Goal: Communication & Community: Answer question/provide support

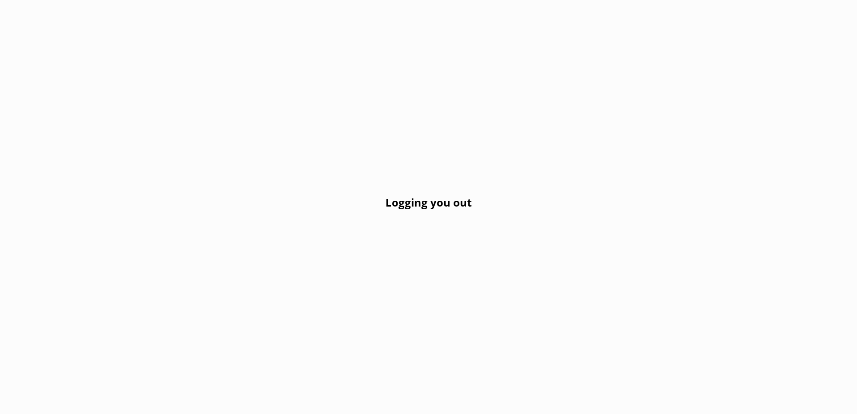
click at [459, 194] on h2 "Logging you out" at bounding box center [428, 202] width 86 height 17
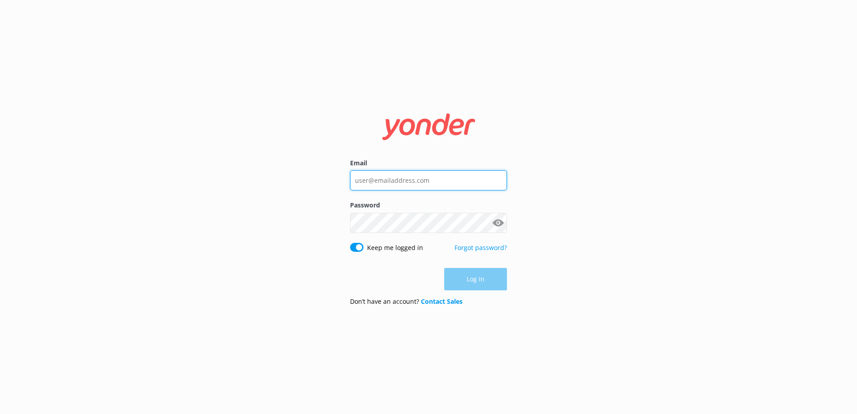
click at [389, 180] on input "Email" at bounding box center [428, 180] width 157 height 20
type input "[EMAIL_ADDRESS][DOMAIN_NAME]"
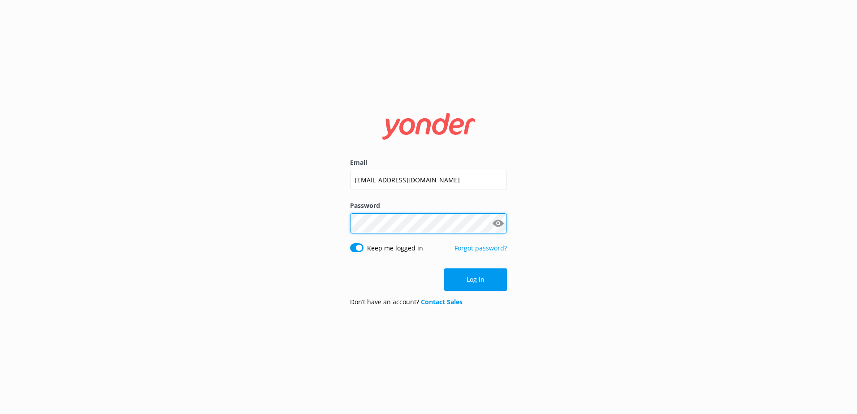
click button "Log in" at bounding box center [475, 279] width 63 height 22
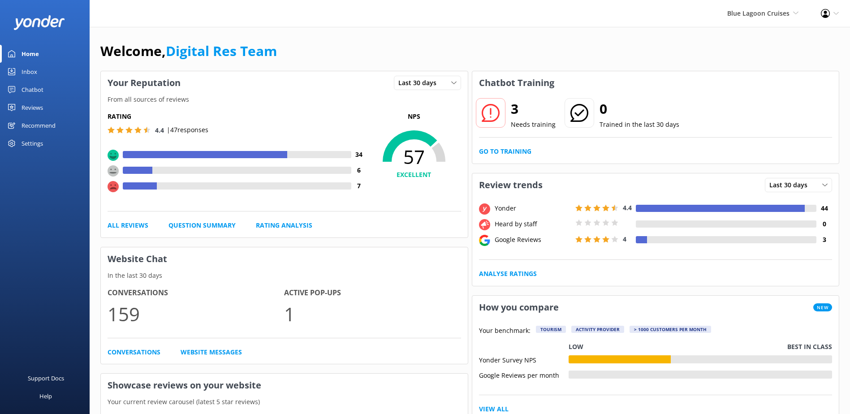
click at [747, 22] on div "Blue Lagoon Cruises South Sea Sailing South Sea Cruises Malamala Beach Club Awe…" at bounding box center [763, 13] width 94 height 27
click at [746, 41] on link "South Sea Sailing" at bounding box center [766, 39] width 90 height 22
click at [31, 71] on div "Inbox" at bounding box center [30, 72] width 16 height 18
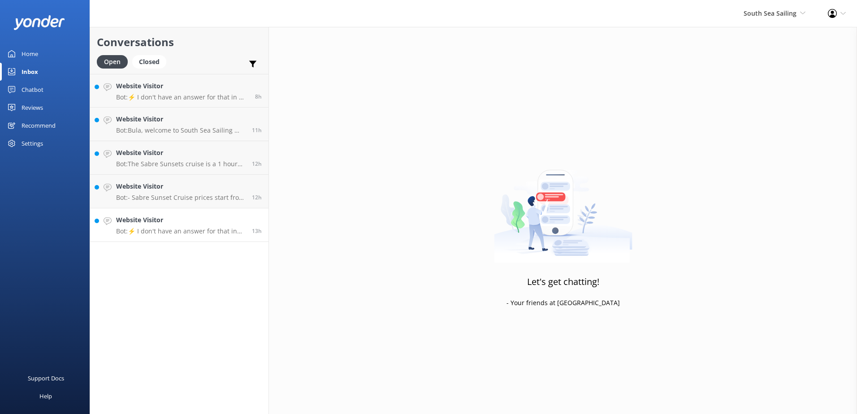
click at [150, 217] on h4 "Website Visitor" at bounding box center [180, 220] width 129 height 10
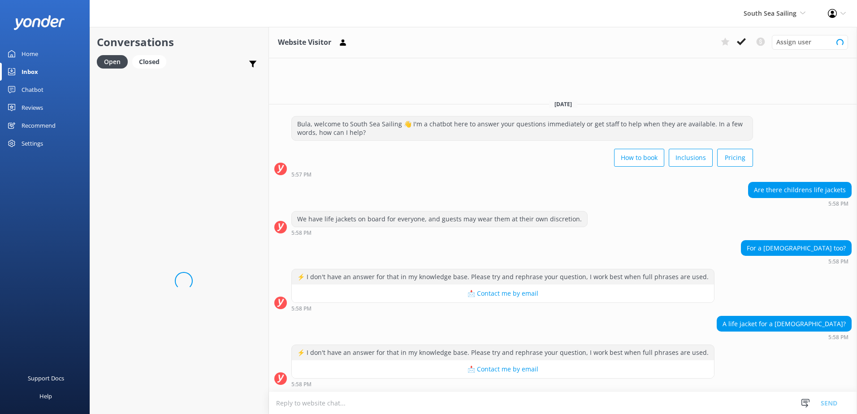
click at [404, 398] on textarea at bounding box center [563, 403] width 588 height 22
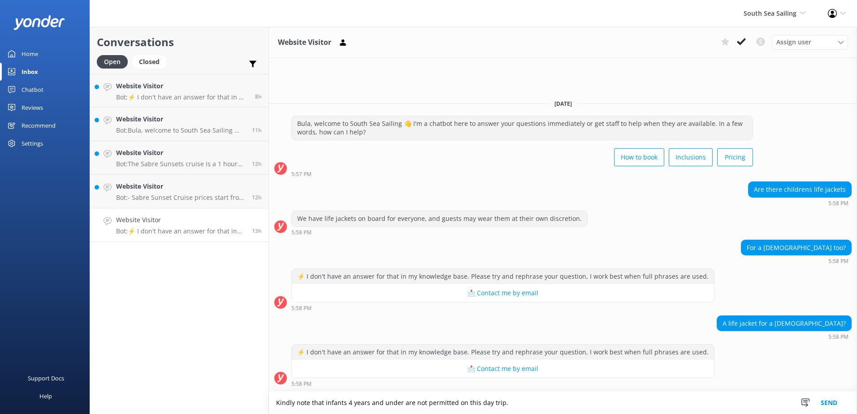
type textarea "Kindly note that infants 4 years and under are not permitted on this day trip."
click at [831, 400] on button "Send" at bounding box center [829, 403] width 34 height 22
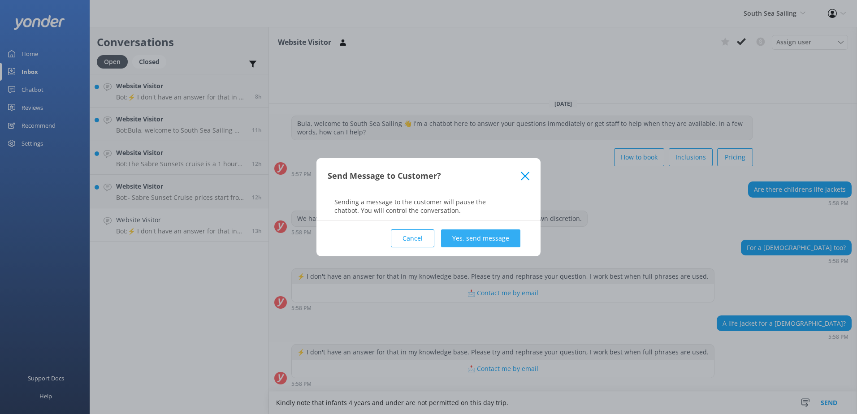
click at [494, 242] on button "Yes, send message" at bounding box center [480, 238] width 79 height 18
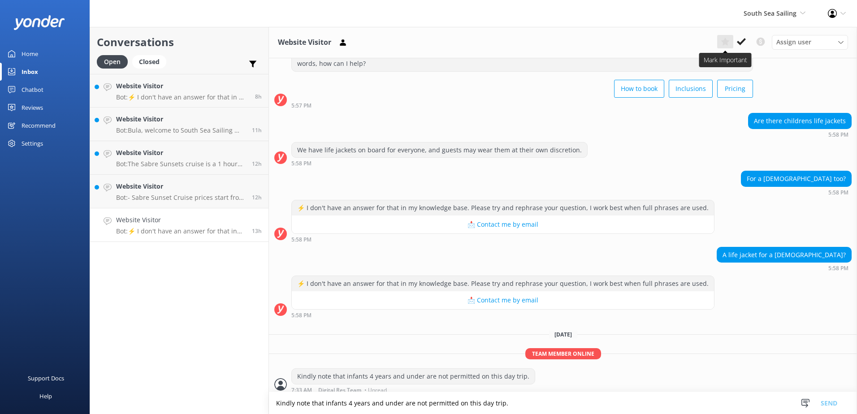
scroll to position [41, 0]
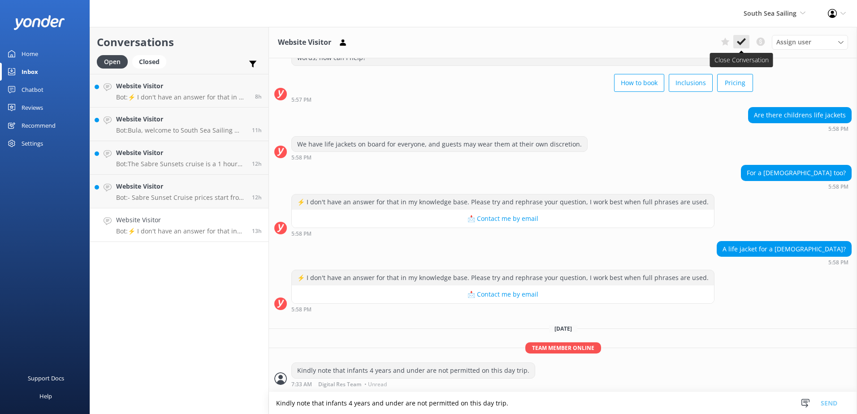
click at [735, 40] on button at bounding box center [741, 41] width 16 height 13
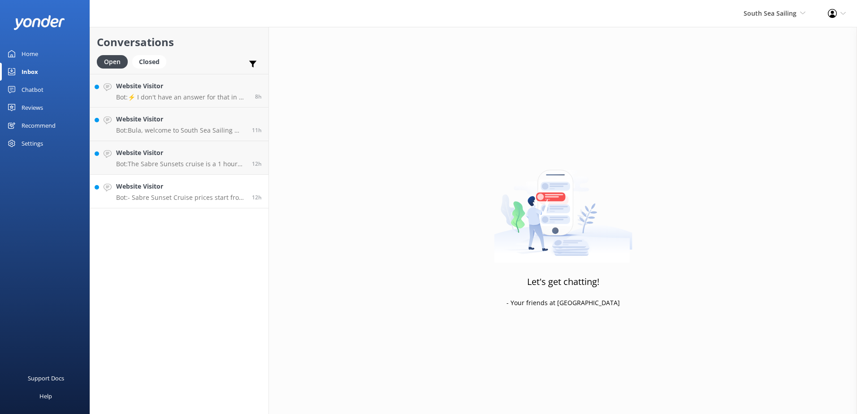
click at [216, 200] on p "Bot: - Sabre Sunset Cruise prices start from $149 per adult and $75 per child. …" at bounding box center [180, 198] width 129 height 8
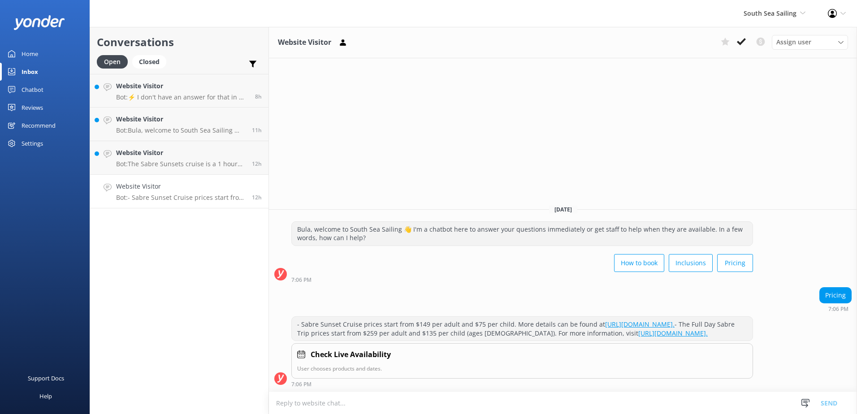
drag, startPoint x: 746, startPoint y: 42, endPoint x: 555, endPoint y: 116, distance: 205.1
click at [746, 43] on button at bounding box center [741, 41] width 16 height 13
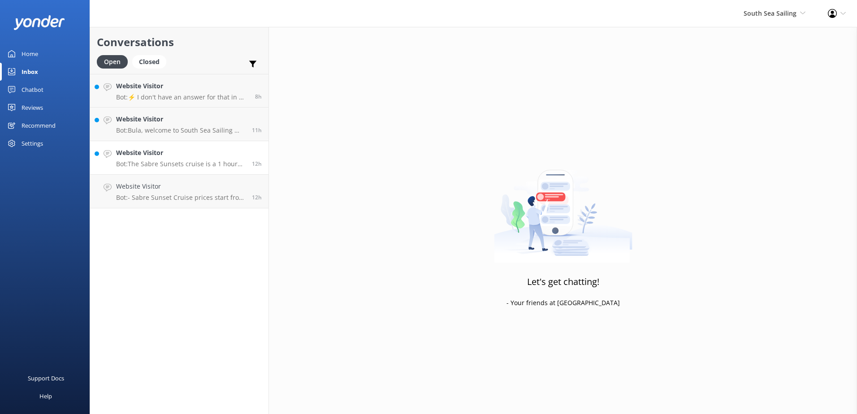
click at [224, 158] on div "Website Visitor Bot: The Sabre Sunsets cruise is a 1 hour and 45 minute sunset …" at bounding box center [180, 158] width 129 height 20
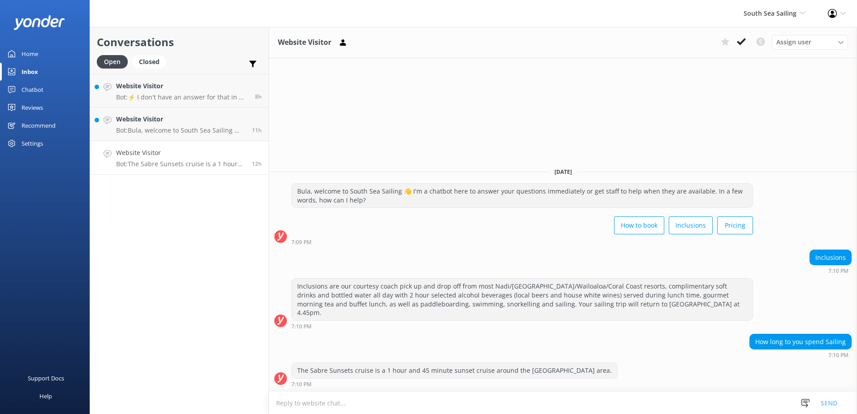
click at [539, 397] on textarea at bounding box center [563, 403] width 588 height 22
click at [380, 404] on textarea "For the Sabre by south sea sailing is 7hrs cruise" at bounding box center [563, 403] width 588 height 22
click at [434, 401] on textarea "For the Sabre by south sea sailing is a 7hrs cruise" at bounding box center [563, 403] width 588 height 22
type textarea "For the Sabre by south sea sailing is a 7hrs cruise."
click at [835, 403] on button "Send" at bounding box center [829, 403] width 34 height 22
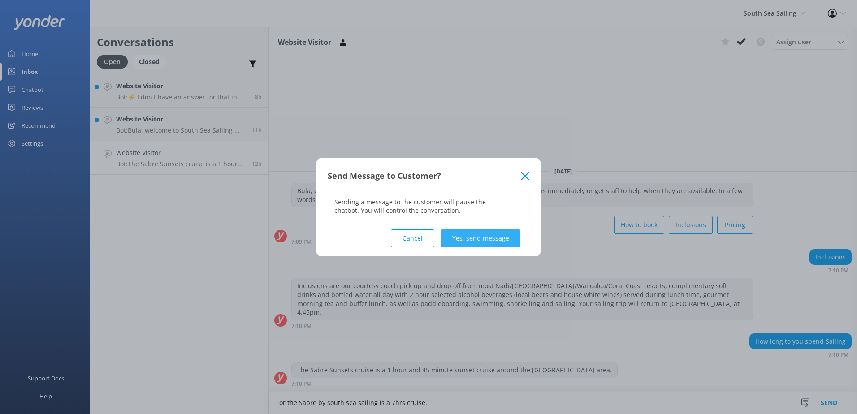
click at [473, 238] on button "Yes, send message" at bounding box center [480, 238] width 79 height 18
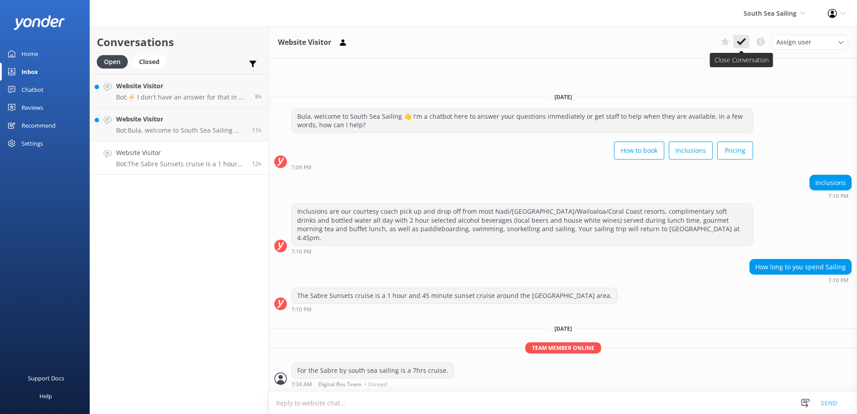
click at [742, 43] on use at bounding box center [741, 41] width 9 height 7
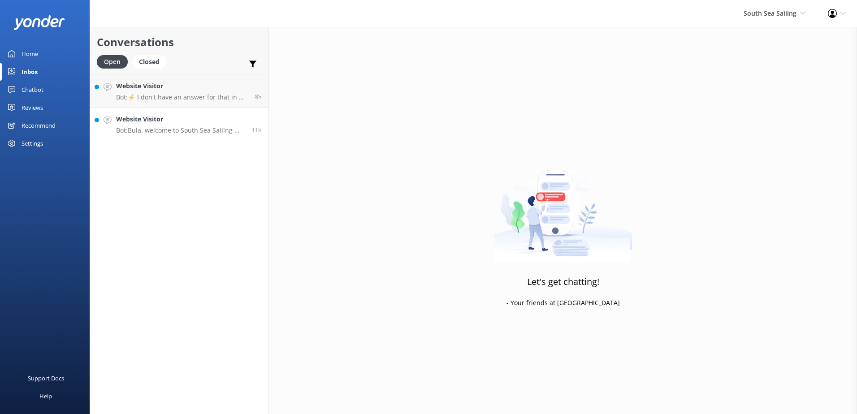
click at [199, 129] on p "Bot: Bula, welcome to South Sea Sailing 👋 I'm a chatbot here to answer your que…" at bounding box center [180, 130] width 129 height 8
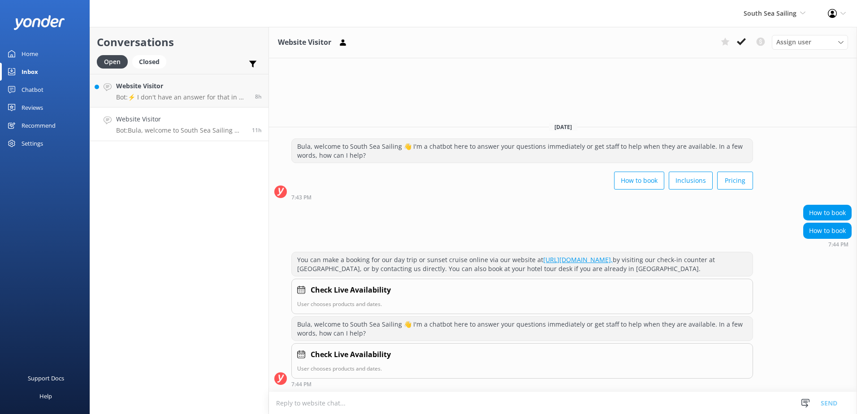
click at [741, 50] on div "Website Visitor Assign user Sonya Alyssa Digital Res Team Miri Koroitamana Lave…" at bounding box center [563, 42] width 588 height 31
click at [742, 47] on button at bounding box center [741, 41] width 16 height 13
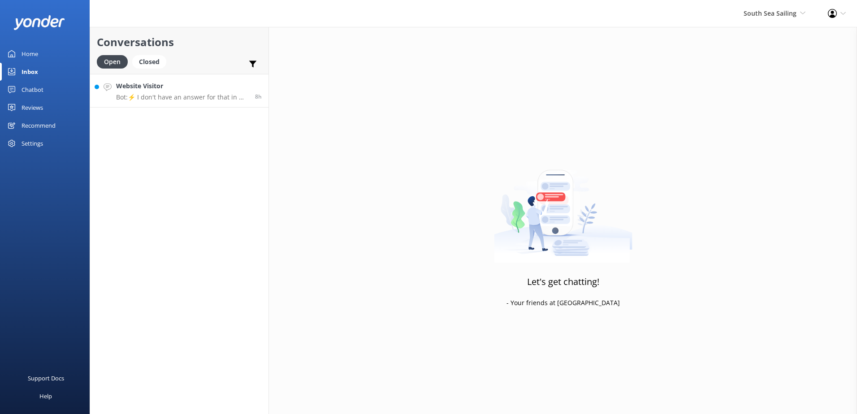
click at [180, 90] on h4 "Website Visitor" at bounding box center [182, 86] width 132 height 10
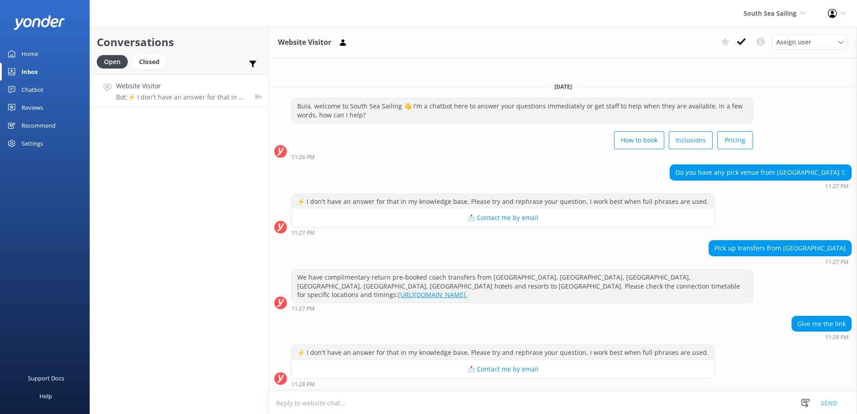
click at [341, 402] on textarea at bounding box center [563, 403] width 588 height 22
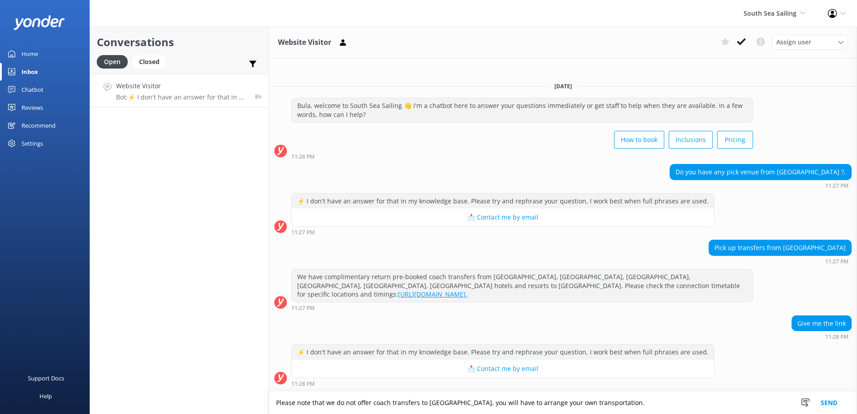
type textarea "Please note that we do not offer coach transfers to Nadi Town Area, you will ha…"
click at [820, 405] on button "Send" at bounding box center [829, 403] width 34 height 22
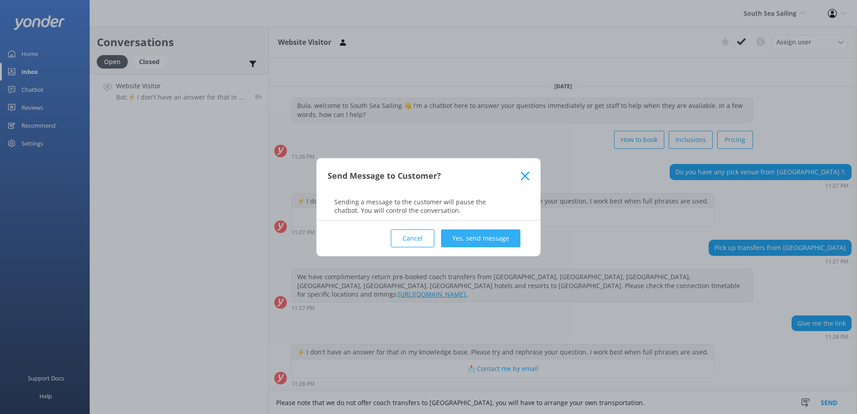
click at [481, 242] on button "Yes, send message" at bounding box center [480, 238] width 79 height 18
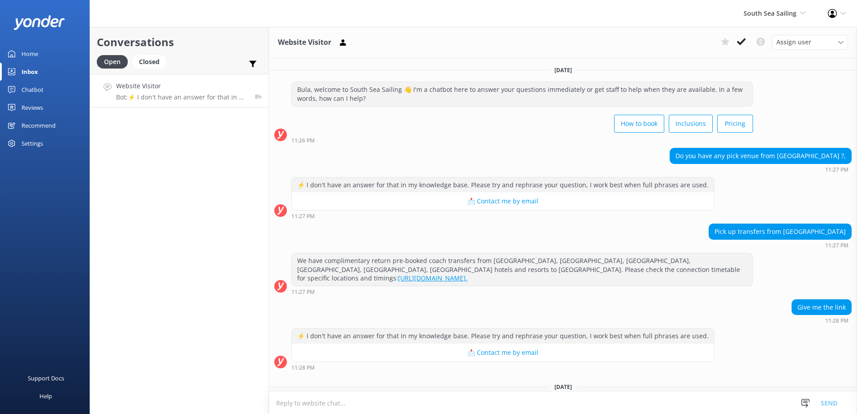
scroll to position [58, 0]
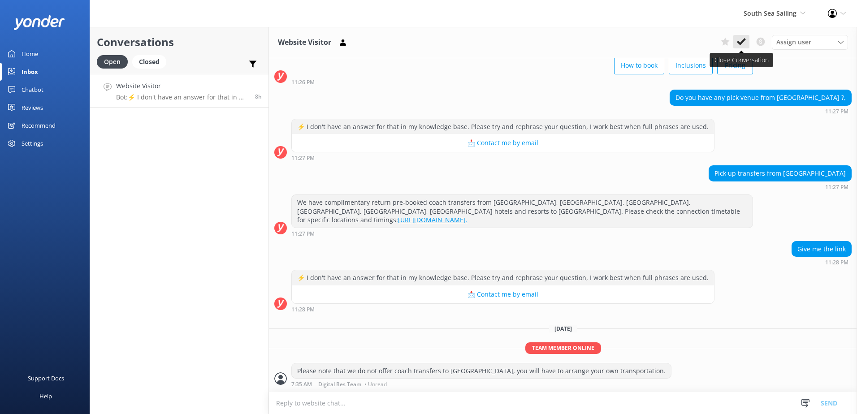
click at [744, 36] on button at bounding box center [741, 41] width 16 height 13
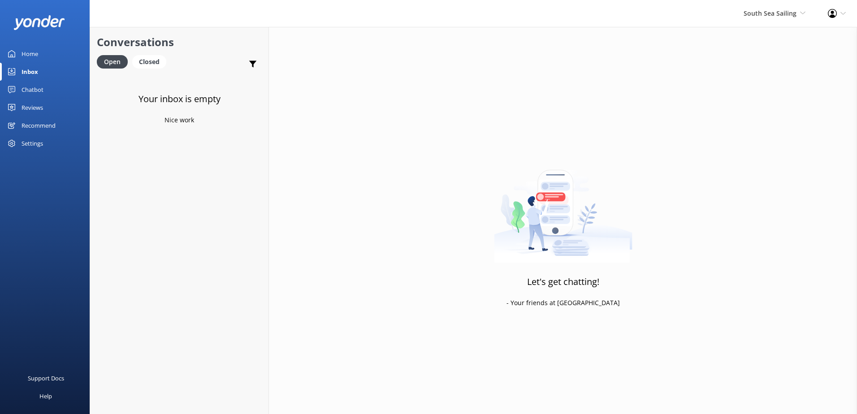
click at [771, 19] on div "South Sea Sailing South Sea Sailing South Sea Cruises Malamala Beach Club Aweso…" at bounding box center [774, 13] width 84 height 27
click at [764, 60] on link "South Sea Cruises" at bounding box center [772, 60] width 90 height 22
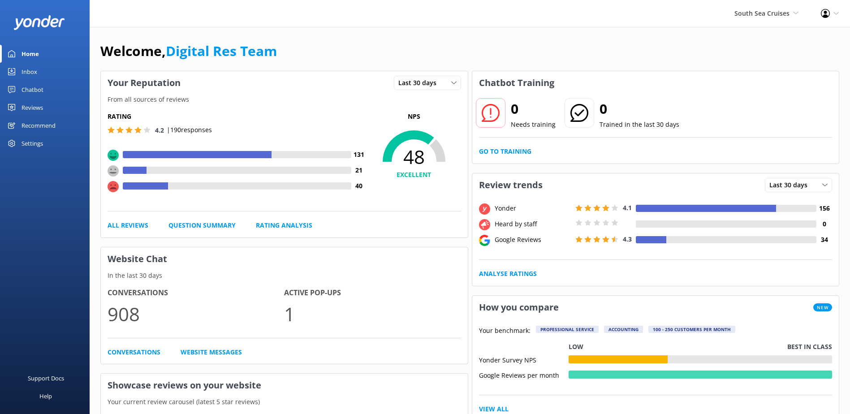
click at [43, 76] on link "Inbox" at bounding box center [45, 72] width 90 height 18
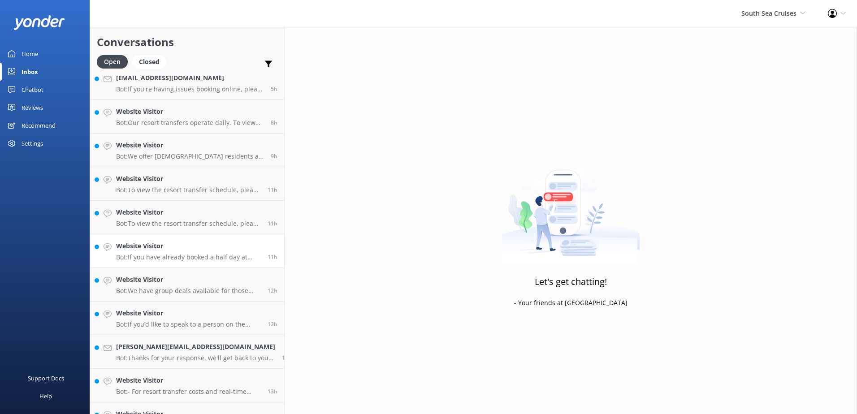
scroll to position [164, 0]
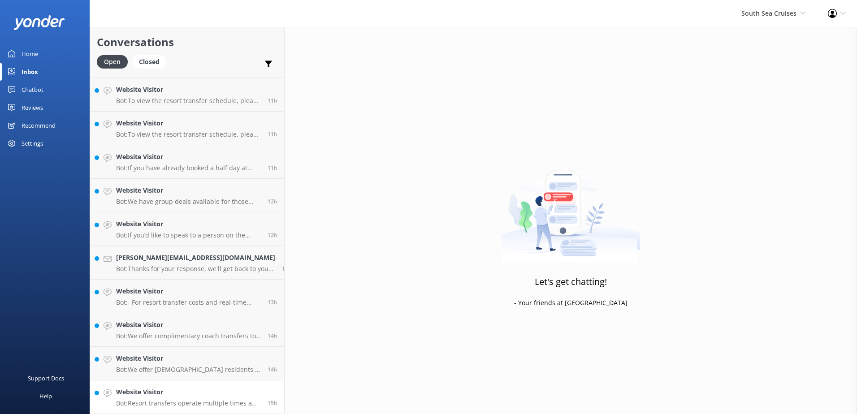
click at [210, 389] on h4 "Website Visitor" at bounding box center [188, 392] width 145 height 10
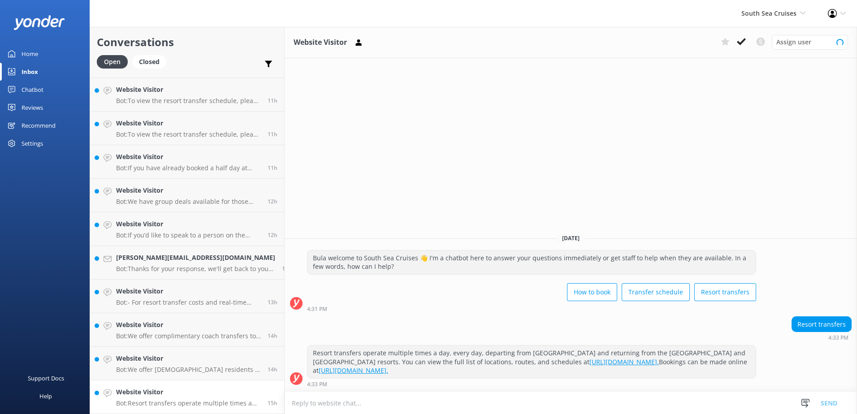
click at [210, 397] on h4 "Website Visitor" at bounding box center [188, 392] width 145 height 10
click at [740, 41] on icon at bounding box center [741, 41] width 9 height 9
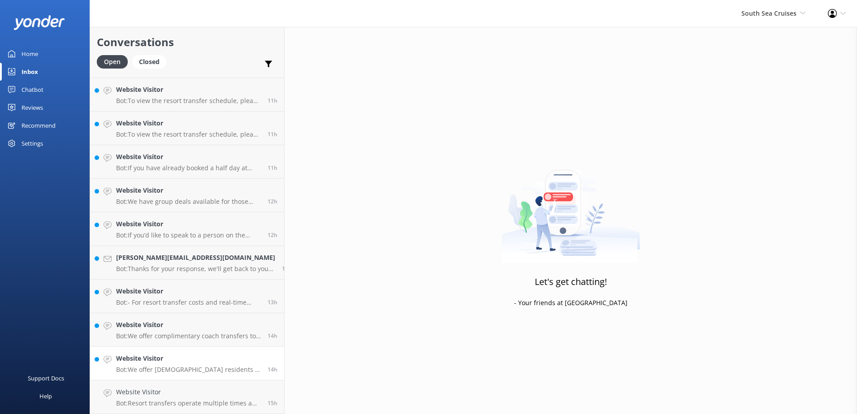
scroll to position [130, 0]
click at [194, 406] on p "Bot: We offer Fijian residents a 20% discount on our day tours and resort trans…" at bounding box center [188, 403] width 145 height 8
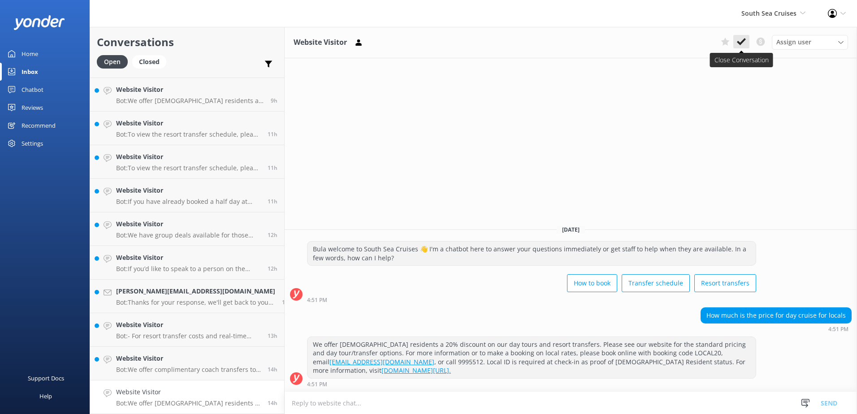
click at [735, 46] on button at bounding box center [741, 41] width 16 height 13
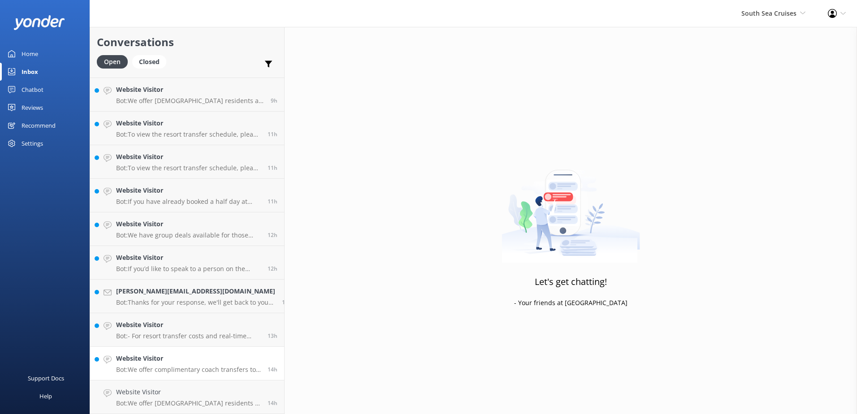
scroll to position [97, 0]
click at [225, 407] on p "Bot: We offer complimentary coach transfers to and from most Nadi and Denarau h…" at bounding box center [188, 403] width 145 height 8
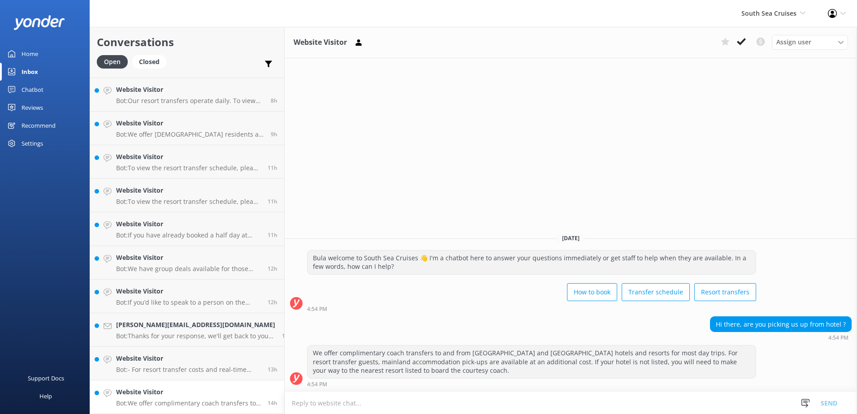
click at [202, 401] on p "Bot: We offer complimentary coach transfers to and from most Nadi and Denarau h…" at bounding box center [188, 403] width 145 height 8
click at [488, 406] on textarea at bounding box center [571, 403] width 572 height 22
type textarea "Please advise which hotel are you staying at, so we can assist you accordingly."
click at [839, 403] on button "Send" at bounding box center [829, 403] width 34 height 22
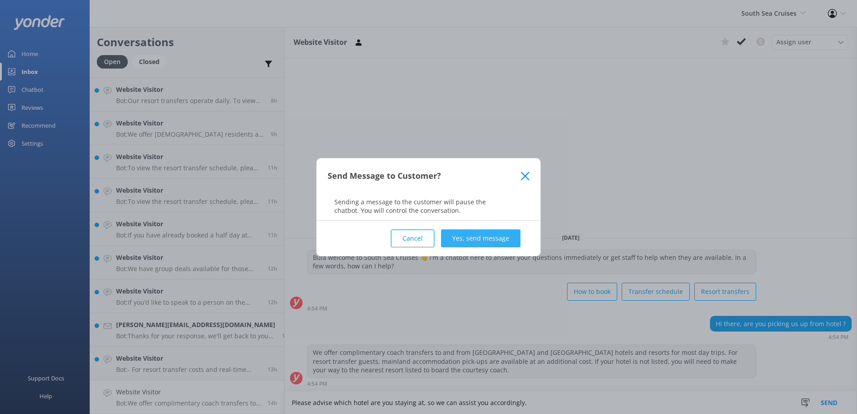
click at [475, 237] on button "Yes, send message" at bounding box center [480, 238] width 79 height 18
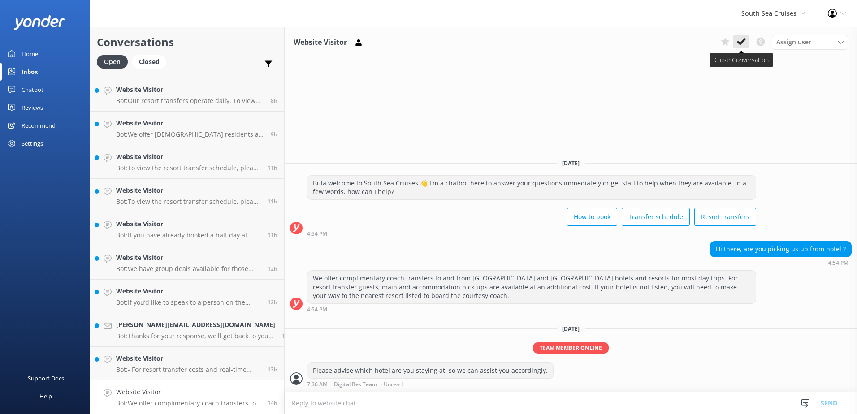
click at [748, 38] on button at bounding box center [741, 41] width 16 height 13
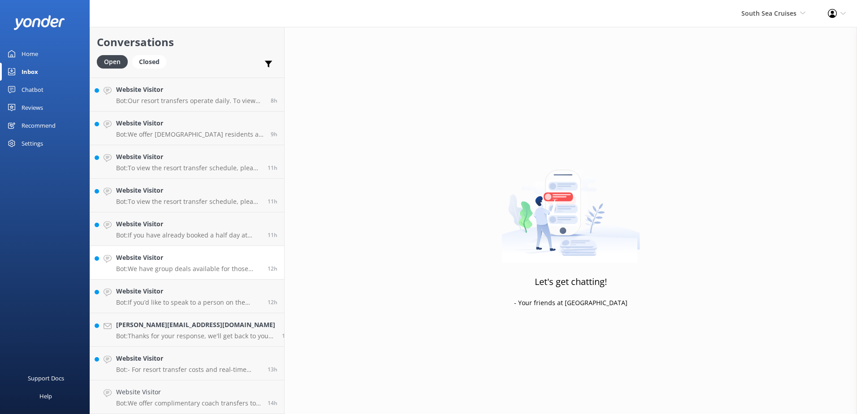
scroll to position [63, 0]
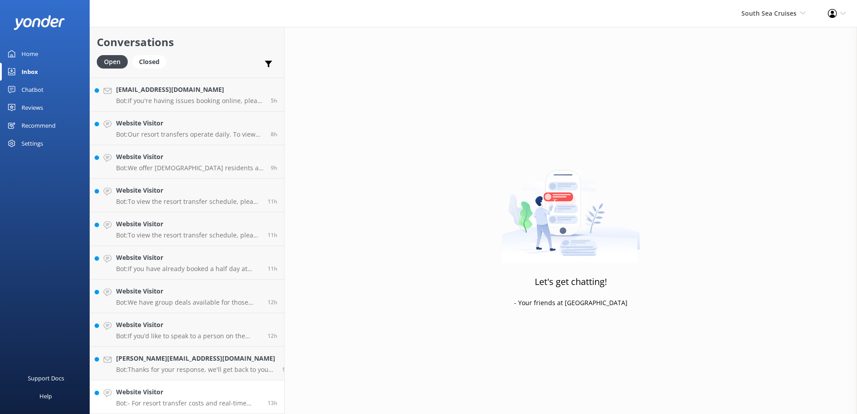
click at [189, 376] on link "Kate@corellian.com.au Bot: Thanks for your response, we'll get back to you as s…" at bounding box center [187, 364] width 194 height 34
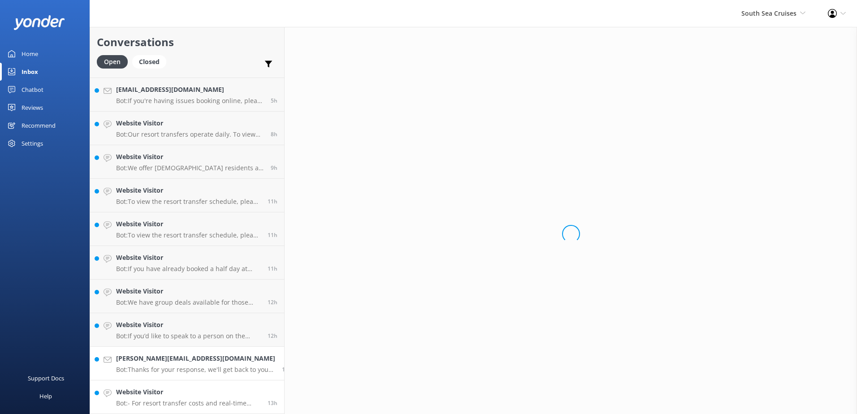
click at [203, 401] on p "Bot: - For resort transfer costs and real-time availability, please visit: http…" at bounding box center [188, 403] width 145 height 8
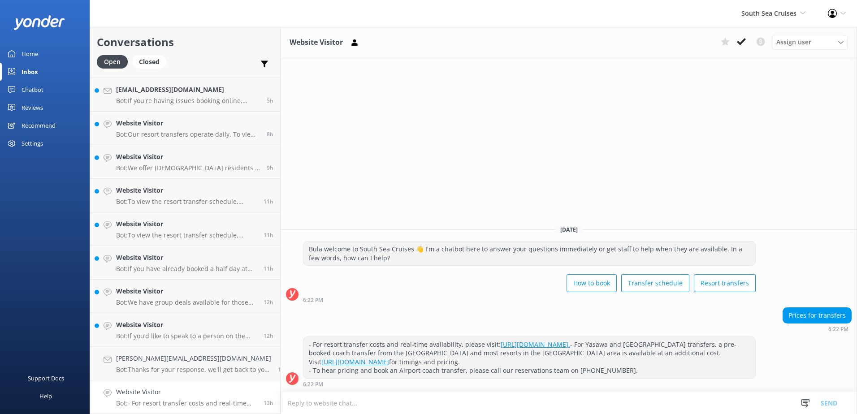
click at [229, 397] on div "Website Visitor Bot: - For resort transfer costs and real-time availability, pl…" at bounding box center [186, 397] width 141 height 20
click at [740, 44] on use at bounding box center [741, 41] width 9 height 7
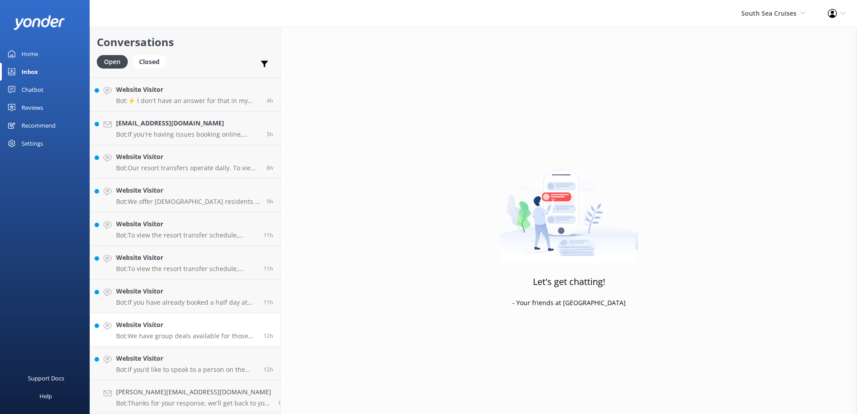
scroll to position [30, 0]
click at [196, 380] on link "Kate@corellian.com.au Bot: Thanks for your response, we'll get back to you as s…" at bounding box center [185, 397] width 190 height 34
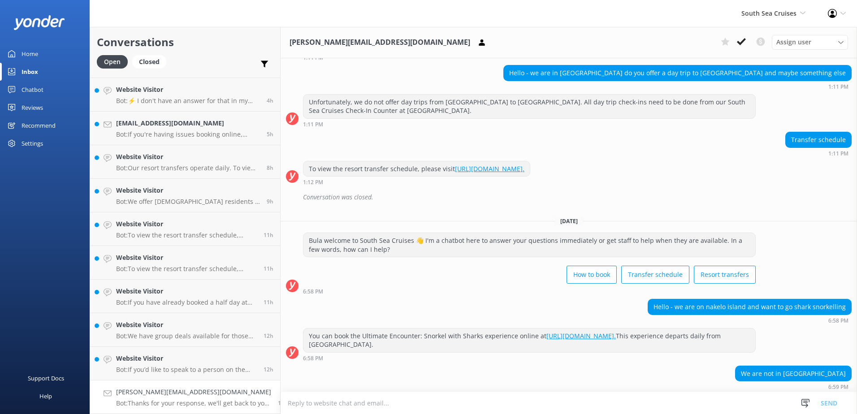
click at [196, 404] on p "Bot: Thanks for your response, we'll get back to you as soon as we can during o…" at bounding box center [193, 403] width 155 height 8
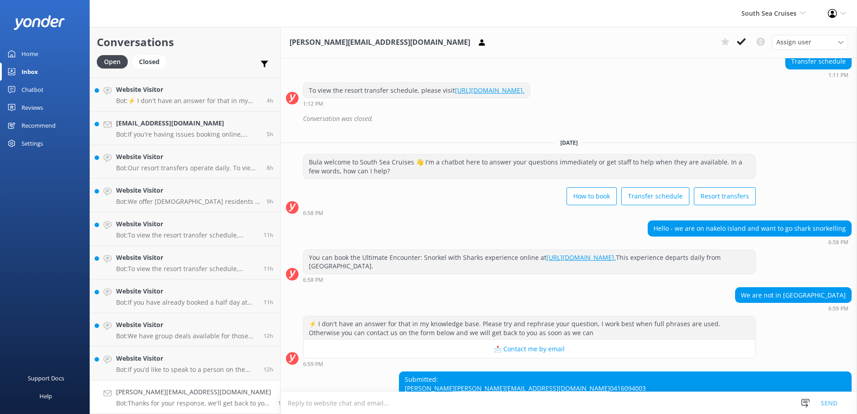
scroll to position [234, 0]
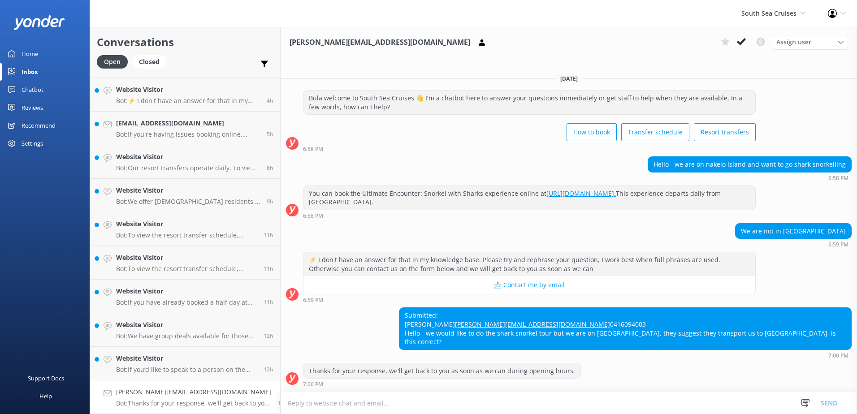
click at [196, 405] on p "Bot: Thanks for your response, we'll get back to you as soon as we can during o…" at bounding box center [193, 403] width 155 height 8
click at [512, 407] on textarea at bounding box center [569, 403] width 576 height 22
click at [589, 407] on textarea at bounding box center [569, 403] width 576 height 22
click at [398, 394] on textarea "Yes, you can catch the" at bounding box center [569, 403] width 576 height 22
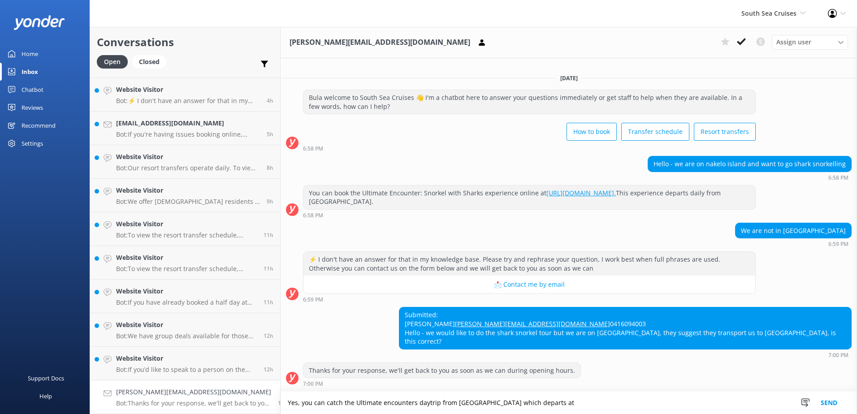
click at [587, 401] on textarea "Yes, you can catch the Ultimate encounters daytrip from South Sea Island which …" at bounding box center [569, 403] width 576 height 22
type textarea "Yes, you can catch the Ultimate encounters daytrip from South Sea Island which …"
click at [827, 401] on button "Send" at bounding box center [829, 403] width 34 height 22
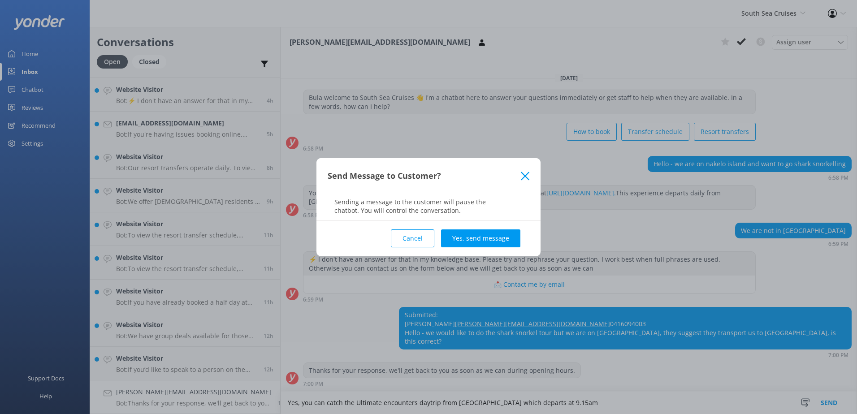
click at [509, 248] on div "Cancel Yes, send message" at bounding box center [429, 238] width 202 height 36
click at [505, 233] on button "Yes, send message" at bounding box center [480, 238] width 79 height 18
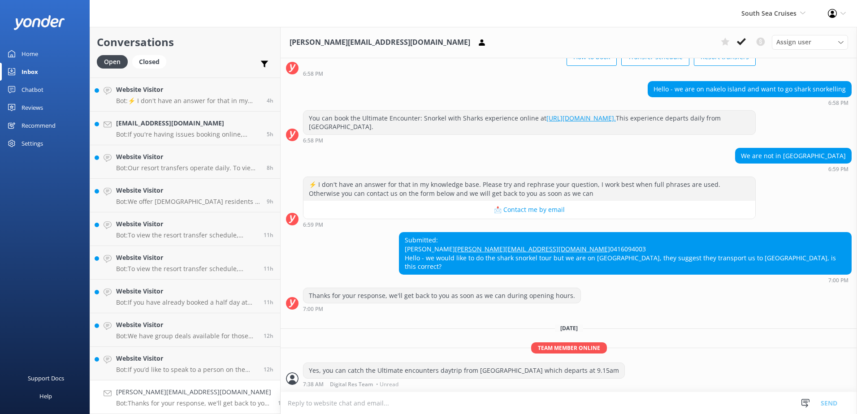
scroll to position [309, 0]
click at [740, 42] on icon at bounding box center [741, 41] width 9 height 9
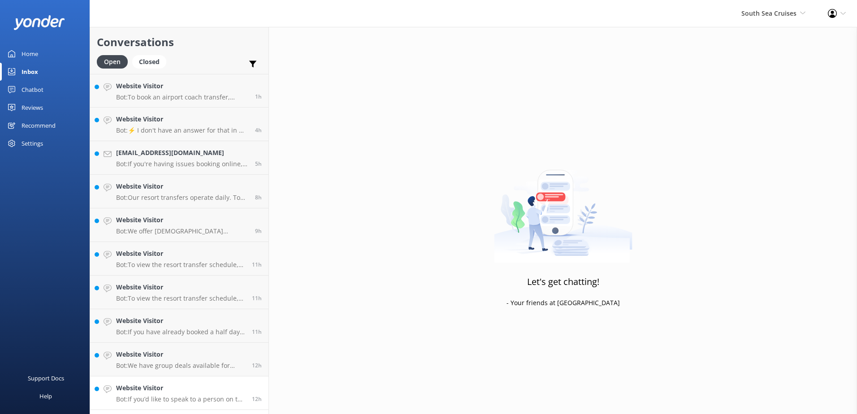
click at [194, 394] on div "Website Visitor Bot: If you’d like to speak to a person on the South Sea Cruise…" at bounding box center [180, 393] width 129 height 20
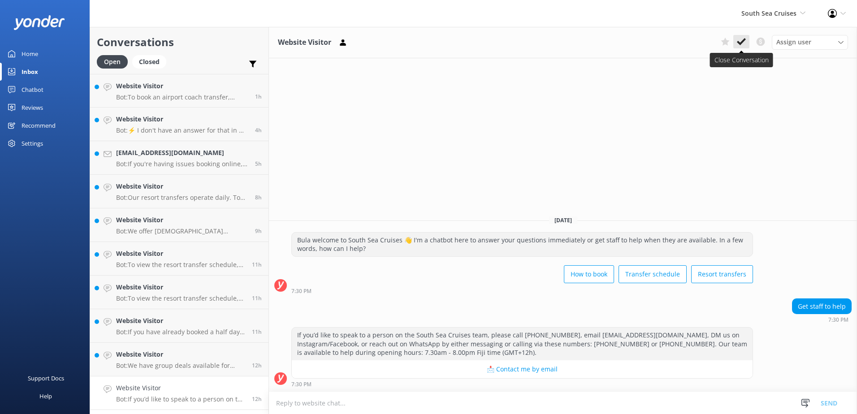
click at [741, 39] on icon at bounding box center [741, 41] width 9 height 9
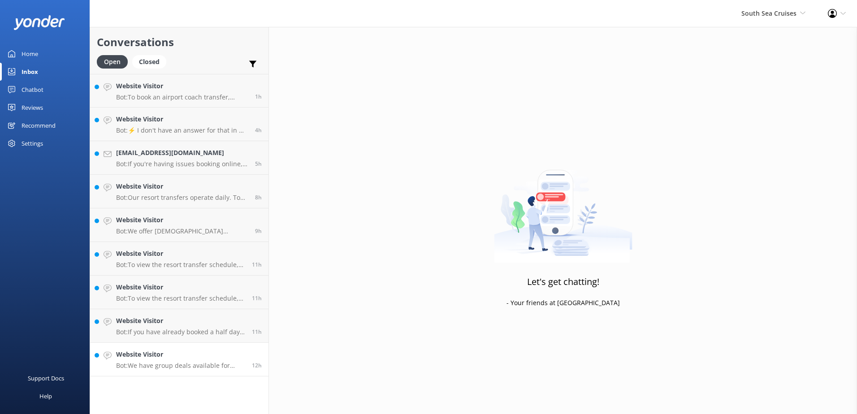
click at [198, 371] on link "Website Visitor Bot: We have group deals available for those travelling with 10…" at bounding box center [179, 360] width 178 height 34
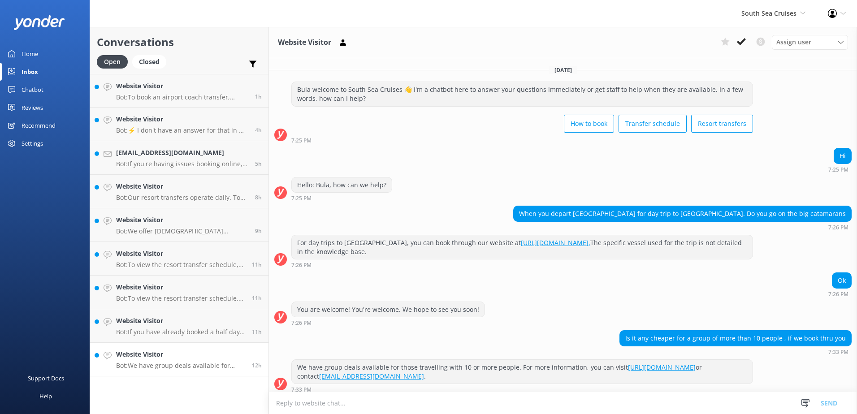
scroll to position [5, 0]
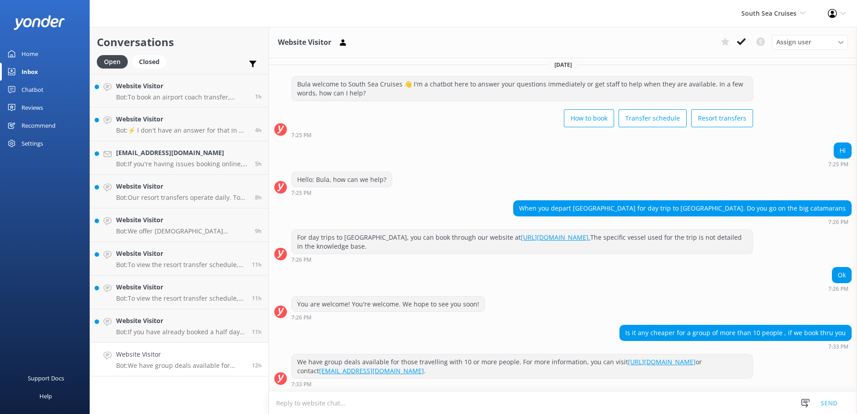
click at [528, 410] on textarea at bounding box center [563, 403] width 588 height 22
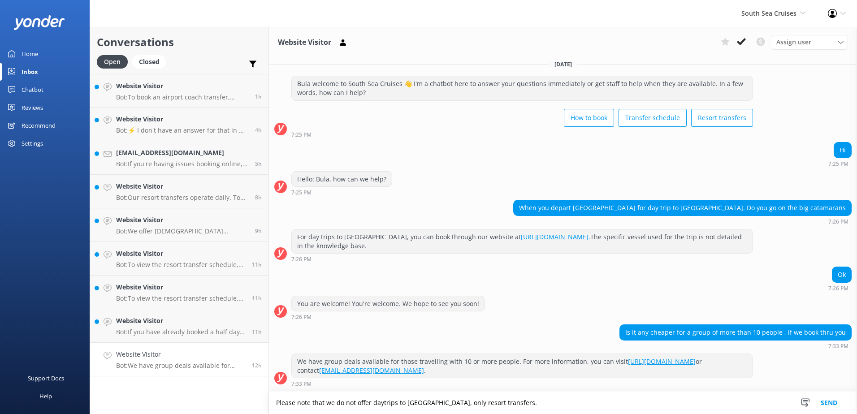
type textarea "Please note that we do not offer daytrips to beachcomber island, only resort tr…"
click at [829, 404] on button "Send" at bounding box center [829, 403] width 34 height 22
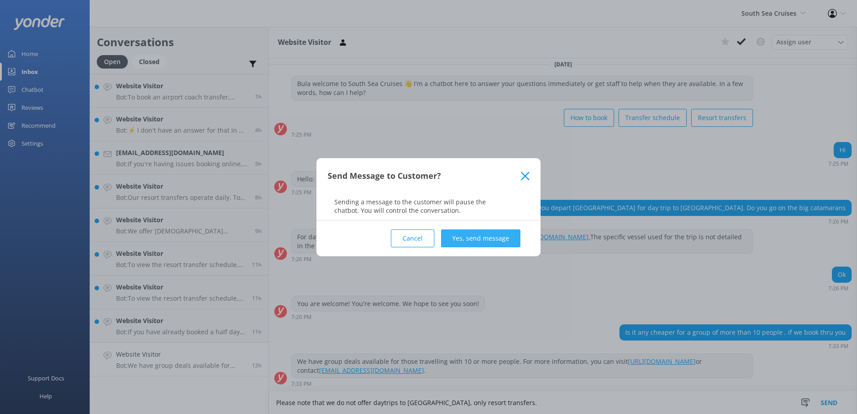
click at [494, 243] on button "Yes, send message" at bounding box center [480, 238] width 79 height 18
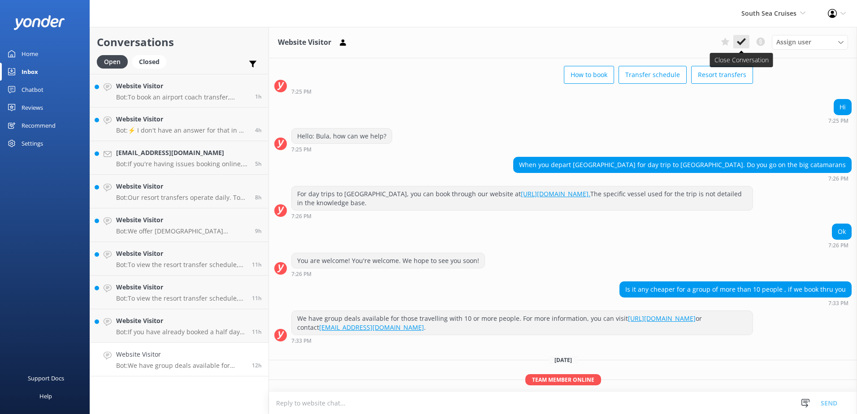
scroll to position [80, 0]
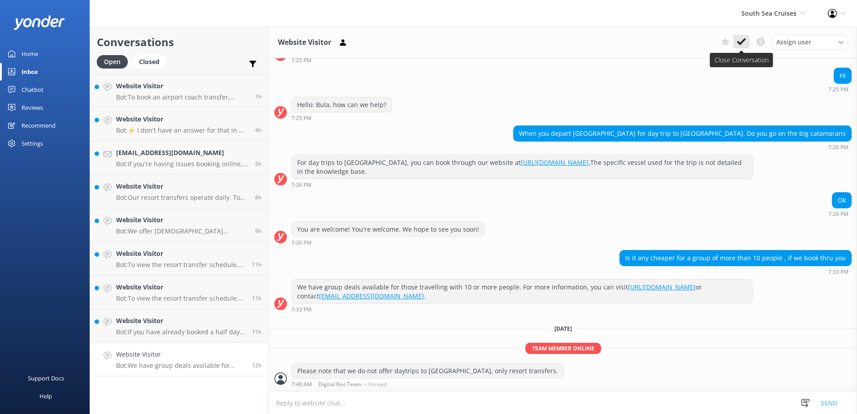
click at [745, 41] on icon at bounding box center [741, 41] width 9 height 9
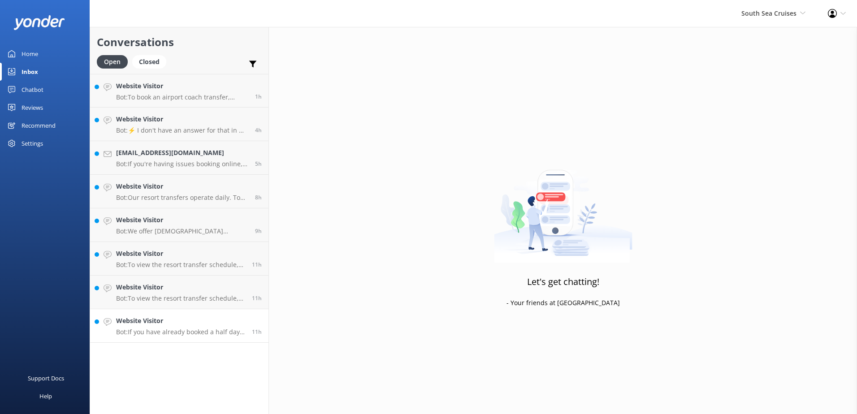
click at [188, 329] on p "Bot: If you have already booked a half day at Malamala Beach Club and need to m…" at bounding box center [180, 332] width 129 height 8
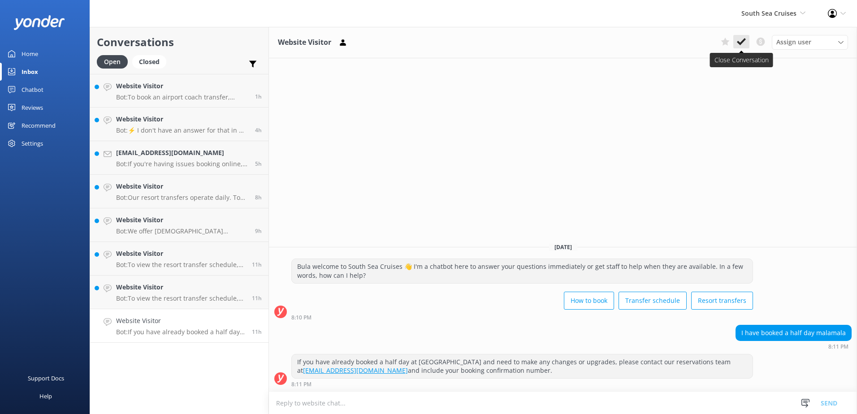
click at [742, 44] on icon at bounding box center [741, 41] width 9 height 9
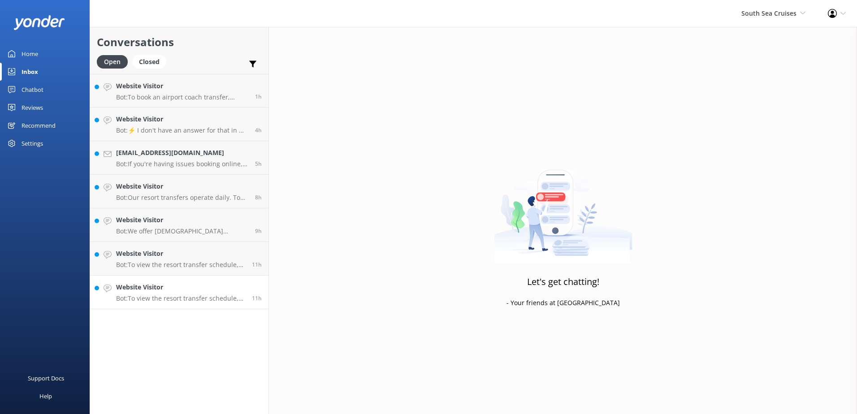
click at [225, 297] on p "Bot: To view the resort transfer schedule, please visit https://southseacruises…" at bounding box center [180, 298] width 129 height 8
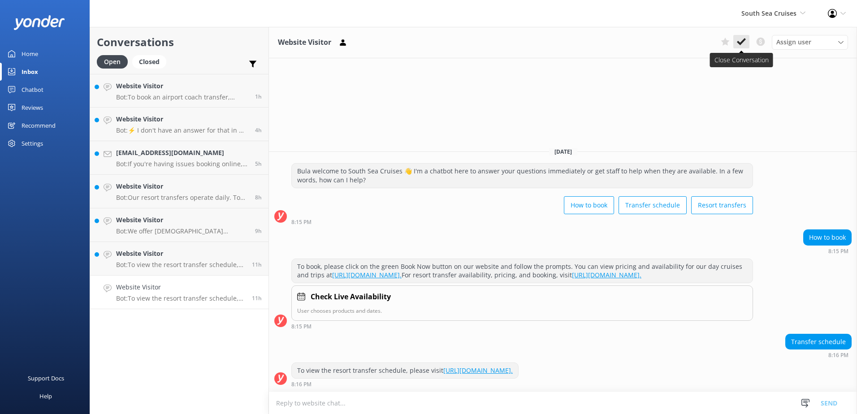
click at [743, 42] on icon at bounding box center [741, 41] width 9 height 9
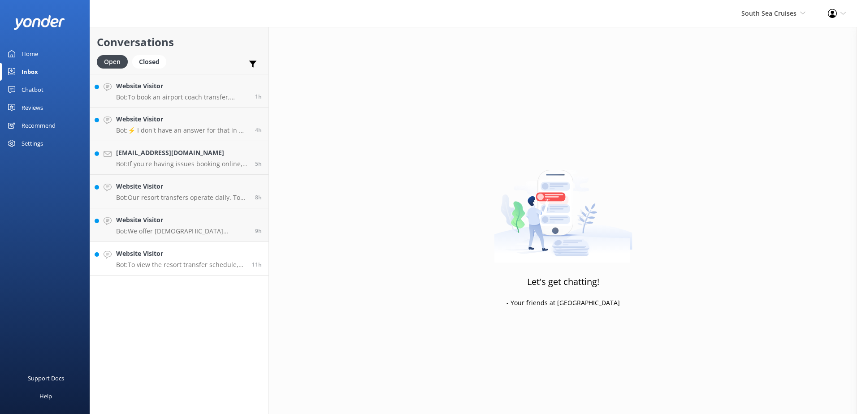
click at [236, 265] on p "Bot: To view the resort transfer schedule, please visit https://southseacruises…" at bounding box center [180, 265] width 129 height 8
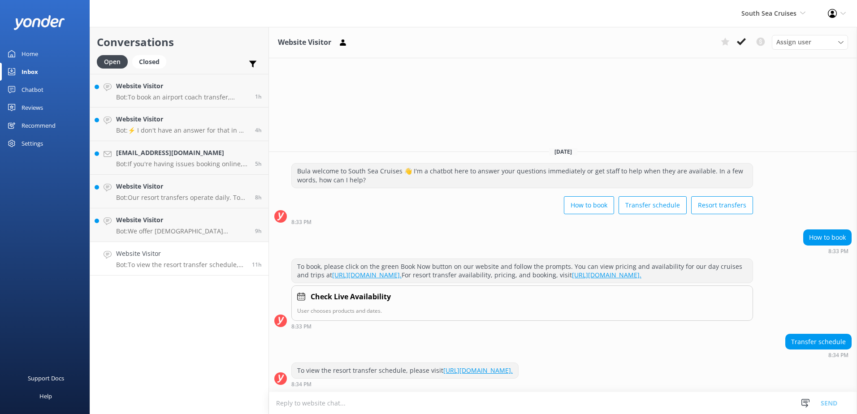
click at [741, 41] on icon at bounding box center [741, 41] width 9 height 9
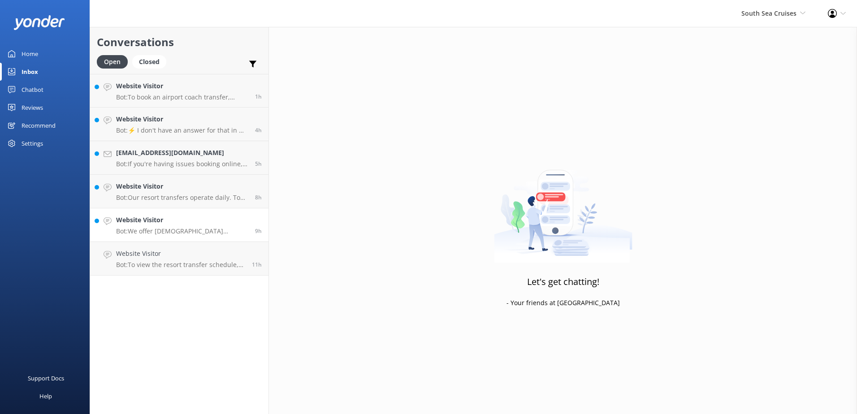
click at [212, 229] on p "Bot: We offer Fijian residents a 20% discount on our day tours and resort trans…" at bounding box center [182, 231] width 132 height 8
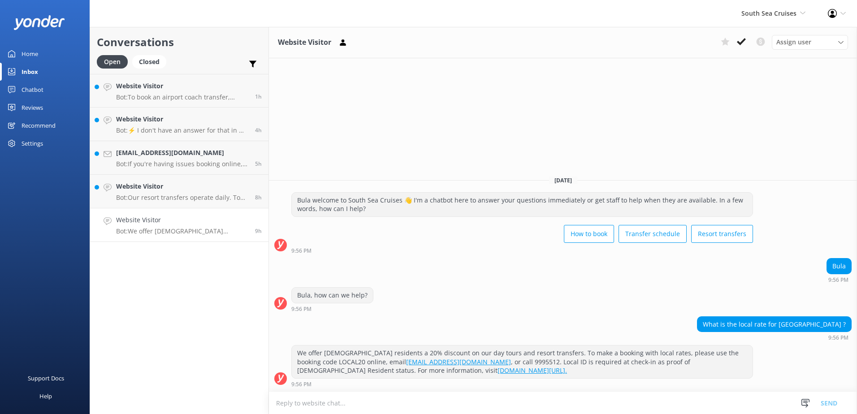
drag, startPoint x: 732, startPoint y: 41, endPoint x: 755, endPoint y: 70, distance: 37.7
click at [755, 70] on div "Website Visitor Assign user Alyssa Sonya Digital Res Team Brenda Fenton Asena N…" at bounding box center [563, 220] width 588 height 387
click at [750, 44] on div "Assign user Alyssa Sonya Digital Res Team Brenda Fenton Asena Naweilulu Miri Ko…" at bounding box center [782, 42] width 131 height 14
click at [747, 43] on button at bounding box center [741, 41] width 16 height 13
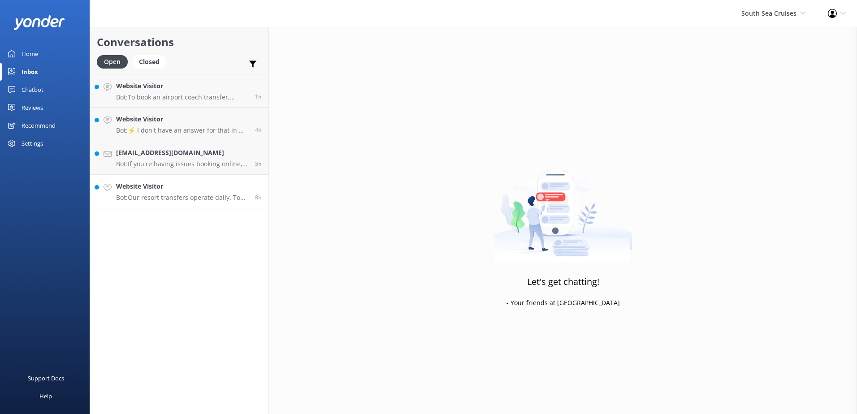
click at [211, 199] on p "Bot: Our resort transfers operate daily. To view the resort transfer schedule, …" at bounding box center [182, 198] width 132 height 8
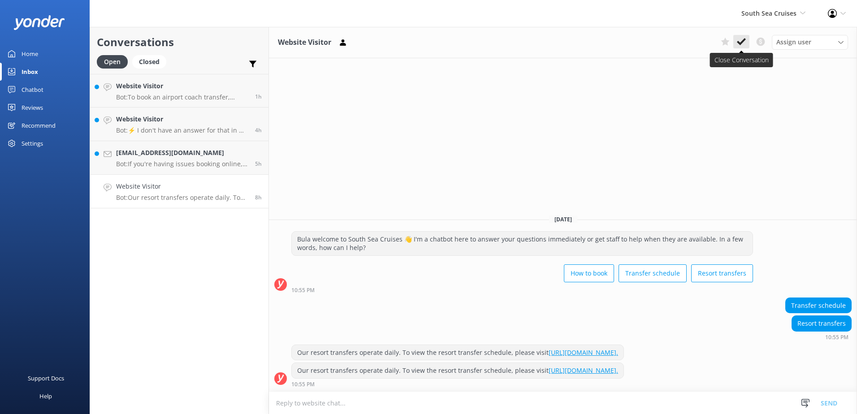
click at [740, 45] on use at bounding box center [741, 41] width 9 height 7
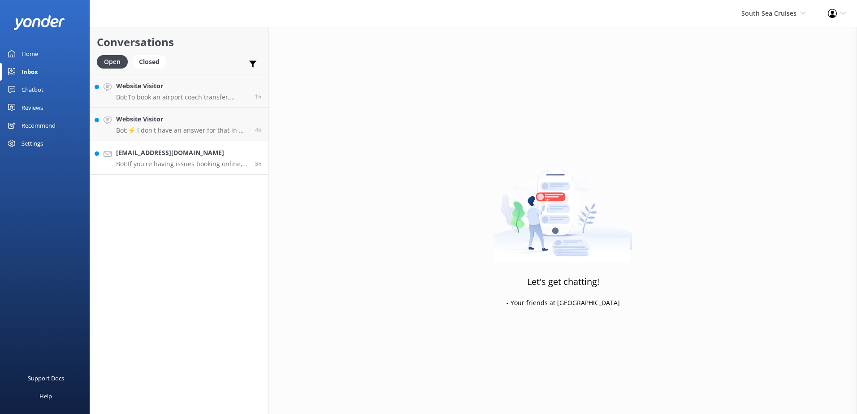
click at [206, 165] on p "Bot: If you're having issues booking online, please contact the South Sea Cruis…" at bounding box center [182, 164] width 132 height 8
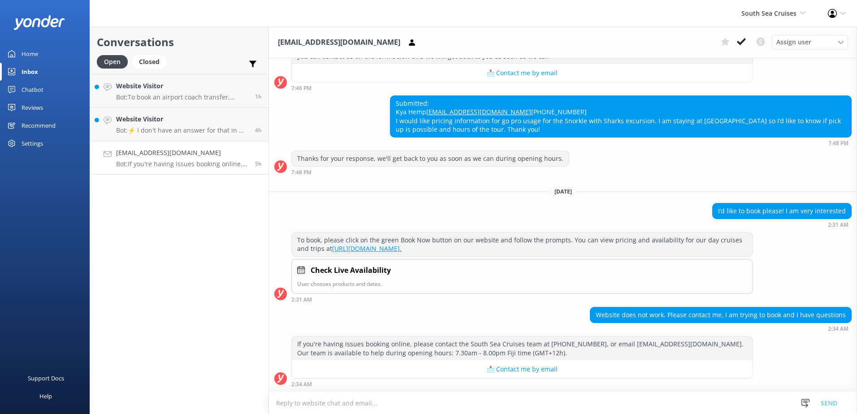
scroll to position [164, 0]
drag, startPoint x: 781, startPoint y: 376, endPoint x: 753, endPoint y: 408, distance: 42.3
click at [781, 376] on div "If you're having issues booking online, please contact the South Sea Cruises te…" at bounding box center [563, 361] width 588 height 51
click at [753, 408] on textarea at bounding box center [563, 403] width 588 height 22
paste textarea "Please contact & liaise directly with our South Sea Cruises Reservations team, …"
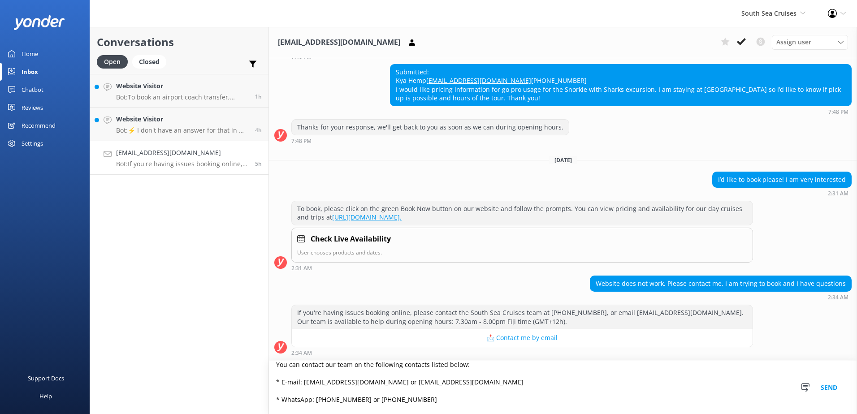
scroll to position [0, 0]
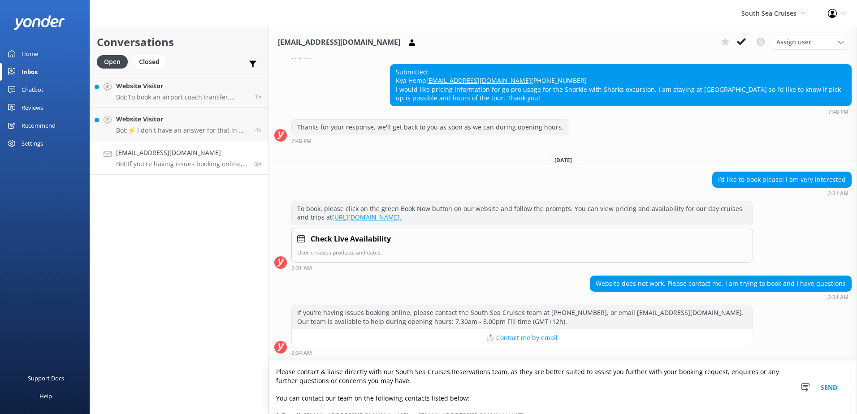
type textarea "Please contact & liaise directly with our South Sea Cruises Reservations team, …"
click at [839, 391] on button "Send" at bounding box center [829, 387] width 34 height 53
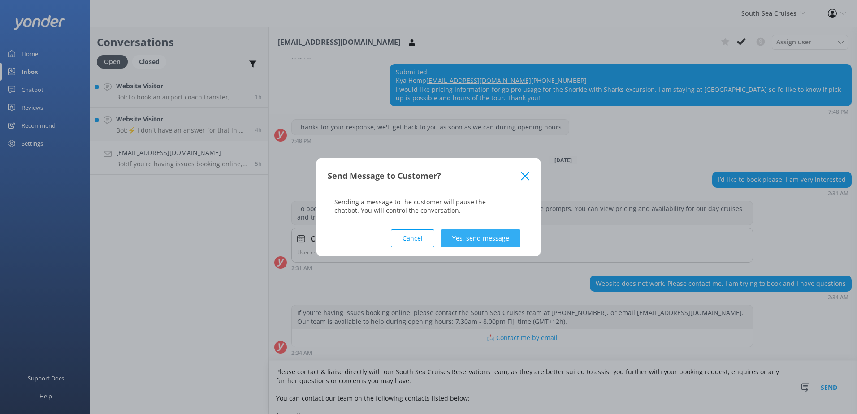
click at [505, 243] on button "Yes, send message" at bounding box center [480, 238] width 79 height 18
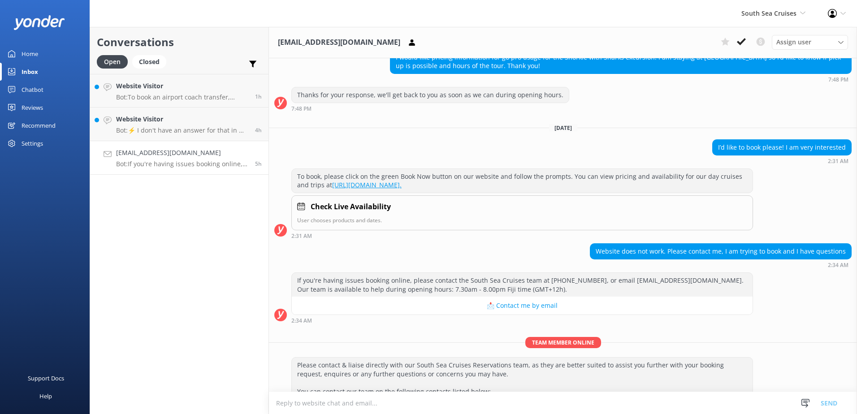
click at [416, 402] on textarea at bounding box center [563, 403] width 588 height 22
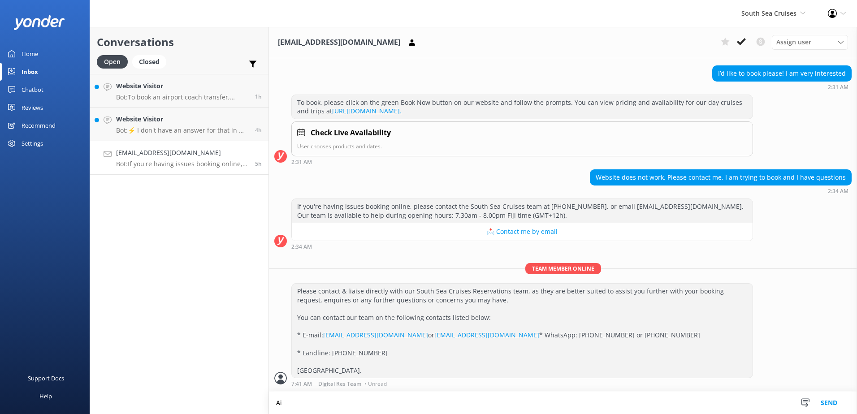
scroll to position [319, 0]
click at [734, 400] on textarea "Additionally, we do not offer Go pros for rent, and we do offer coach transfers…" at bounding box center [563, 403] width 588 height 22
type textarea "Additionally, we do not offer Go pros for rent, and we do offer coach transfers…"
click at [838, 401] on button "Send" at bounding box center [829, 403] width 34 height 22
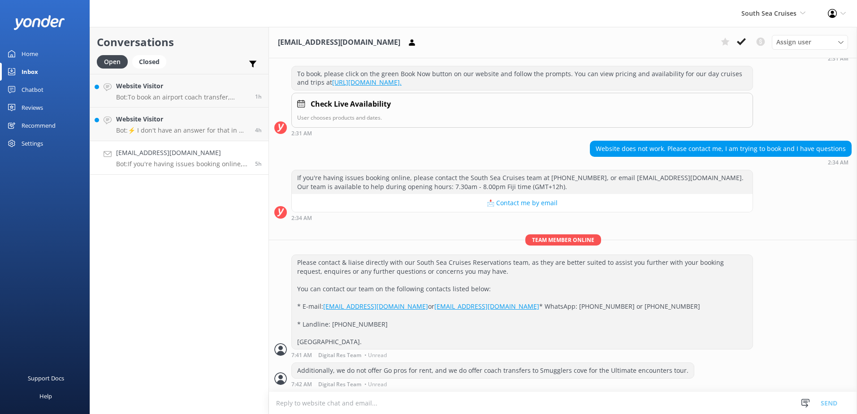
scroll to position [347, 0]
click at [742, 43] on icon at bounding box center [741, 41] width 9 height 9
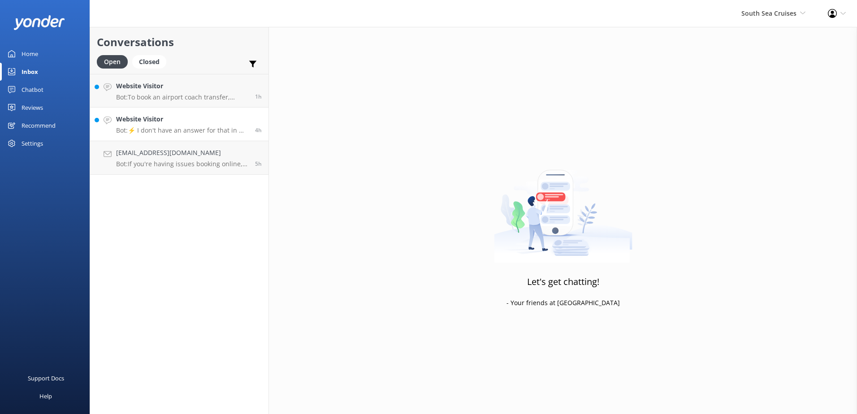
click at [229, 131] on p "Bot: ⚡ I don't have an answer for that in my knowledge base. Please try and rep…" at bounding box center [182, 130] width 132 height 8
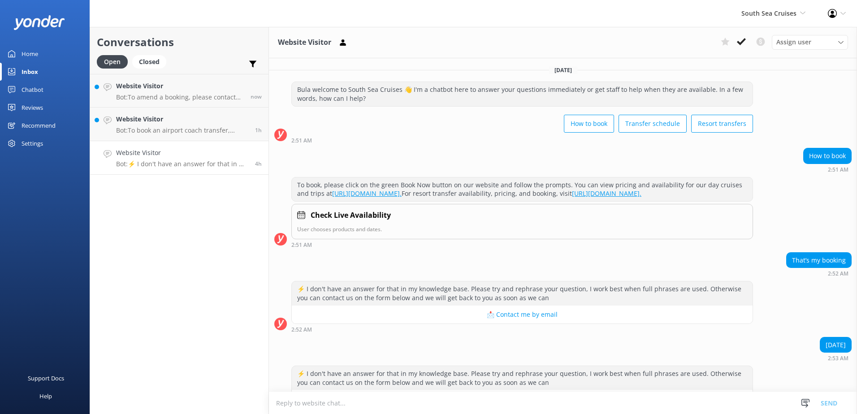
scroll to position [39, 0]
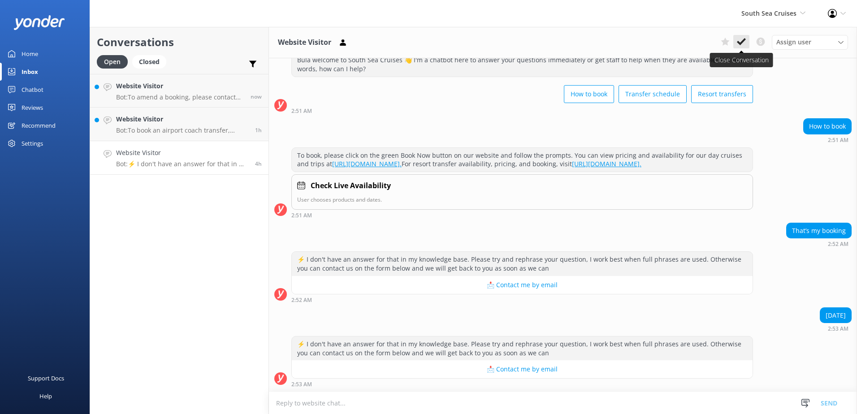
click at [747, 40] on button at bounding box center [741, 41] width 16 height 13
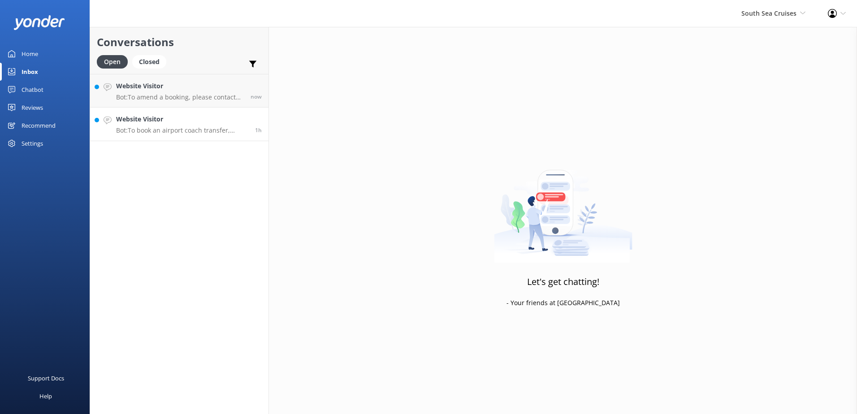
click at [202, 126] on p "Bot: To book an airport coach transfer, please call our reservations team on +6…" at bounding box center [182, 130] width 132 height 8
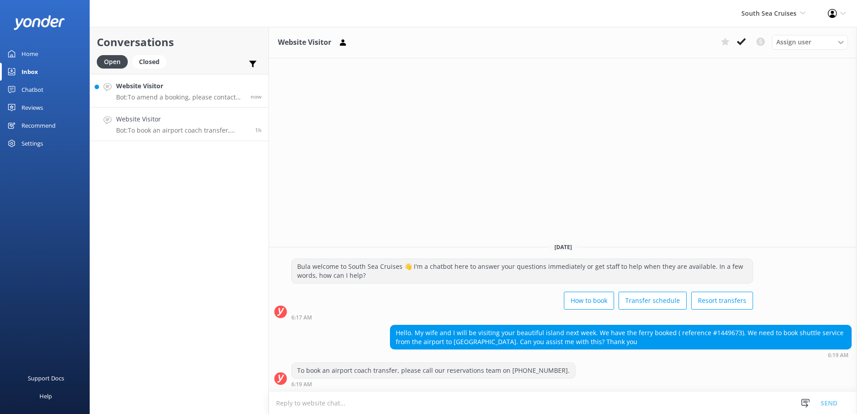
click at [206, 95] on p "Bot: To amend a booking, please contact our reservations team who will be able …" at bounding box center [180, 97] width 128 height 8
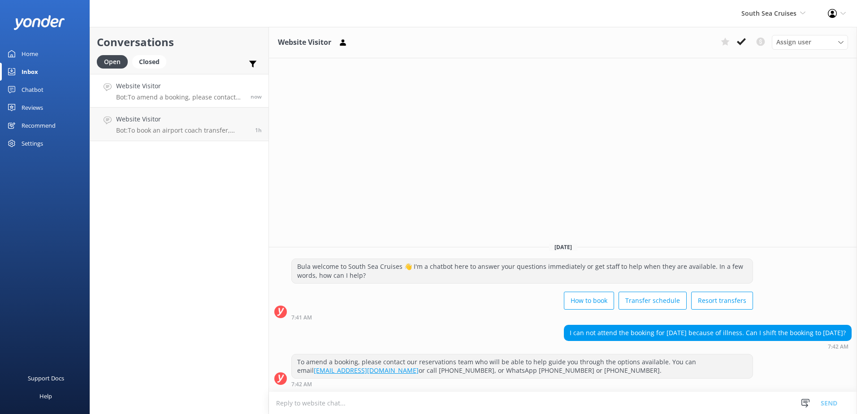
click at [751, 38] on div "Assign user Alyssa Sonya Digital Res Team Brenda Fenton Asena Naweilulu Miri Ko…" at bounding box center [782, 42] width 131 height 14
click at [748, 38] on button at bounding box center [741, 41] width 16 height 13
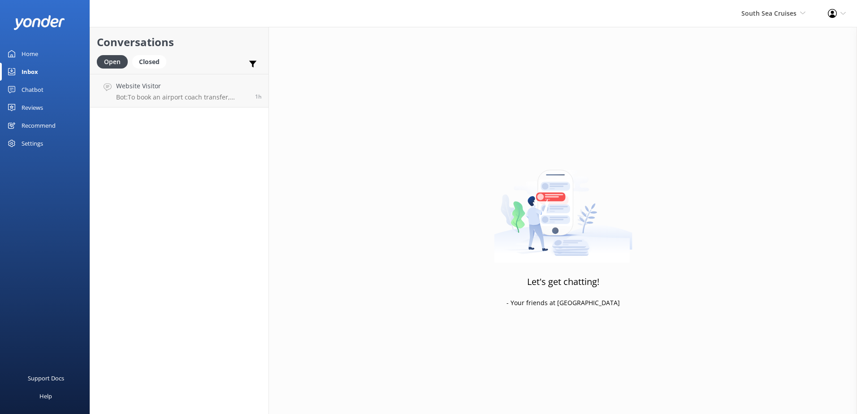
click at [220, 117] on div "Conversations Open Closed Important Converted Assigned to me Unassigned Website…" at bounding box center [179, 220] width 179 height 387
click at [222, 104] on link "Website Visitor Bot: To book an airport coach transfer, please call our reserva…" at bounding box center [179, 91] width 178 height 34
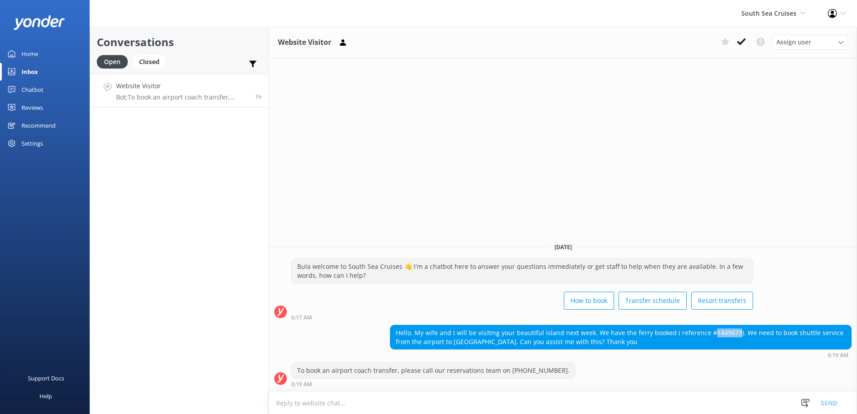
drag, startPoint x: 730, startPoint y: 333, endPoint x: 706, endPoint y: 334, distance: 24.2
click at [706, 334] on div "Hello. My wife and I will be visiting your beautiful island next week. We have …" at bounding box center [620, 337] width 461 height 24
copy div "1449673"
click at [618, 406] on textarea at bounding box center [563, 403] width 588 height 22
click at [409, 403] on textarea at bounding box center [563, 403] width 588 height 22
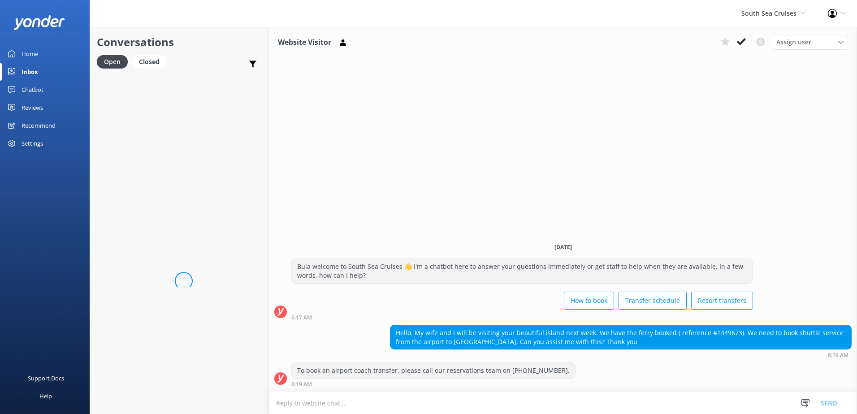
click at [409, 403] on textarea at bounding box center [563, 403] width 588 height 22
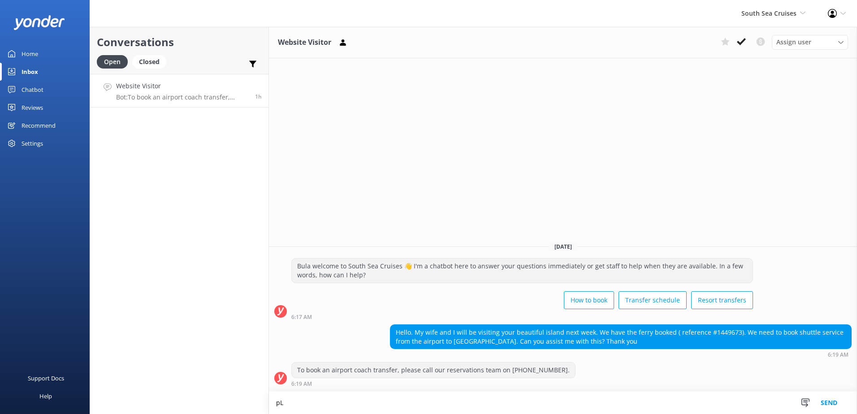
type textarea "p"
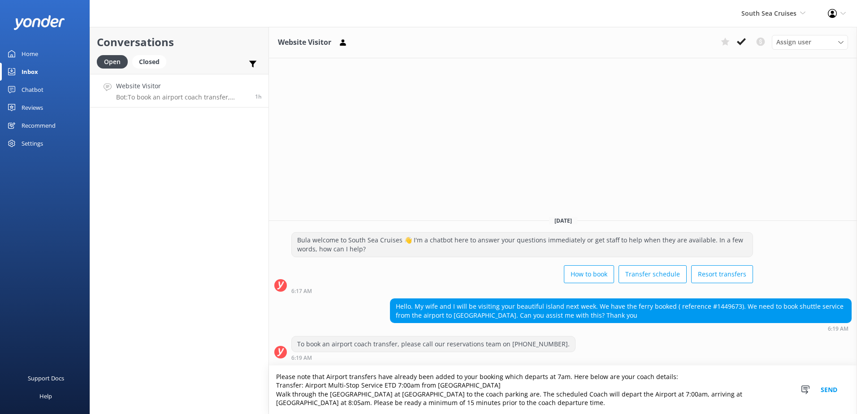
type textarea "Please note that Airport transfers have already been added to your booking whic…"
click at [823, 389] on button "Send" at bounding box center [829, 390] width 34 height 48
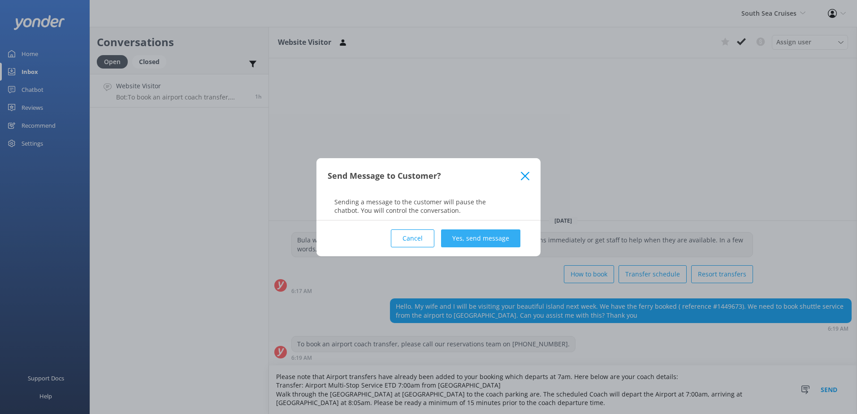
click at [474, 242] on button "Yes, send message" at bounding box center [480, 238] width 79 height 18
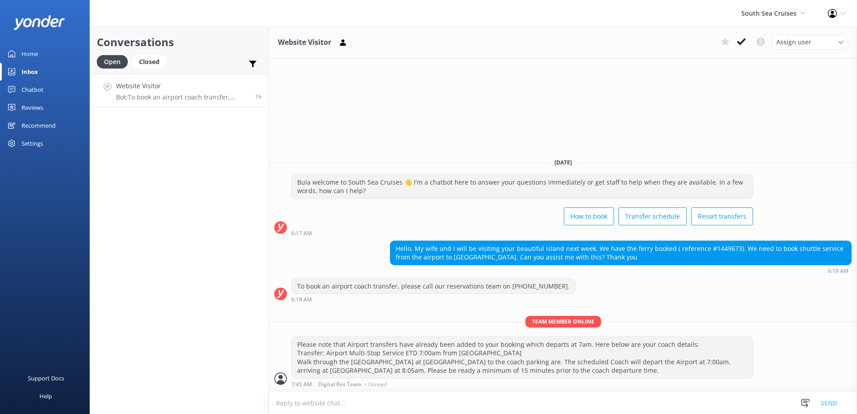
click at [465, 401] on textarea at bounding box center [563, 403] width 588 height 22
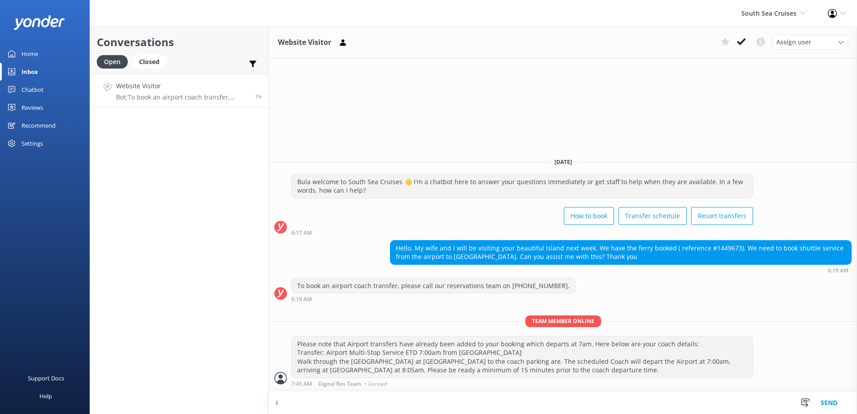
type textarea "i"
type textarea "U"
type textarea "u"
type textarea "i"
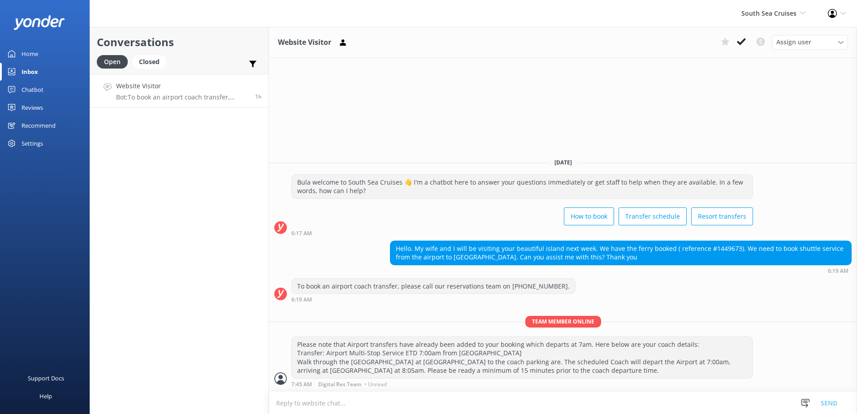
type textarea "U"
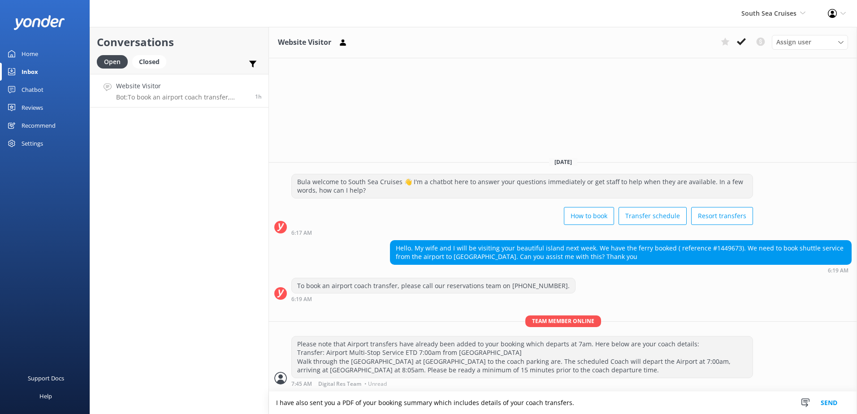
type textarea "I have also sent you a PDF of your booking summary which includes details of yo…"
click at [834, 404] on button "Send" at bounding box center [829, 403] width 34 height 22
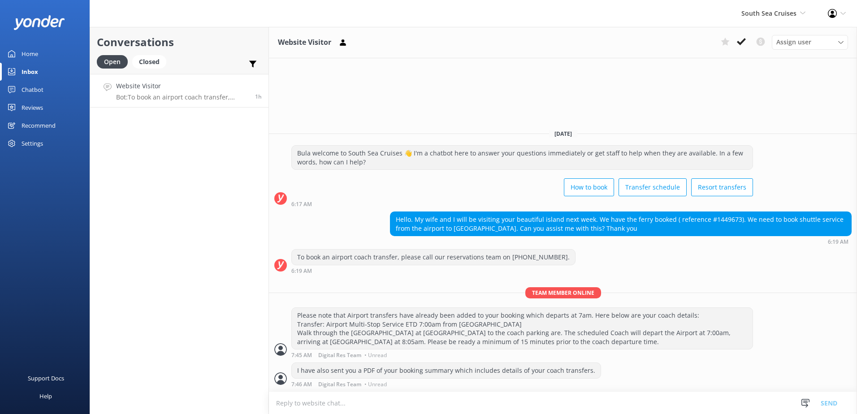
click at [746, 33] on div "Website Visitor Assign user Alyssa Sonya Digital Res Team Brenda Fenton Asena N…" at bounding box center [563, 42] width 588 height 31
click at [747, 40] on button at bounding box center [741, 41] width 16 height 13
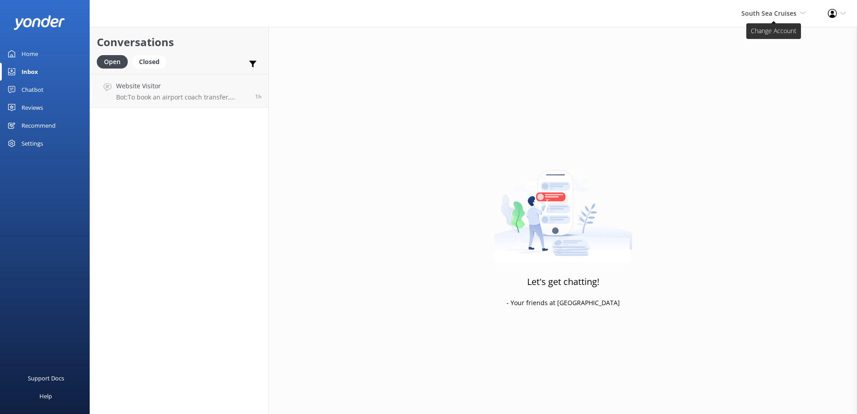
click at [796, 9] on span "South Sea Cruises South Sea Sailing South Sea Cruises Malamala Beach Club Aweso…" at bounding box center [773, 14] width 64 height 10
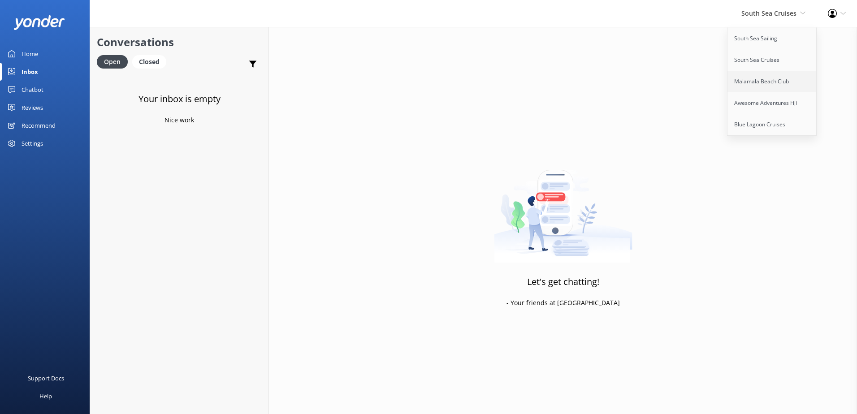
click at [762, 73] on link "Malamala Beach Club" at bounding box center [772, 82] width 90 height 22
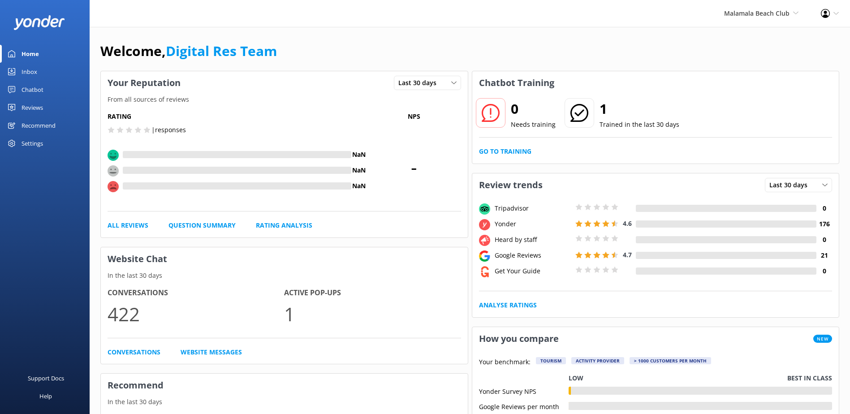
click at [37, 68] on div "Inbox" at bounding box center [30, 72] width 16 height 18
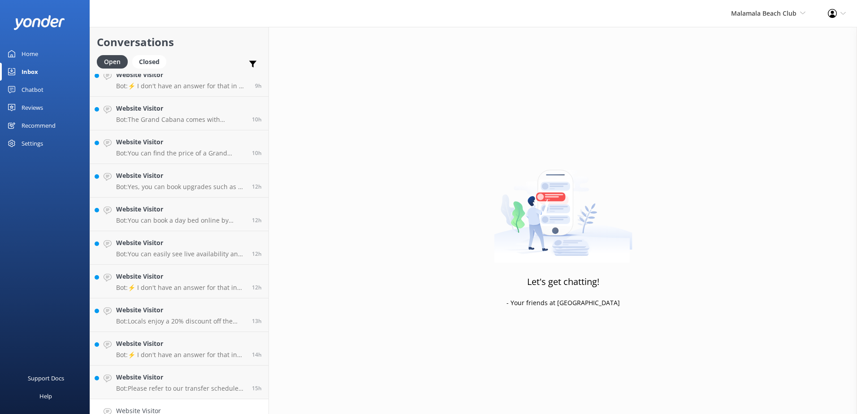
scroll to position [63, 0]
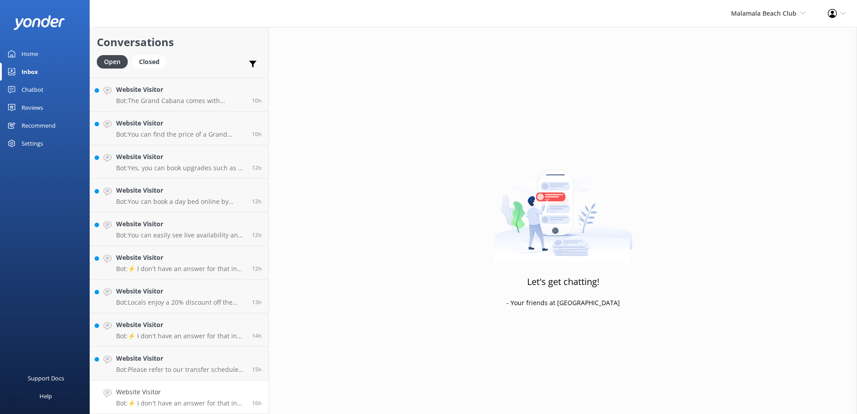
click at [203, 399] on p "Bot: ⚡ I don't have an answer for that in my knowledge base. Please try and rep…" at bounding box center [180, 403] width 129 height 8
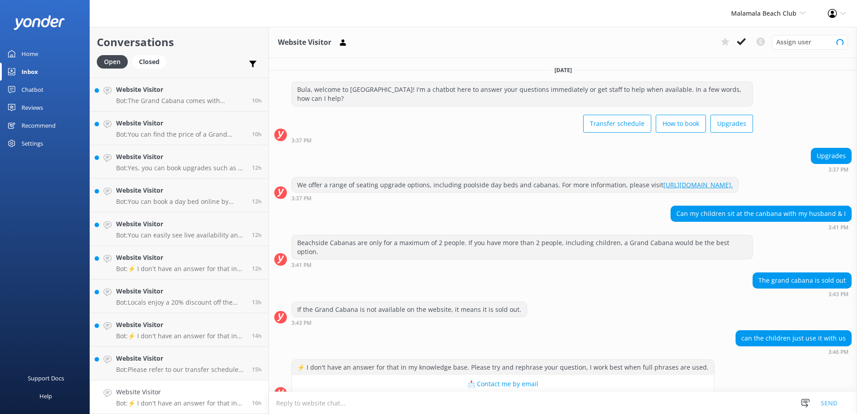
scroll to position [15, 0]
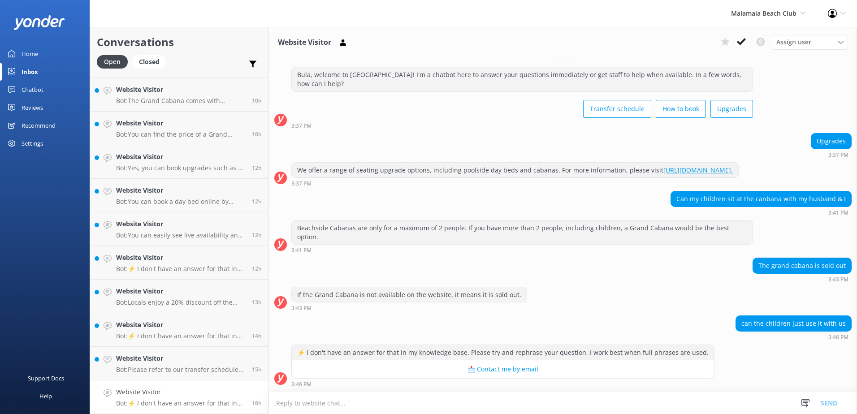
click at [528, 402] on textarea at bounding box center [563, 403] width 588 height 22
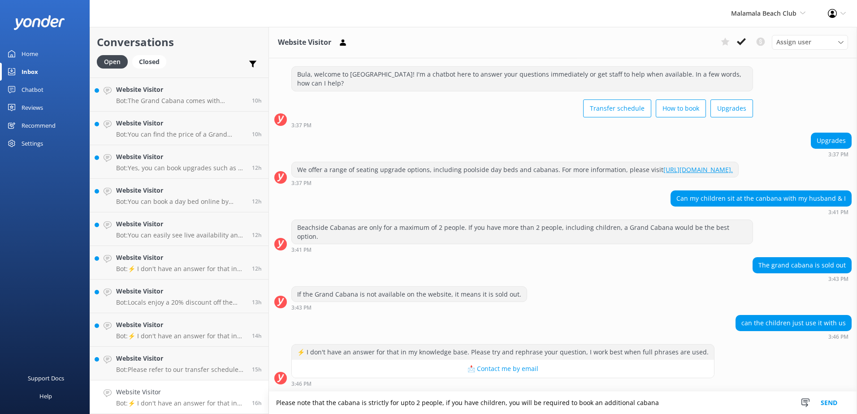
click at [691, 401] on textarea "Please note that the cabana is strictly for upto 2 people, if you have children…" at bounding box center [563, 403] width 588 height 22
type textarea "Please note that the cabana is strictly for upto 2 people, if you have children…"
click at [824, 398] on button "Send" at bounding box center [829, 403] width 34 height 22
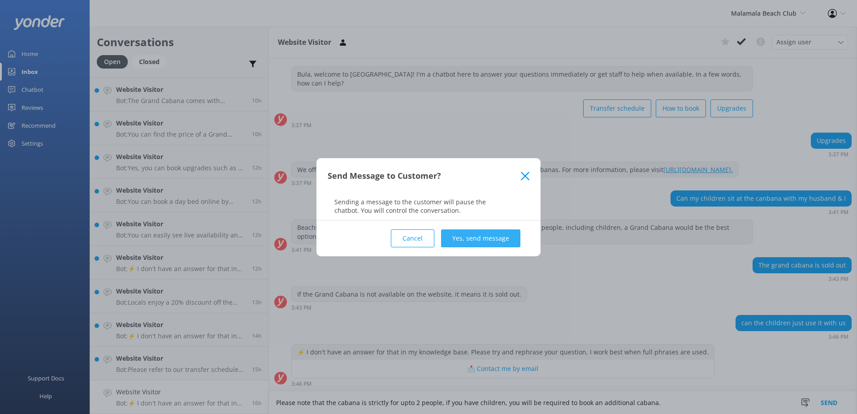
click at [490, 241] on button "Yes, send message" at bounding box center [480, 238] width 79 height 18
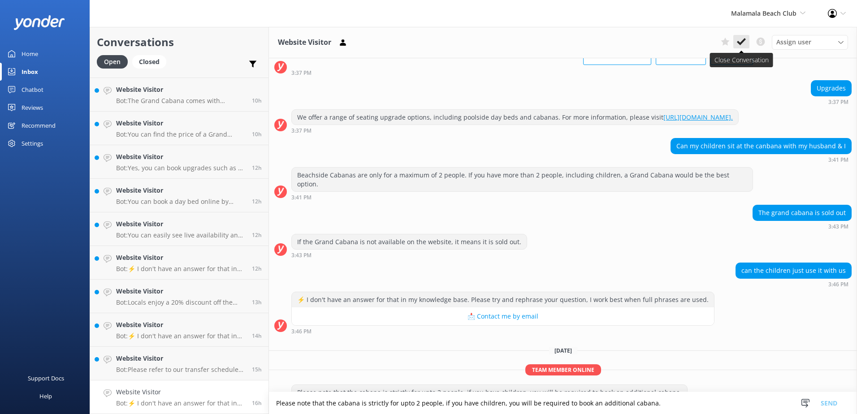
scroll to position [90, 0]
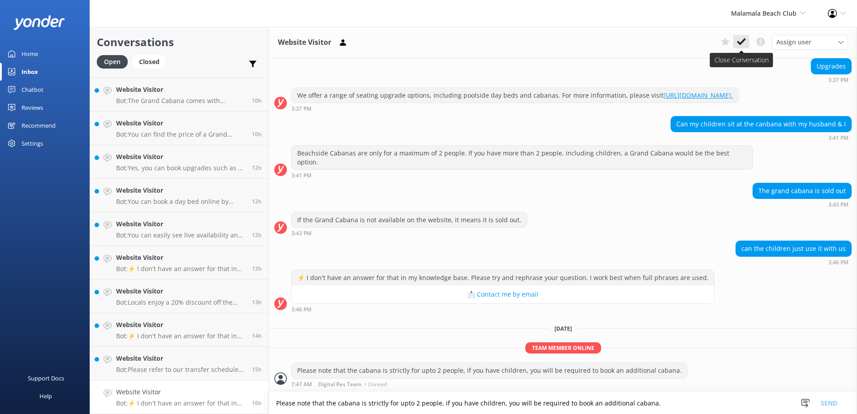
click at [738, 44] on icon at bounding box center [741, 41] width 9 height 9
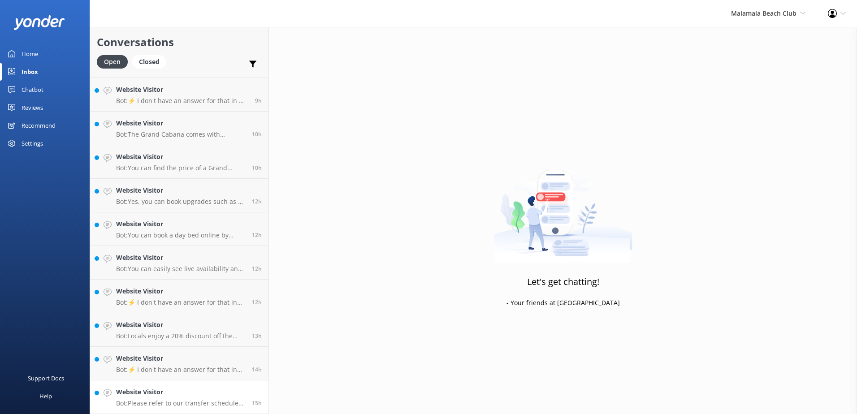
scroll to position [30, 0]
click at [217, 391] on h4 "Website Visitor" at bounding box center [180, 392] width 129 height 10
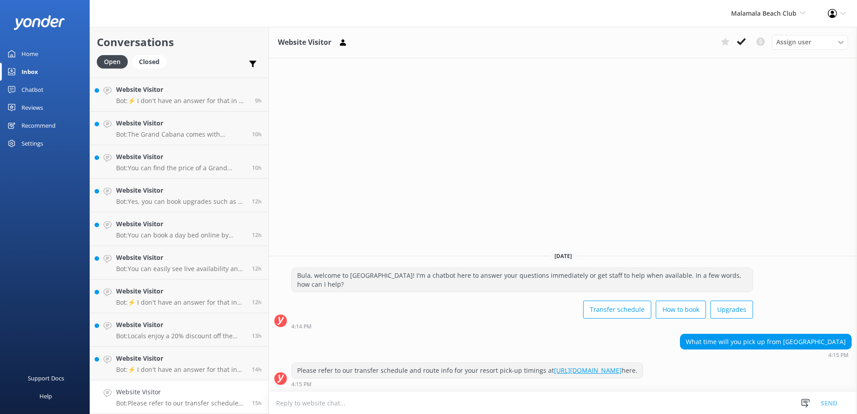
click at [489, 403] on textarea at bounding box center [563, 403] width 588 height 22
drag, startPoint x: 328, startPoint y: 404, endPoint x: 249, endPoint y: 402, distance: 78.9
click at [249, 402] on div "Conversations Open Closed Important Converted Assigned to me Unassigned Website…" at bounding box center [473, 220] width 767 height 387
click at [456, 406] on textarea "Different tours have different pickup schedules, p" at bounding box center [563, 403] width 588 height 22
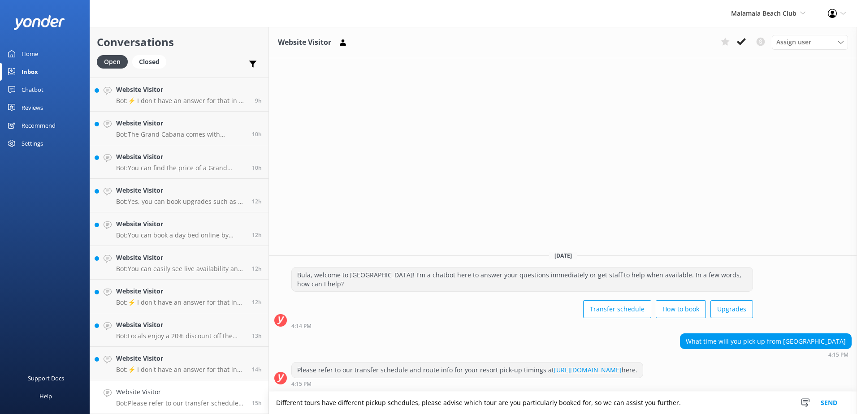
type textarea "Different tours have different pickup schedules, please advise which tour are y…"
click at [842, 403] on button "Send" at bounding box center [829, 403] width 34 height 22
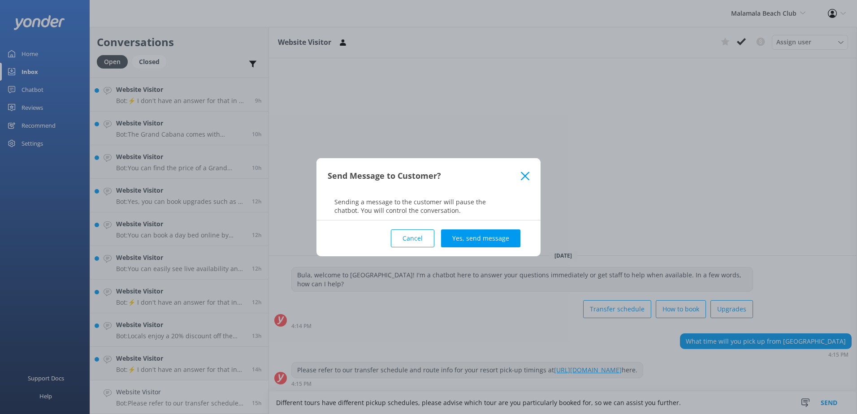
click at [479, 229] on div "Cancel Yes, send message" at bounding box center [429, 238] width 202 height 36
click at [483, 237] on button "Yes, send message" at bounding box center [480, 238] width 79 height 18
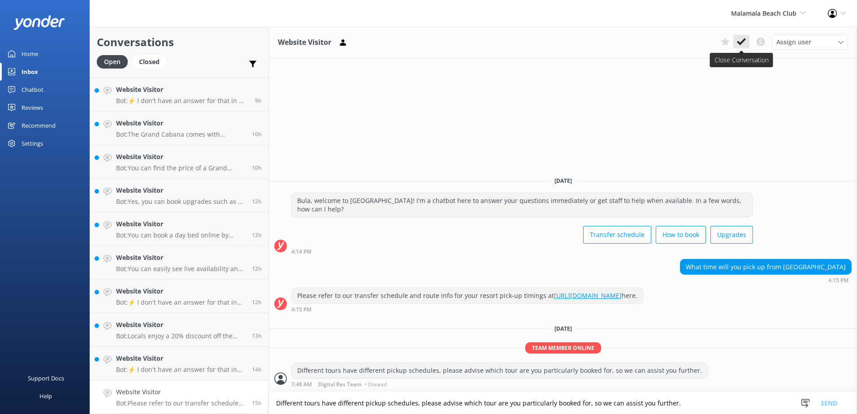
click at [742, 41] on use at bounding box center [741, 41] width 9 height 7
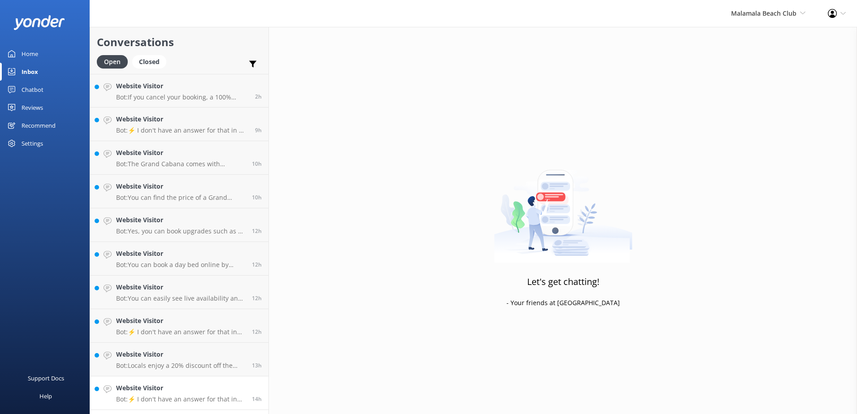
drag, startPoint x: 216, startPoint y: 378, endPoint x: 215, endPoint y: 394, distance: 16.6
click at [216, 379] on link "Website Visitor Bot: ⚡ I don't have an answer for that in my knowledge base. Pl…" at bounding box center [179, 393] width 178 height 34
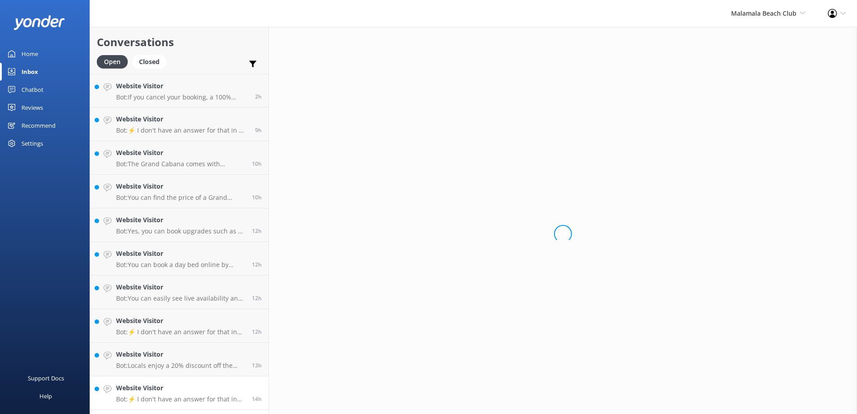
click at [215, 395] on p "Bot: ⚡ I don't have an answer for that in my knowledge base. Please try and rep…" at bounding box center [180, 399] width 129 height 8
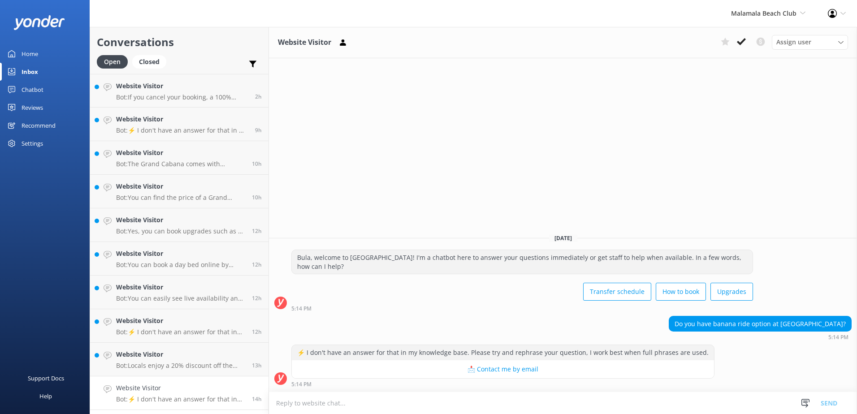
click at [397, 402] on textarea at bounding box center [563, 403] width 588 height 22
type textarea "We do have hammocks available at Malamala beach club."
click at [816, 394] on button "Send" at bounding box center [829, 403] width 34 height 22
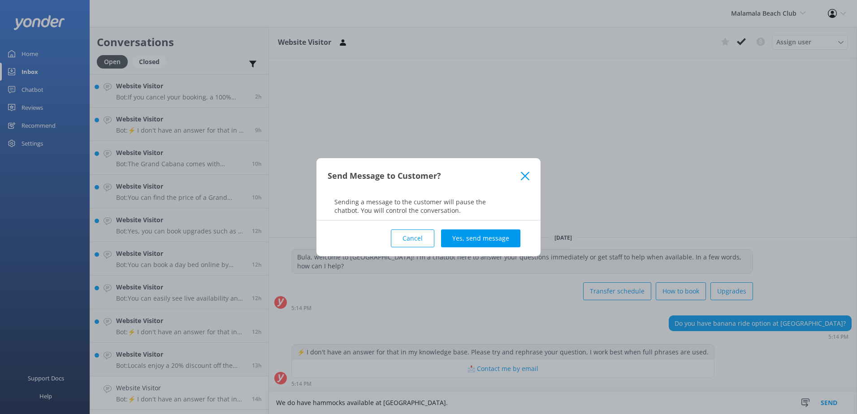
click at [482, 233] on button "Yes, send message" at bounding box center [480, 238] width 79 height 18
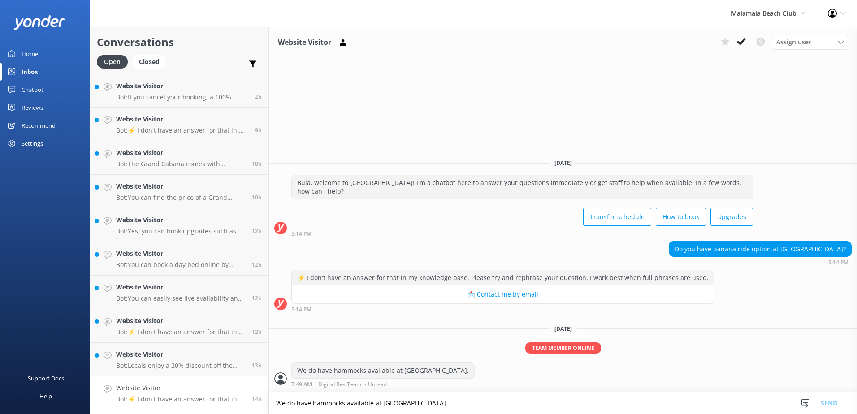
click at [744, 43] on icon at bounding box center [741, 41] width 9 height 9
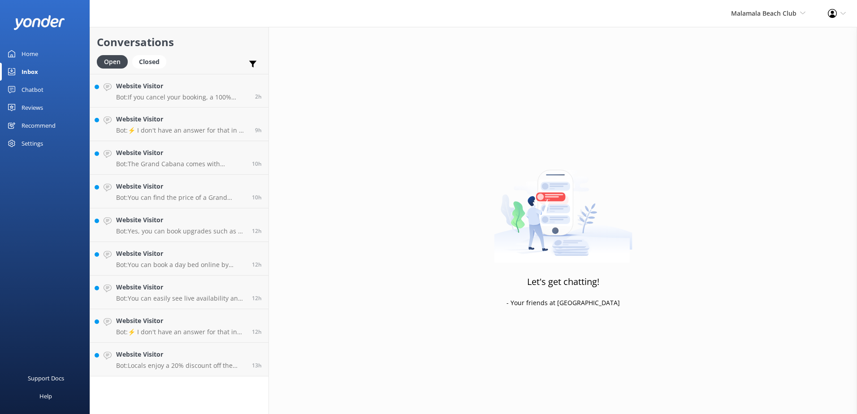
click at [224, 388] on div "Conversations Open Closed Important Converted Assigned to me Unassigned Website…" at bounding box center [179, 220] width 179 height 387
click at [226, 358] on h4 "Website Visitor" at bounding box center [180, 355] width 129 height 10
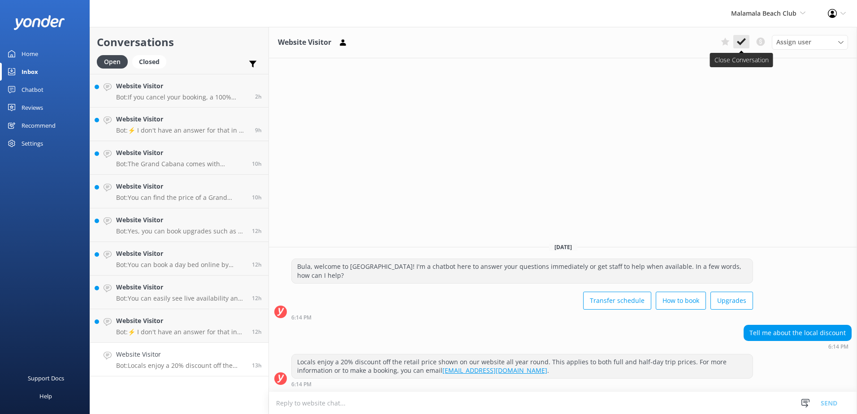
click at [737, 43] on icon at bounding box center [741, 41] width 9 height 9
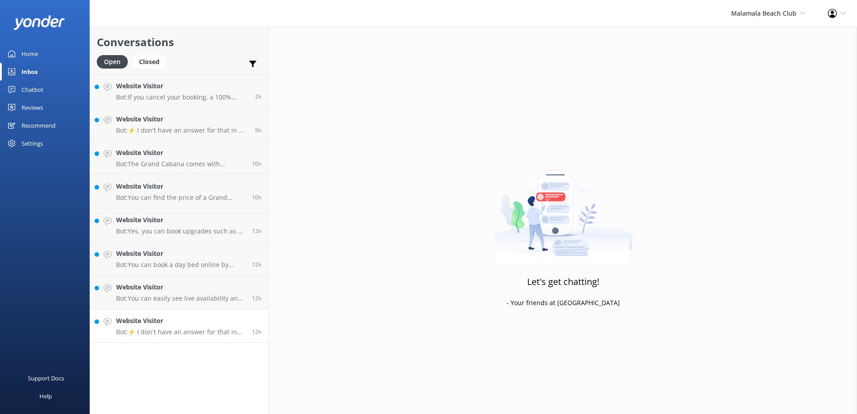
click at [179, 330] on p "Bot: ⚡ I don't have an answer for that in my knowledge base. Please try and rep…" at bounding box center [180, 332] width 129 height 8
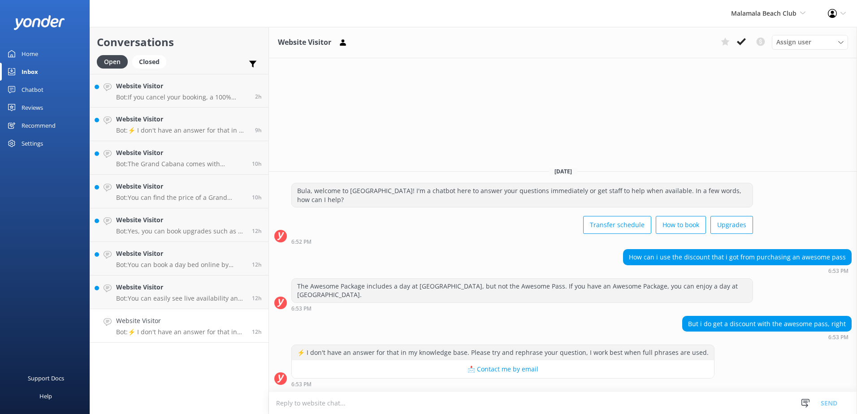
click at [453, 406] on textarea at bounding box center [563, 403] width 588 height 22
click at [766, 397] on textarea at bounding box center [563, 403] width 588 height 22
paste textarea "Please contact & liaise directly with our Awesome Adventures Fiji Reservations …"
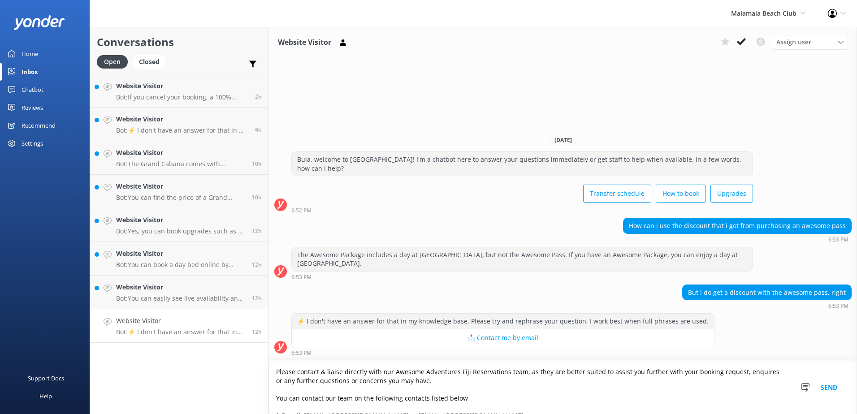
click at [277, 373] on textarea "Please contact & liaise directly with our Awesome Adventures Fiji Reservations …" at bounding box center [563, 387] width 588 height 53
type textarea "For discount with awesome pass, please contact & liaise directly with our Aweso…"
click at [833, 387] on button "Send" at bounding box center [829, 387] width 34 height 53
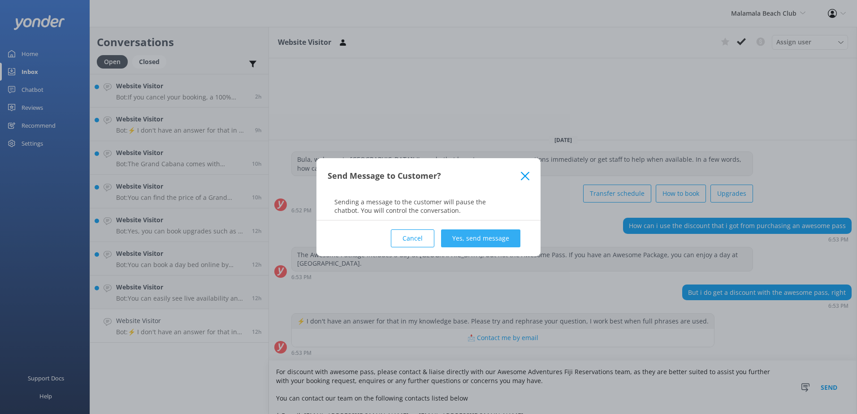
click at [510, 242] on button "Yes, send message" at bounding box center [480, 238] width 79 height 18
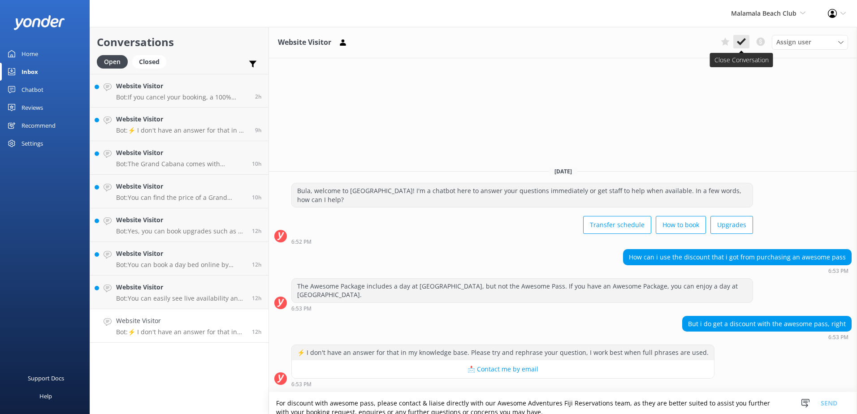
click at [738, 45] on icon at bounding box center [741, 41] width 9 height 9
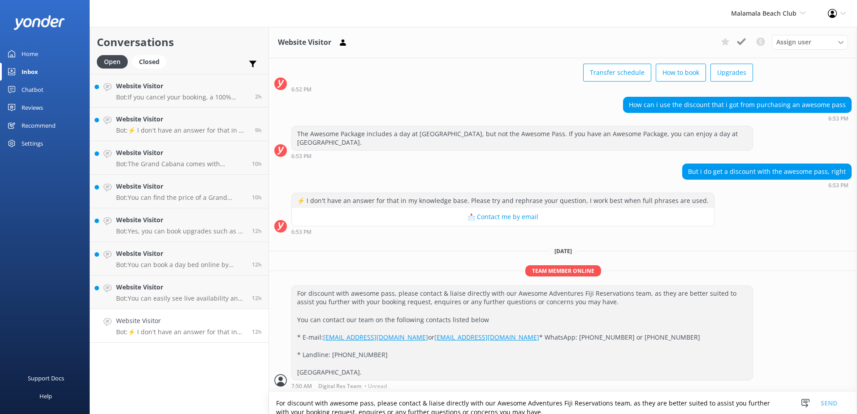
scroll to position [70, 0]
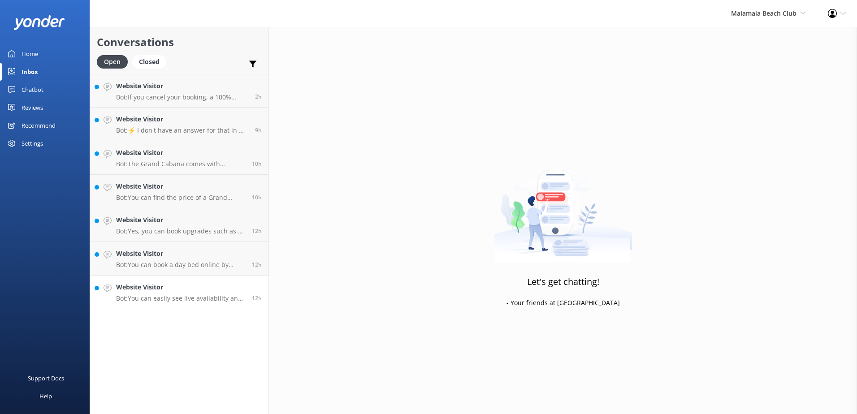
click at [203, 291] on h4 "Website Visitor" at bounding box center [180, 287] width 129 height 10
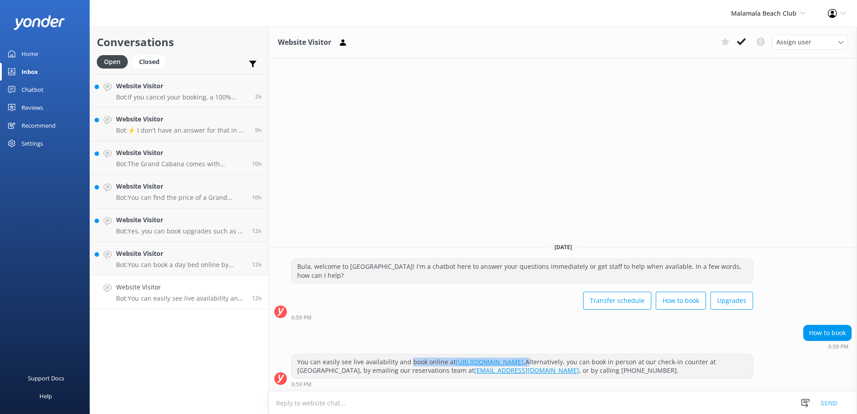
drag, startPoint x: 630, startPoint y: 364, endPoint x: 408, endPoint y: 360, distance: 222.7
click at [408, 360] on div "You can easily see live availability and book online at https://secure.malamala…" at bounding box center [522, 366] width 461 height 24
copy div "book online at https://secure.malamalabeachclub.com/day-trips/availability."
click at [383, 407] on textarea at bounding box center [563, 403] width 588 height 22
paste textarea "book online at https://secure.malamalabeachclub.com/day-trips/availability."
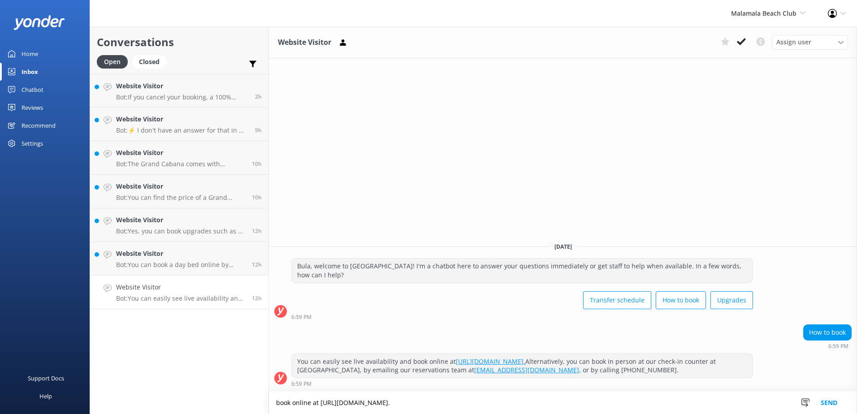
click at [279, 403] on textarea "book online at https://secure.malamalabeachclub.com/day-trips/availability." at bounding box center [563, 403] width 588 height 22
click at [505, 398] on textarea "Book online at https://secure.malamalabeachclub.com/day-trips/availability." at bounding box center [563, 403] width 588 height 22
type textarea "Book online at https://secure.malamalabeachclub.com/day-trips/availability"
click at [829, 406] on button "Send" at bounding box center [829, 403] width 34 height 22
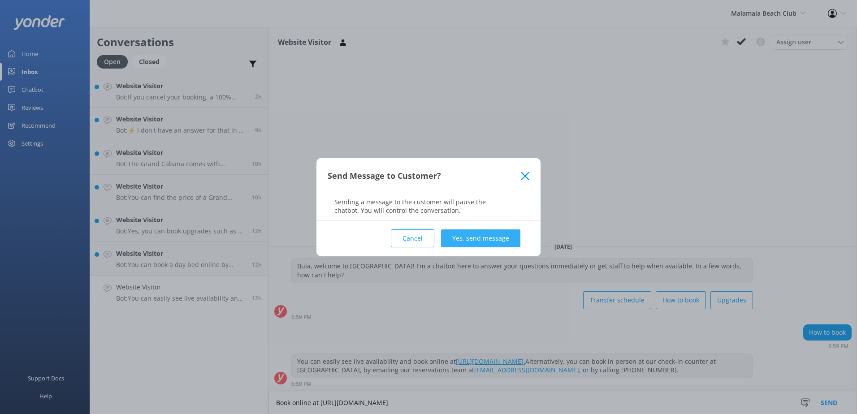
click at [496, 234] on button "Yes, send message" at bounding box center [480, 238] width 79 height 18
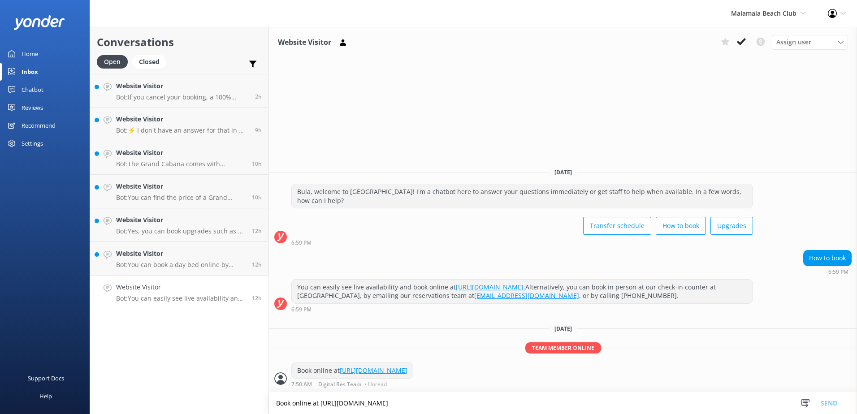
click at [739, 44] on icon at bounding box center [741, 41] width 9 height 9
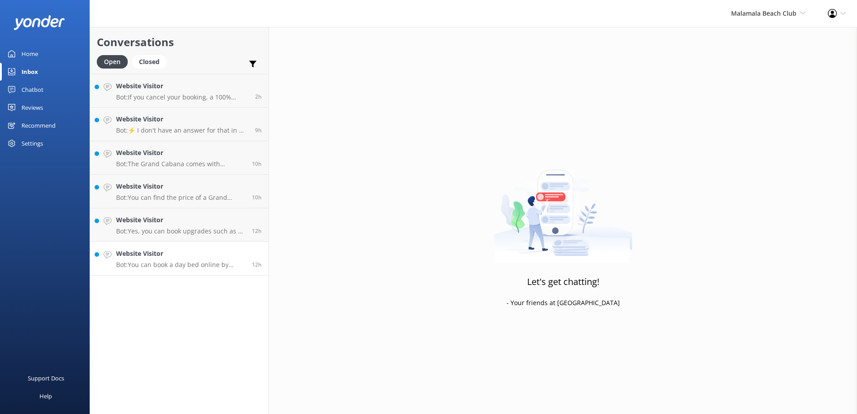
click at [171, 261] on p "Bot: You can book a day bed online by visiting https://secure.malamalabeachclub…" at bounding box center [180, 265] width 129 height 8
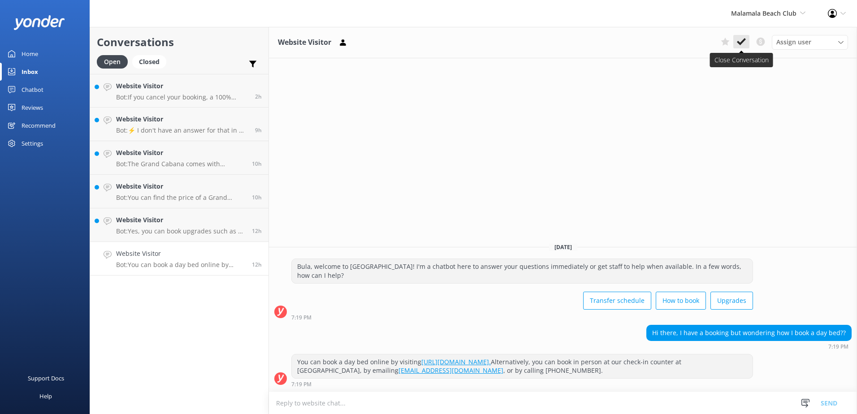
click at [742, 45] on icon at bounding box center [741, 41] width 9 height 9
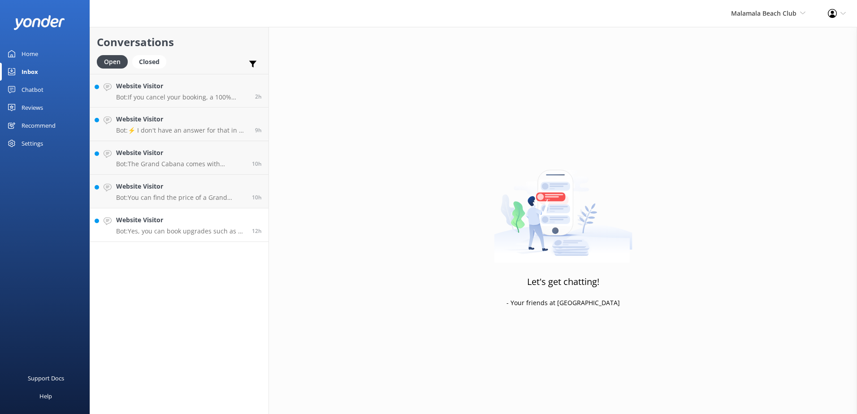
click at [189, 229] on p "Bot: Yes, you can book upgrades such as a cabana or a poolside day bed. Please …" at bounding box center [180, 231] width 129 height 8
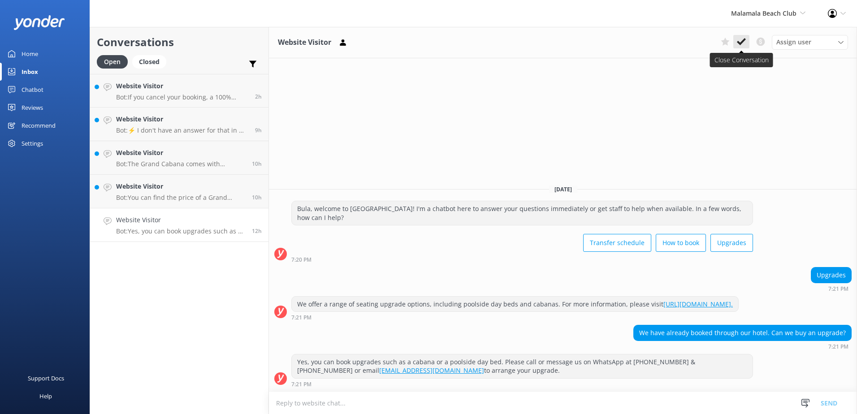
click at [742, 39] on icon at bounding box center [741, 41] width 9 height 9
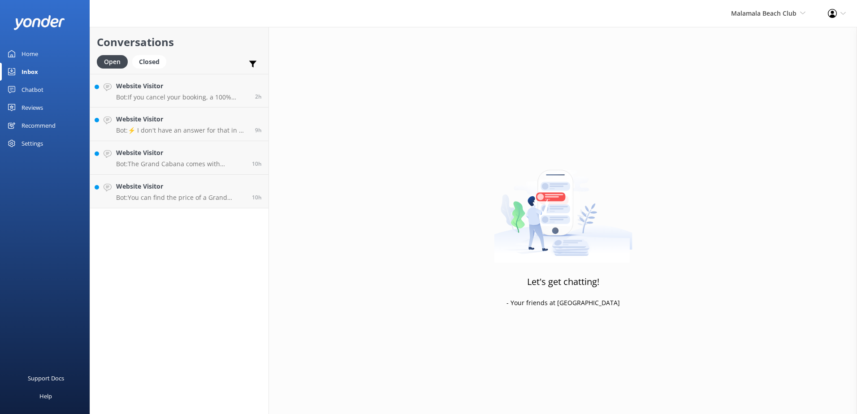
click at [192, 214] on div "Conversations Open Closed Important Converted Assigned to me Unassigned Website…" at bounding box center [179, 220] width 179 height 387
click at [201, 199] on p "Bot: You can find the price of a Grand Cabana here: https://www.malamalabeachcl…" at bounding box center [180, 198] width 129 height 8
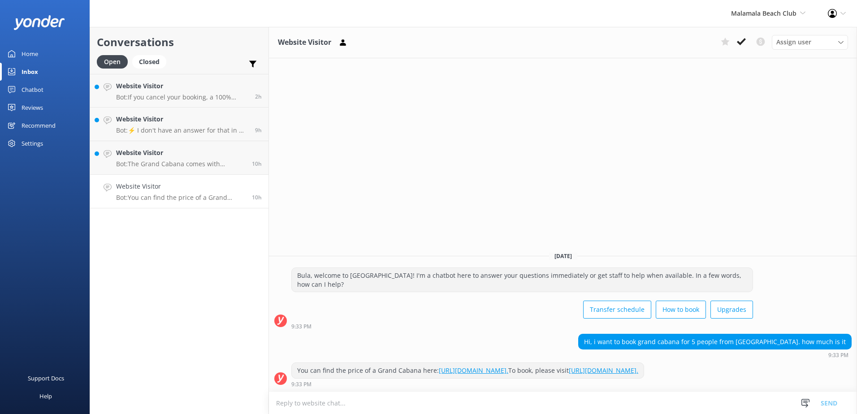
click at [506, 405] on textarea at bounding box center [563, 403] width 588 height 22
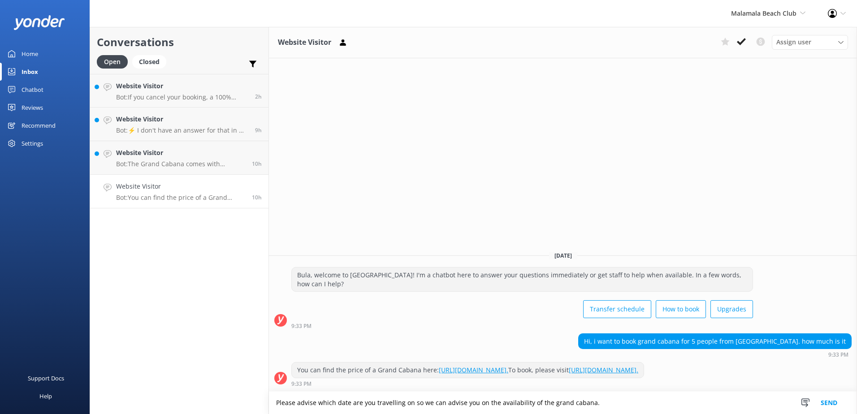
type textarea "Please advise which date are you travelling on so we can advise you on the avai…"
click at [817, 405] on button "Send" at bounding box center [829, 403] width 34 height 22
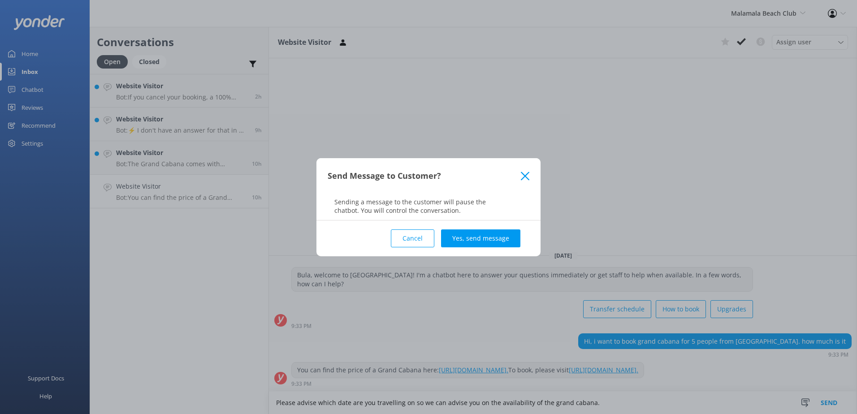
click at [507, 227] on div "Cancel Yes, send message" at bounding box center [429, 238] width 202 height 36
click at [507, 240] on button "Yes, send message" at bounding box center [480, 238] width 79 height 18
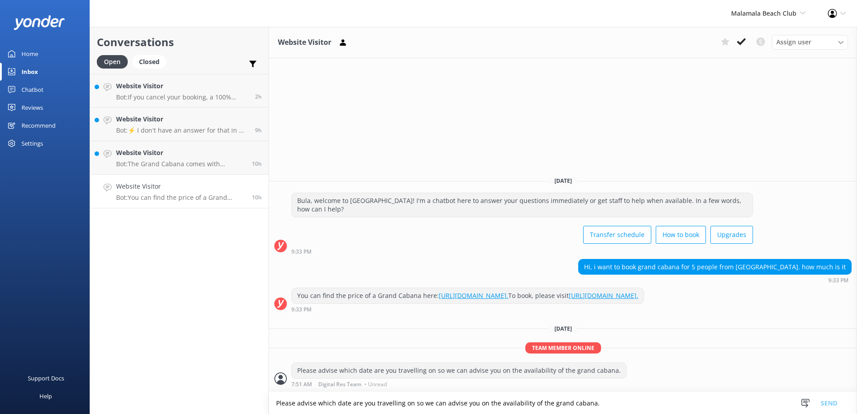
click at [735, 51] on div "Website Visitor Assign user Sonya Alyssa Digital Res Team Asena Naweilulu Miri …" at bounding box center [563, 42] width 588 height 31
click at [742, 43] on icon at bounding box center [741, 41] width 9 height 9
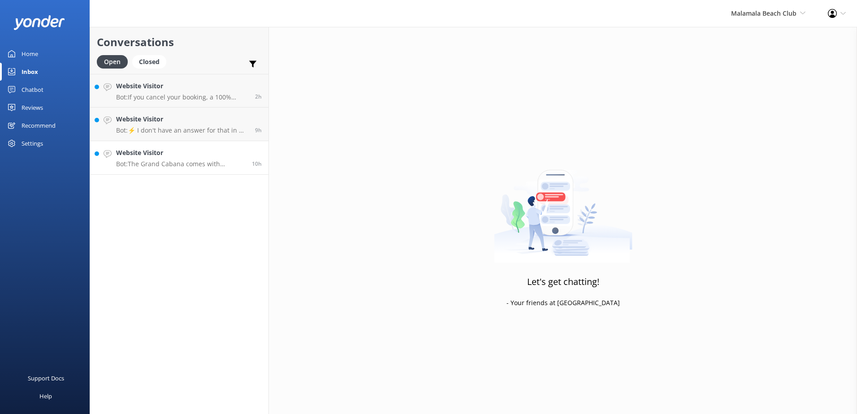
click at [207, 172] on link "Website Visitor Bot: The Grand Cabana comes with lounging mattresses, but the k…" at bounding box center [179, 158] width 178 height 34
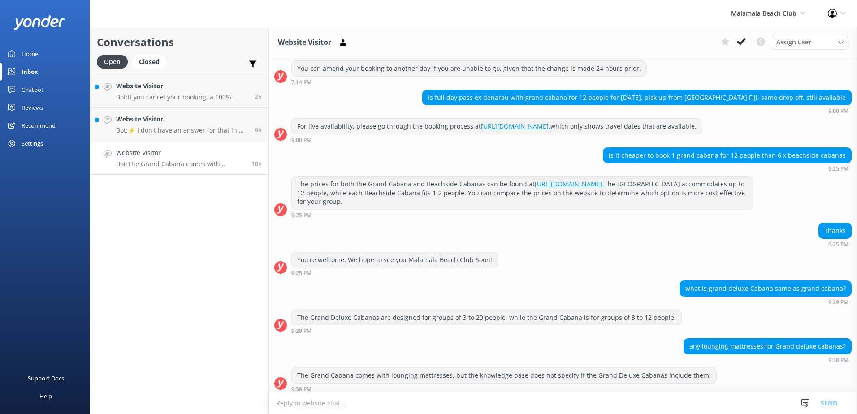
scroll to position [223, 0]
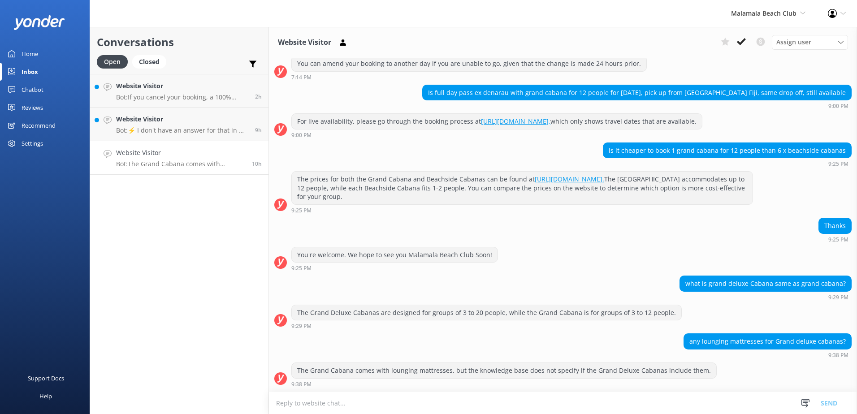
click at [540, 411] on textarea at bounding box center [563, 403] width 588 height 22
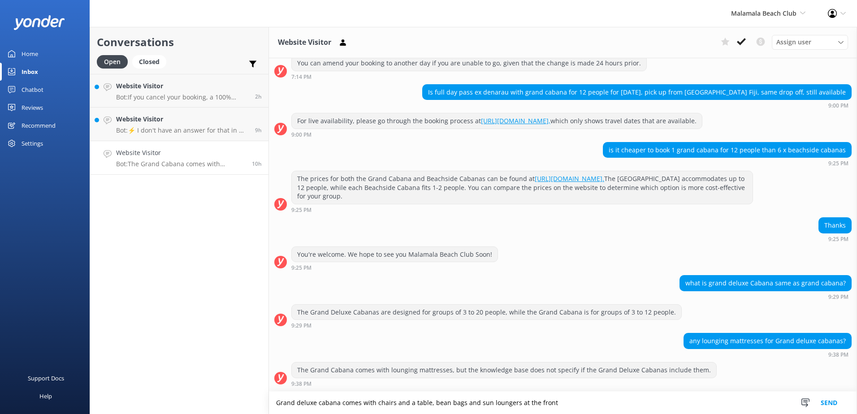
click at [496, 408] on textarea "Grand deluxe cabana comes with chairs and a table, bean bags and sun loungers a…" at bounding box center [563, 403] width 588 height 22
click at [593, 399] on textarea "Grand deluxe cabana comes with chairs and a table, bean bags and sun loungers a…" at bounding box center [563, 403] width 588 height 22
type textarea "Grand deluxe cabana comes with chairs and a table, bean bags and sun loungers a…"
click at [823, 406] on button "Send" at bounding box center [829, 403] width 34 height 22
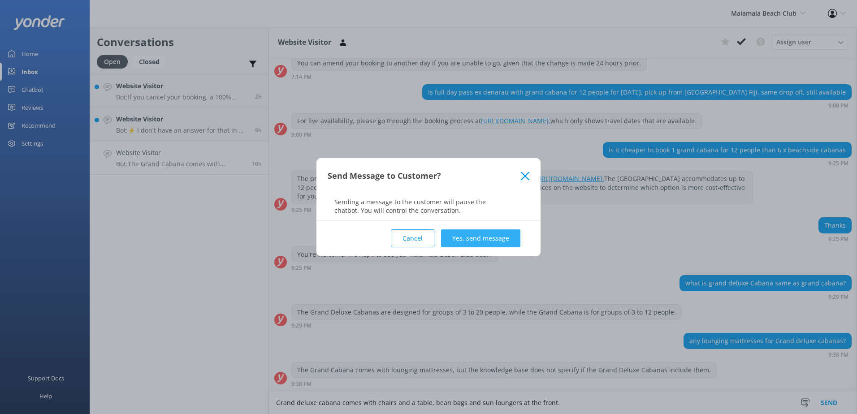
click at [500, 244] on button "Yes, send message" at bounding box center [480, 238] width 79 height 18
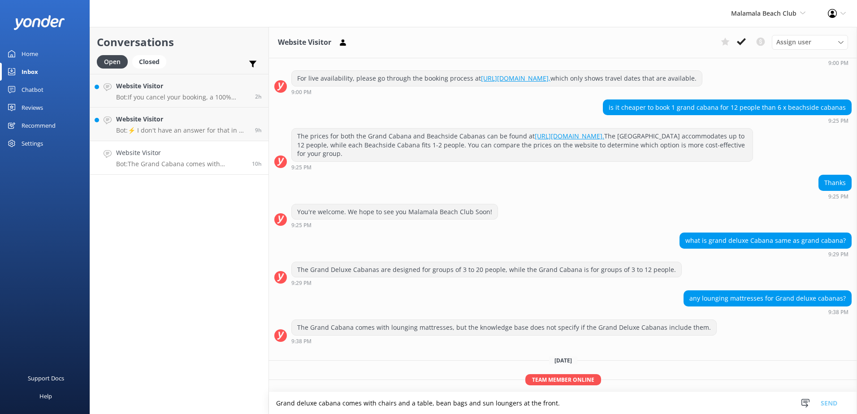
scroll to position [298, 0]
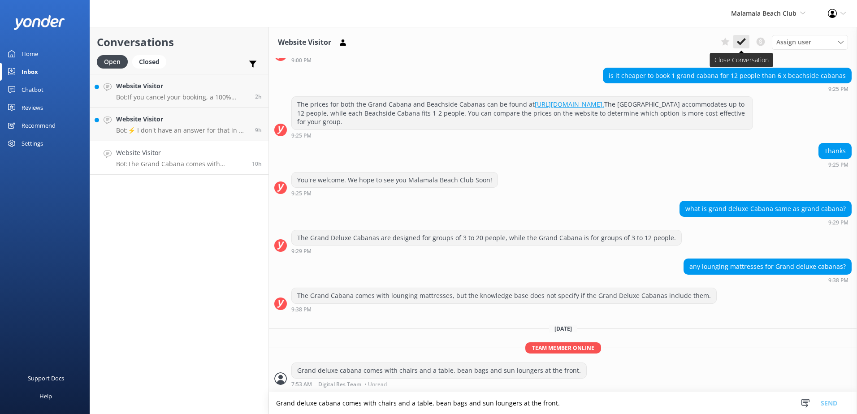
click at [738, 39] on icon at bounding box center [741, 41] width 9 height 9
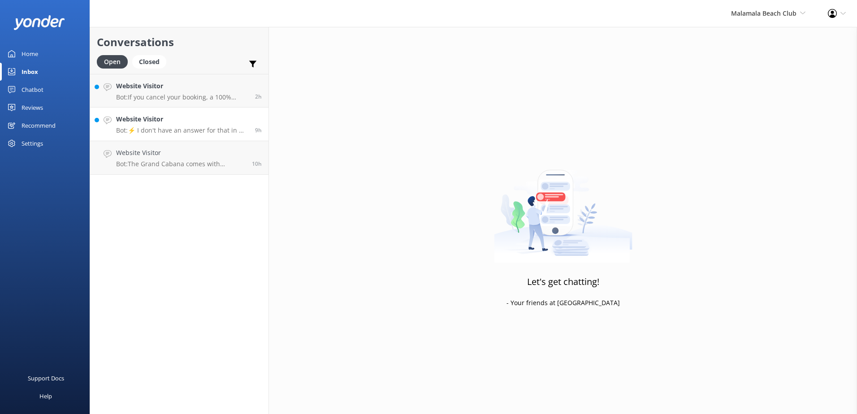
click at [173, 135] on link "Website Visitor Bot: ⚡ I don't have an answer for that in my knowledge base. Pl…" at bounding box center [179, 125] width 178 height 34
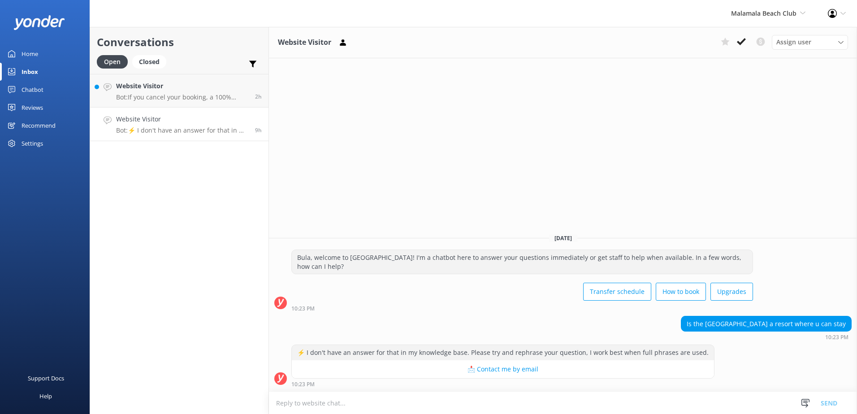
click at [392, 406] on textarea at bounding box center [563, 403] width 588 height 22
type textarea "Malamala beach club does not offer overnight accommodation."
click at [835, 402] on button "Send" at bounding box center [829, 403] width 34 height 22
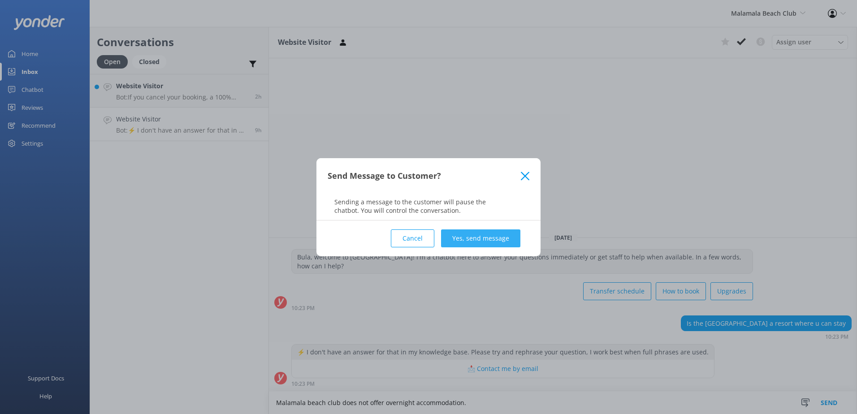
click at [479, 231] on button "Yes, send message" at bounding box center [480, 238] width 79 height 18
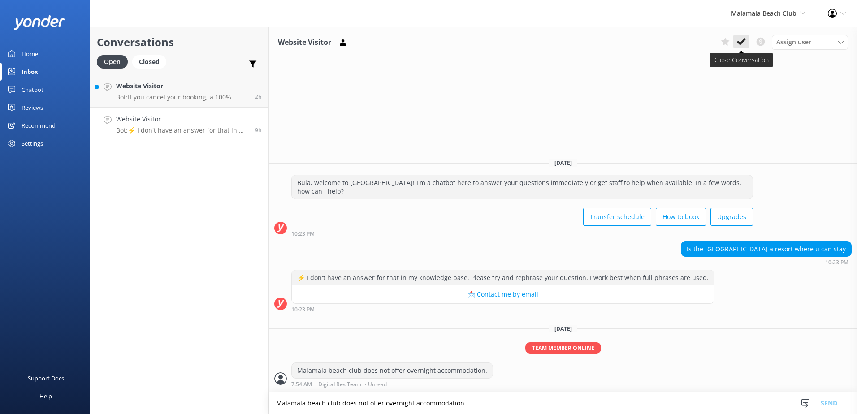
click at [742, 47] on button at bounding box center [741, 41] width 16 height 13
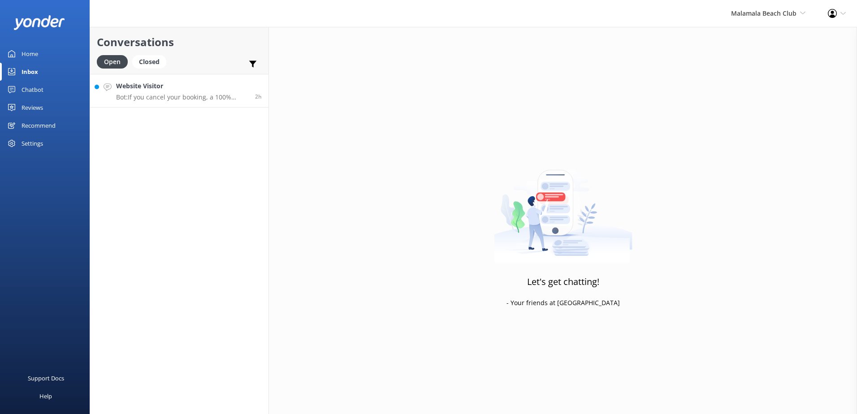
click at [216, 103] on link "Website Visitor Bot: If you cancel your booking, a 100% cancellation fee applie…" at bounding box center [179, 91] width 178 height 34
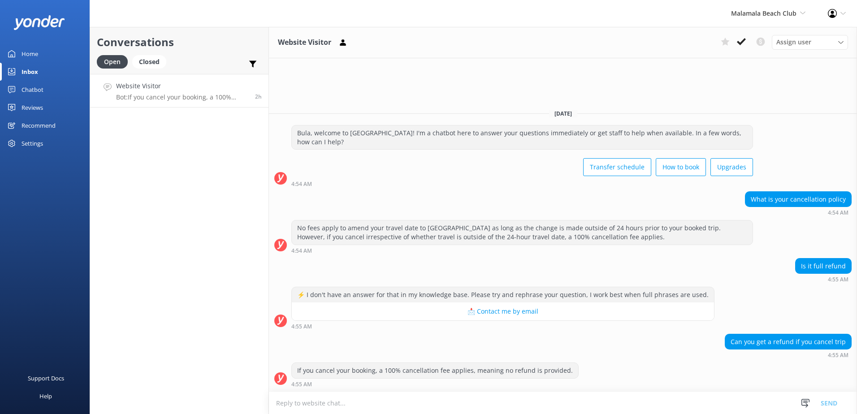
click at [414, 407] on textarea at bounding box center [563, 403] width 588 height 22
click at [412, 406] on textarea at bounding box center [563, 403] width 588 height 22
type textarea "I"
click at [362, 402] on textarea "However if you have cancelled 24 hours prior to you" at bounding box center [563, 403] width 588 height 22
click at [365, 401] on textarea "However if you have cancelled 24 hours prior to you" at bounding box center [563, 403] width 588 height 22
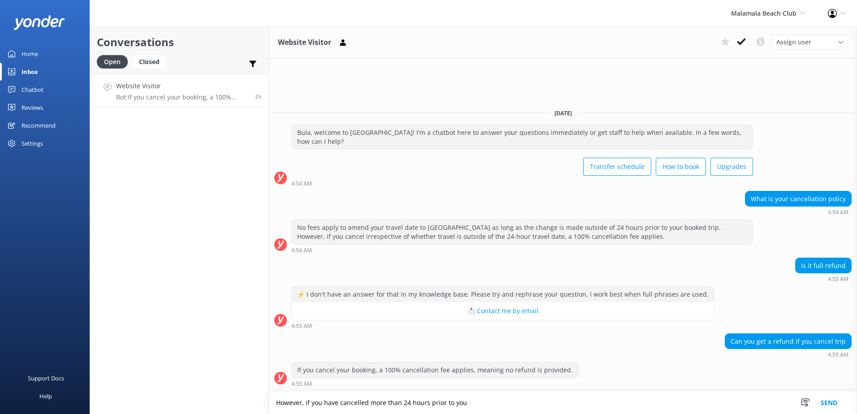
click at [503, 397] on textarea "However, if you have cancelled more than 24 hours prior to you" at bounding box center [563, 403] width 588 height 22
type textarea "However, if you have cancelled more than 24 hours prior to your travel date, a …"
click at [828, 394] on button "Send" at bounding box center [829, 403] width 34 height 22
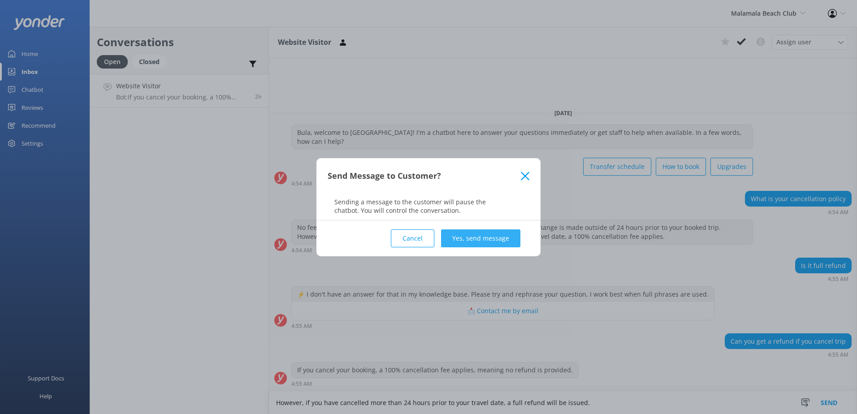
click at [496, 233] on button "Yes, send message" at bounding box center [480, 238] width 79 height 18
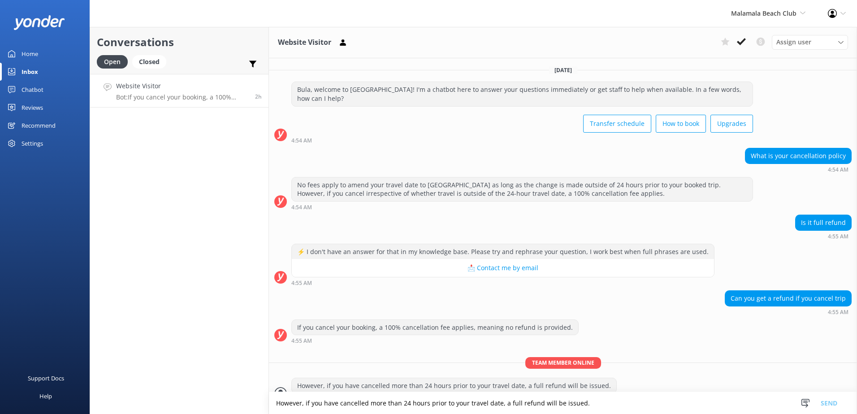
scroll to position [15, 0]
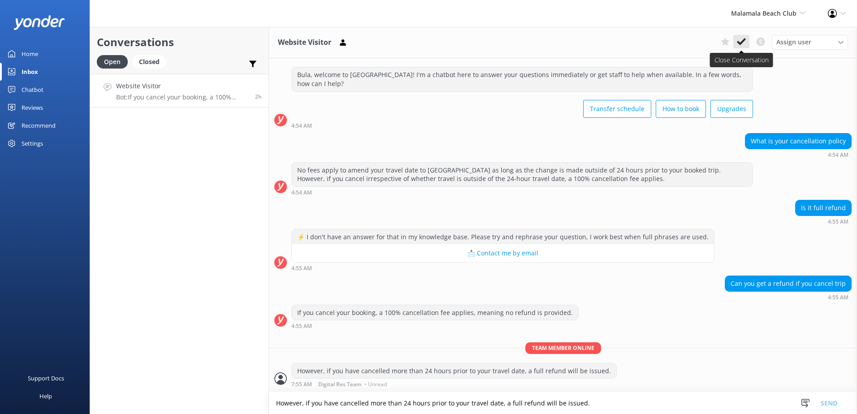
click at [737, 41] on icon at bounding box center [741, 41] width 9 height 9
click at [777, 18] on span "Malamala Beach Club South Sea Sailing South Sea Cruises Malamala Beach Club Awe…" at bounding box center [768, 14] width 74 height 10
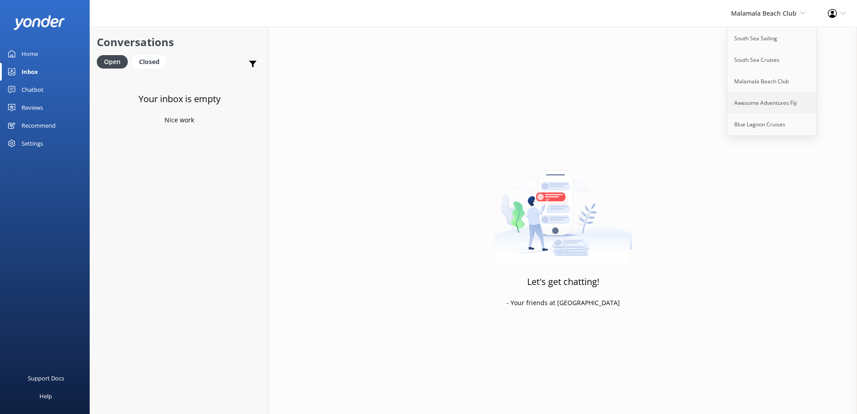
click at [754, 96] on link "Awesome Adventures Fiji" at bounding box center [772, 103] width 90 height 22
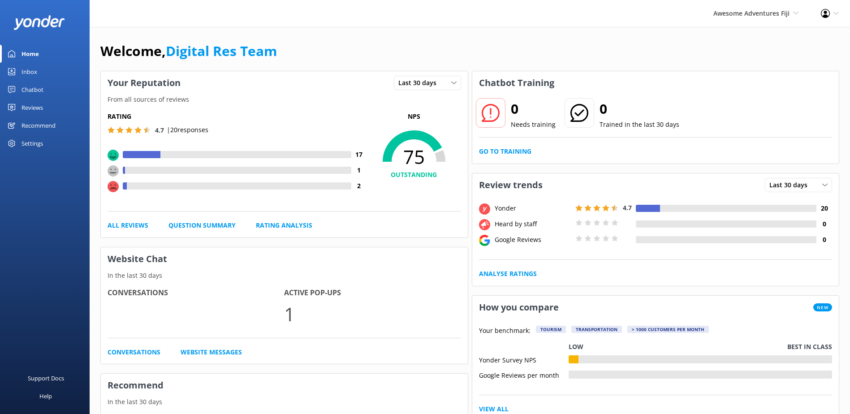
click at [43, 148] on div "Settings" at bounding box center [33, 143] width 22 height 18
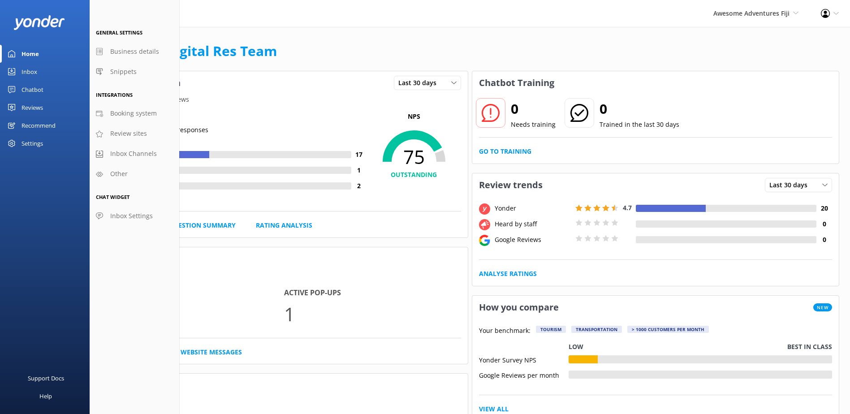
click at [50, 96] on link "Chatbot" at bounding box center [45, 90] width 90 height 18
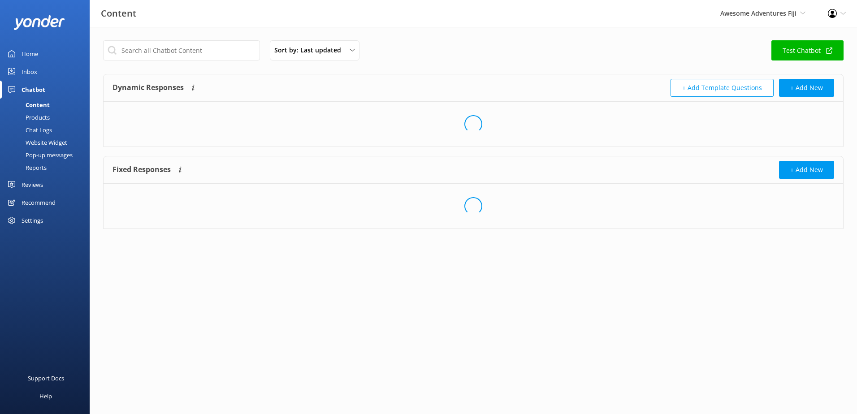
click at [46, 79] on link "Inbox" at bounding box center [45, 72] width 90 height 18
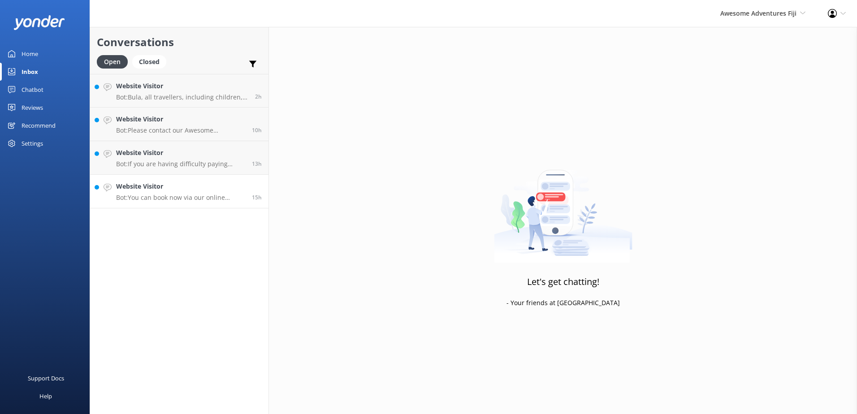
click at [177, 194] on p "Bot: You can book now via our online reservation system here: https://www.aweso…" at bounding box center [180, 198] width 129 height 8
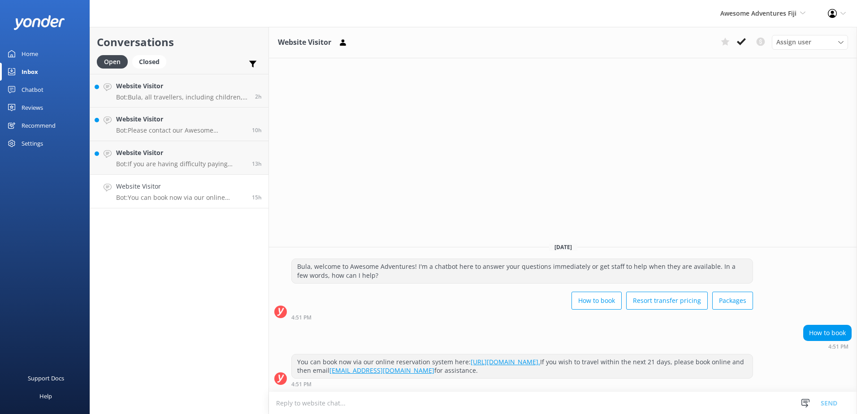
drag, startPoint x: 737, startPoint y: 43, endPoint x: 634, endPoint y: 73, distance: 107.3
click at [738, 43] on icon at bounding box center [741, 41] width 9 height 9
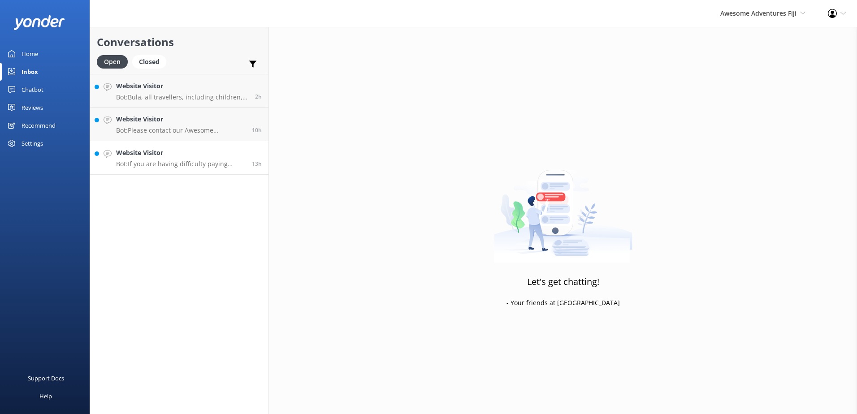
click at [152, 168] on p "Bot: If you are having difficulty paying online or if payment failed, please em…" at bounding box center [180, 164] width 129 height 8
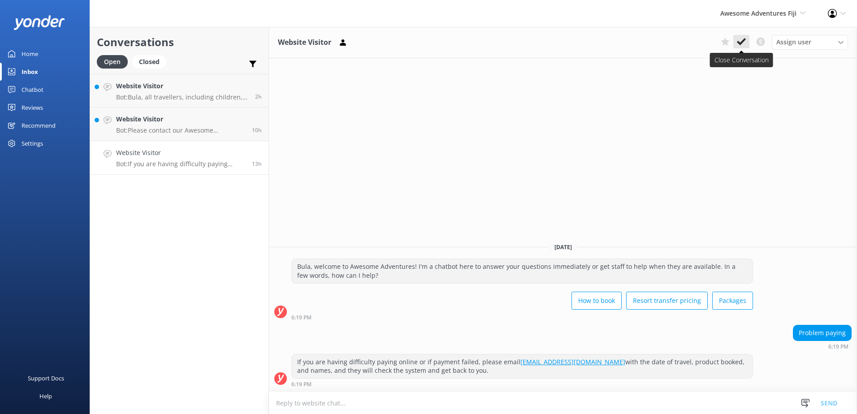
click at [746, 39] on button at bounding box center [741, 41] width 16 height 13
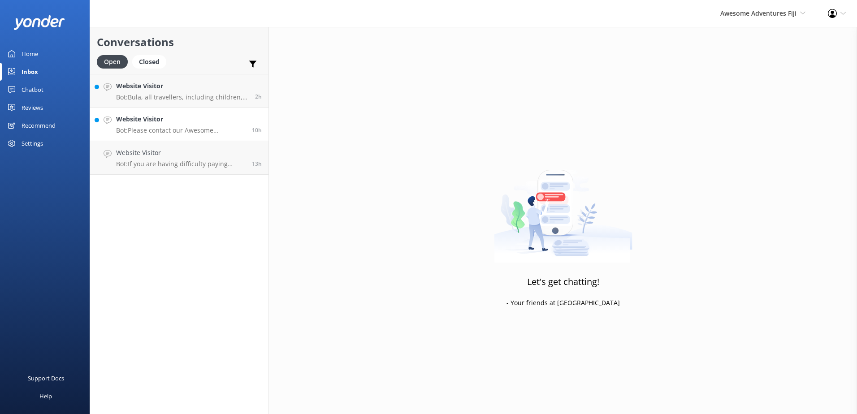
click at [183, 138] on link "Website Visitor Bot: Please contact our Awesome Adventures Fiji Reservations te…" at bounding box center [179, 125] width 178 height 34
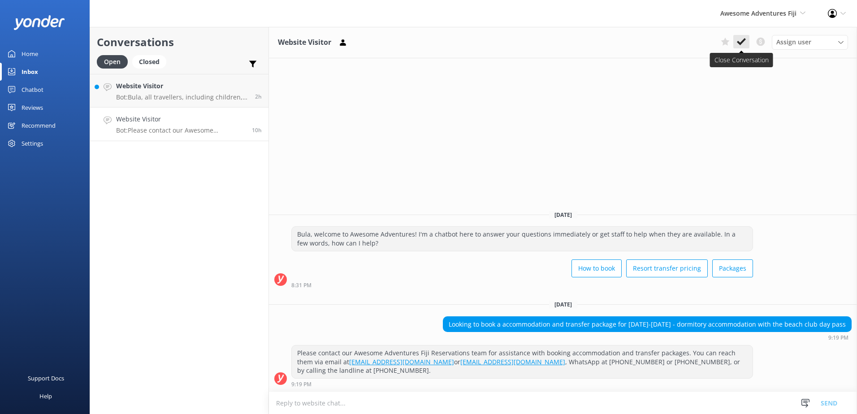
click at [742, 43] on use at bounding box center [741, 41] width 9 height 7
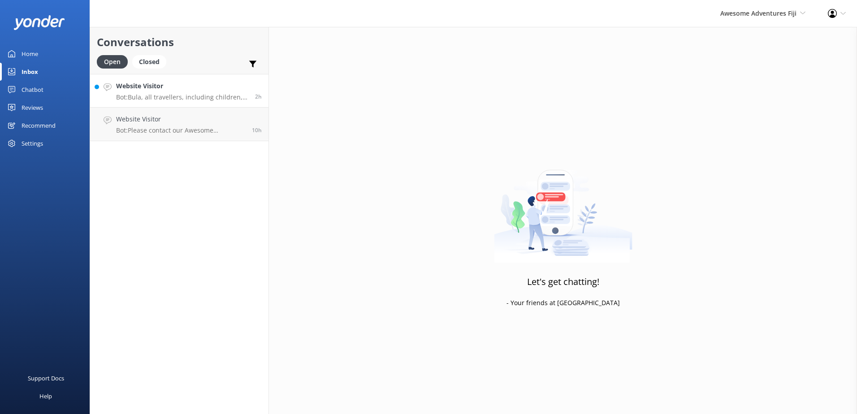
click at [198, 91] on h4 "Website Visitor" at bounding box center [182, 86] width 132 height 10
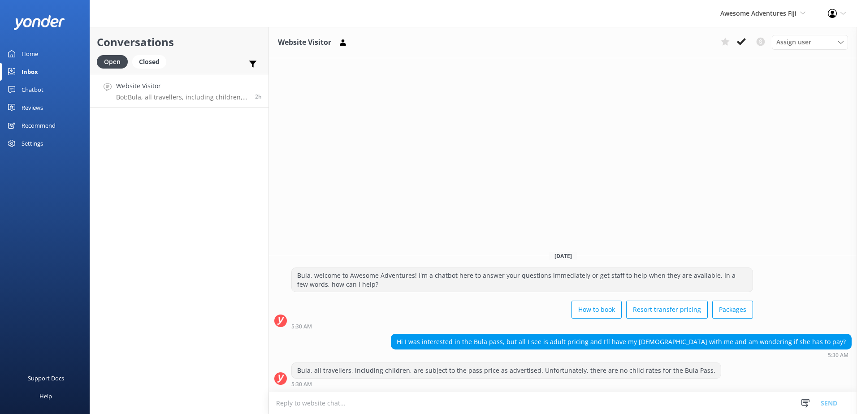
click at [441, 403] on textarea at bounding box center [563, 403] width 588 height 22
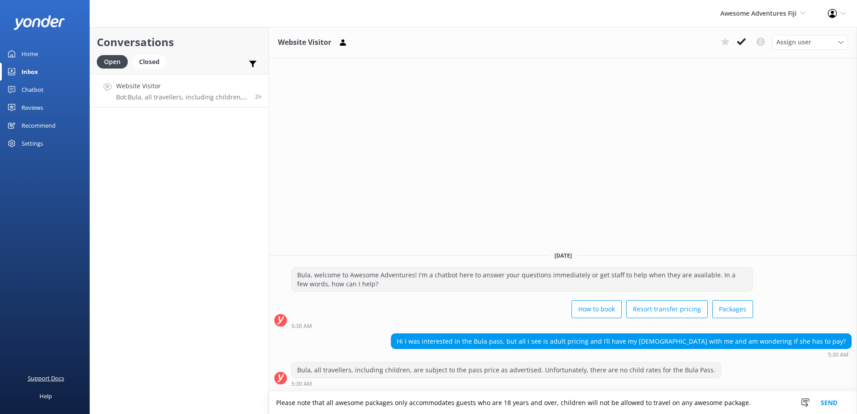
drag, startPoint x: 756, startPoint y: 399, endPoint x: 74, endPoint y: 384, distance: 681.7
click at [74, 384] on div "Awesome Adventures Fiji South Sea Sailing South Sea Cruises Malamala Beach Club…" at bounding box center [428, 220] width 857 height 387
type textarea "Please note that all awesome packages only accommodates guests who are 18 years…"
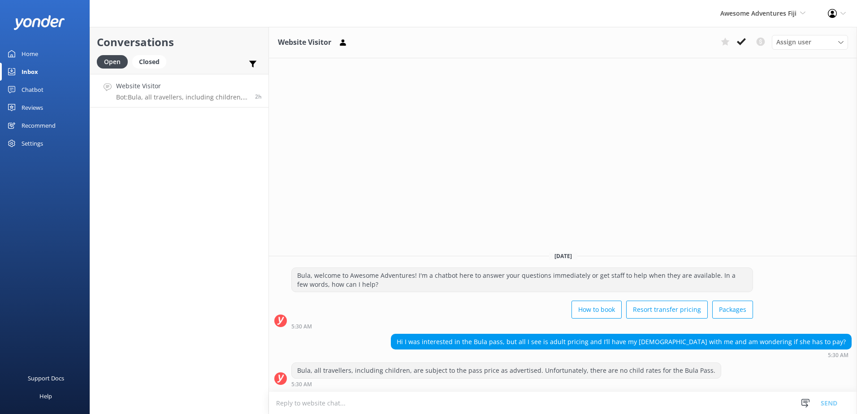
click at [747, 405] on textarea at bounding box center [563, 403] width 588 height 22
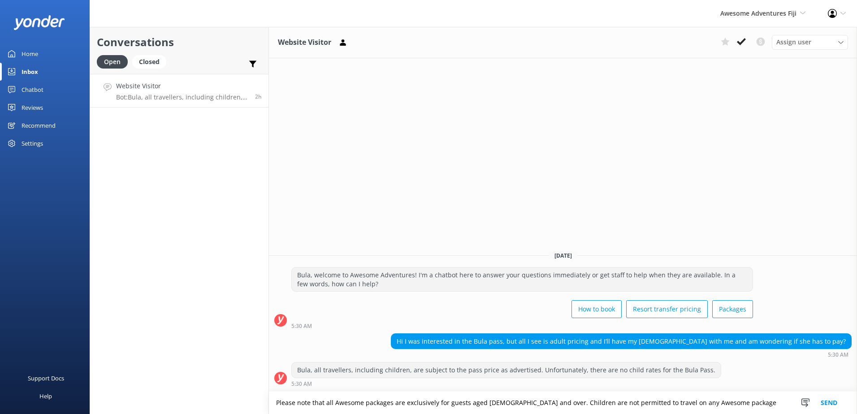
type textarea "Please note that all Awesome packages are exclusively for guests aged [DEMOGRAP…"
click at [825, 401] on button "Send" at bounding box center [829, 403] width 34 height 22
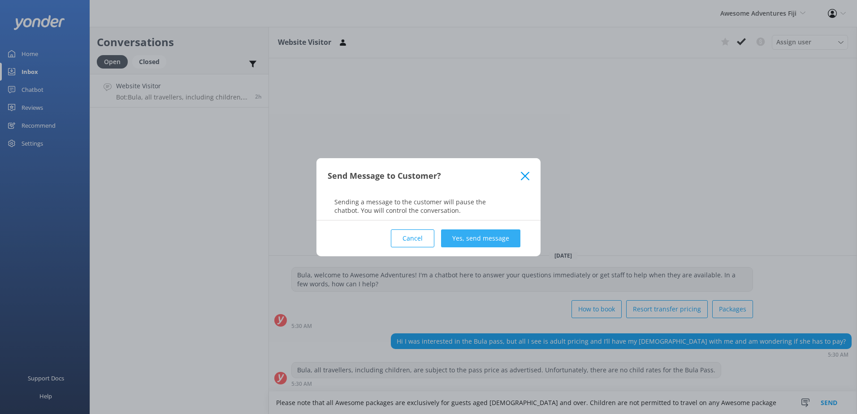
click at [512, 236] on button "Yes, send message" at bounding box center [480, 238] width 79 height 18
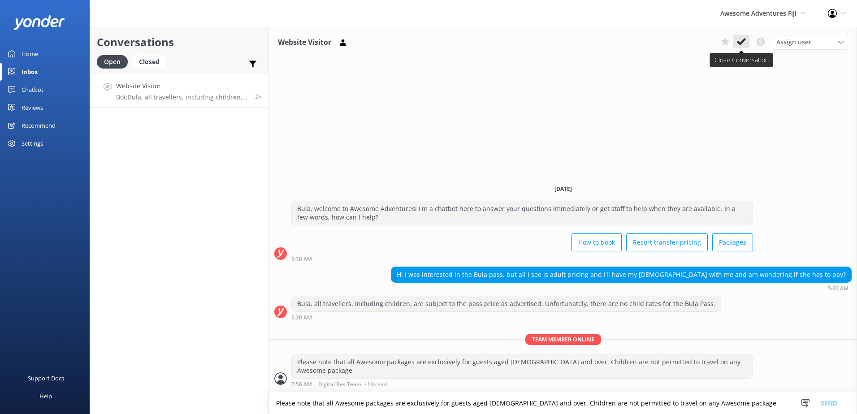
click at [742, 44] on icon at bounding box center [741, 41] width 9 height 9
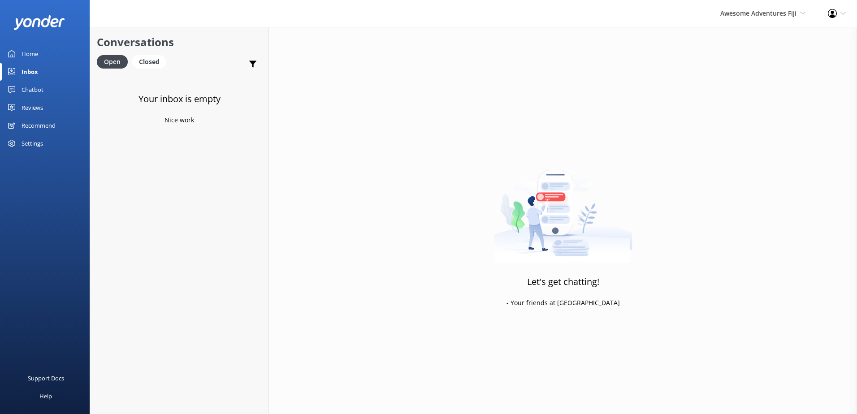
click at [768, 19] on div "Awesome Adventures Fiji South Sea Sailing South Sea Cruises Malamala Beach Club…" at bounding box center [763, 13] width 108 height 27
click at [743, 128] on link "Blue Lagoon Cruises" at bounding box center [772, 125] width 90 height 22
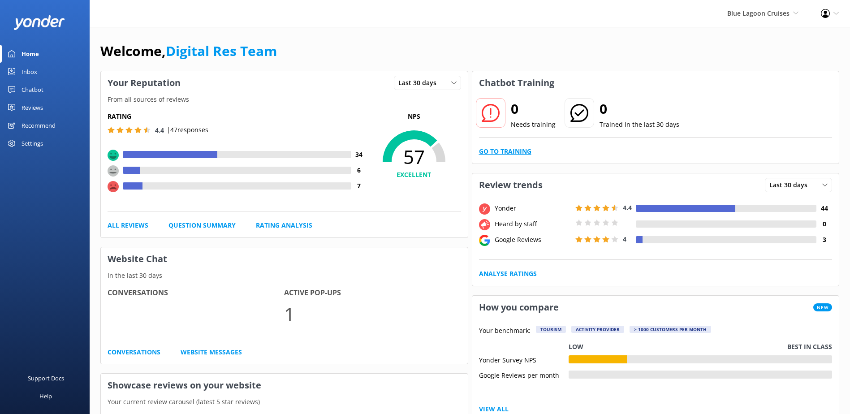
click at [495, 147] on link "Go to Training" at bounding box center [505, 152] width 52 height 10
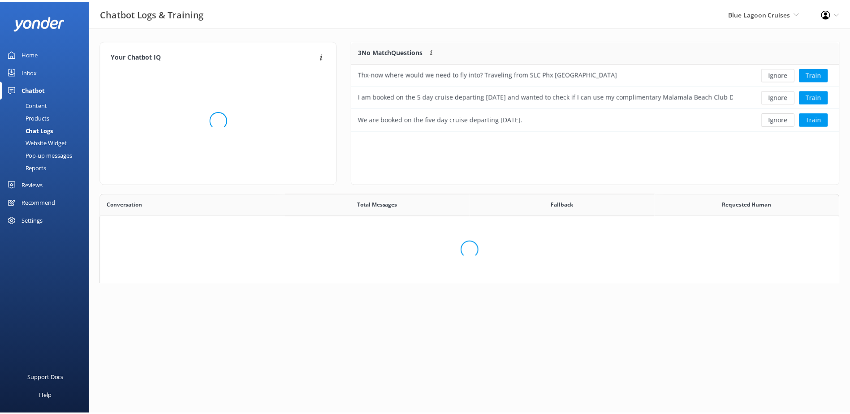
scroll to position [83, 480]
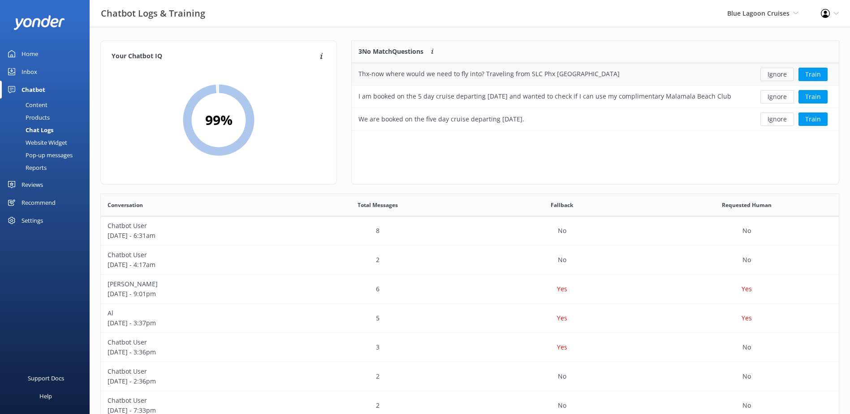
click at [777, 73] on button "Ignore" at bounding box center [777, 74] width 34 height 13
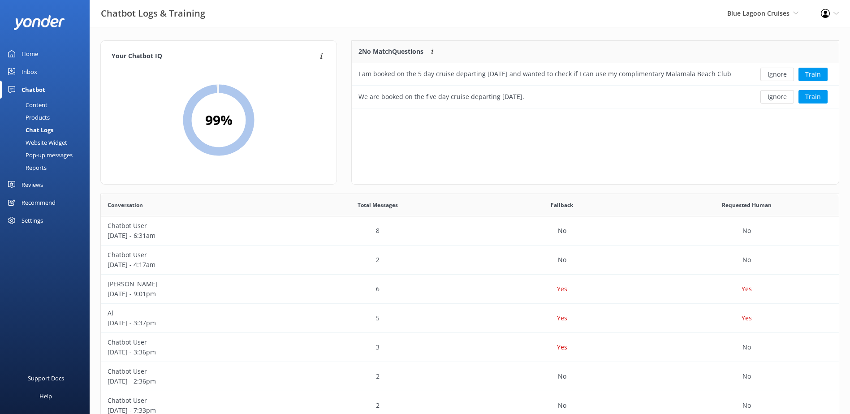
scroll to position [61, 480]
click at [777, 73] on button "Ignore" at bounding box center [777, 74] width 34 height 13
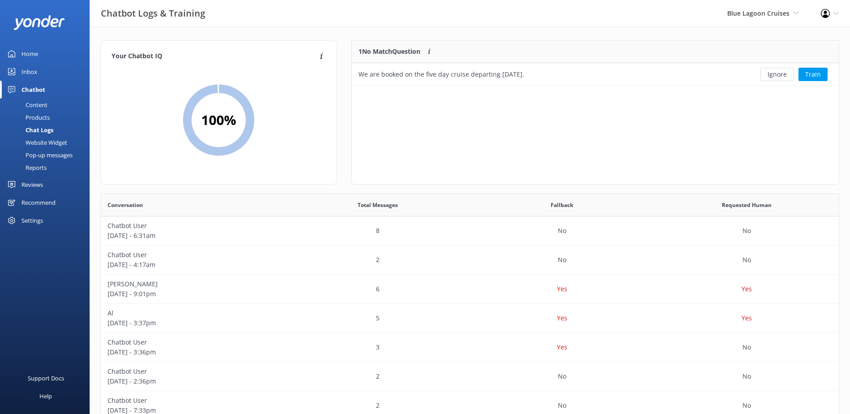
scroll to position [39, 480]
click at [777, 73] on button "Ignore" at bounding box center [777, 74] width 34 height 13
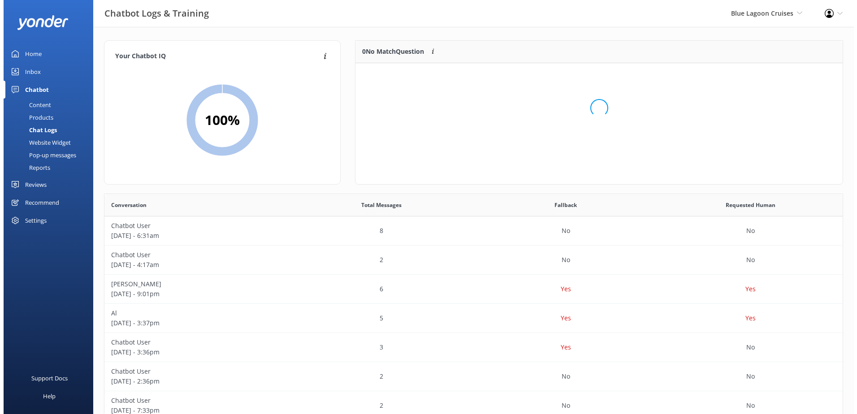
scroll to position [105, 480]
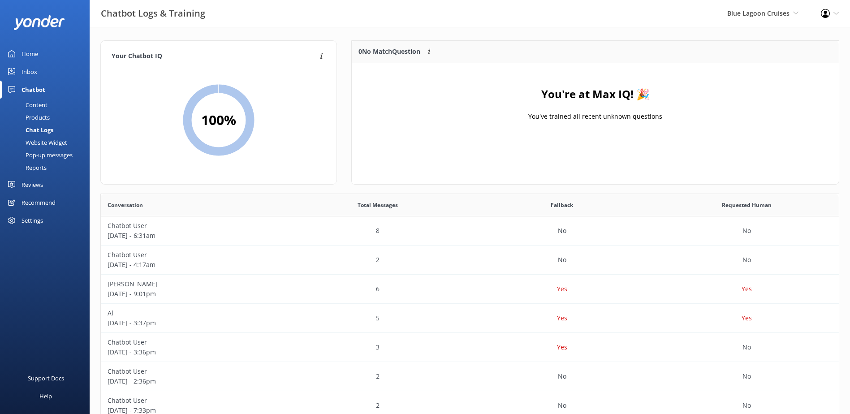
click at [43, 75] on link "Inbox" at bounding box center [45, 72] width 90 height 18
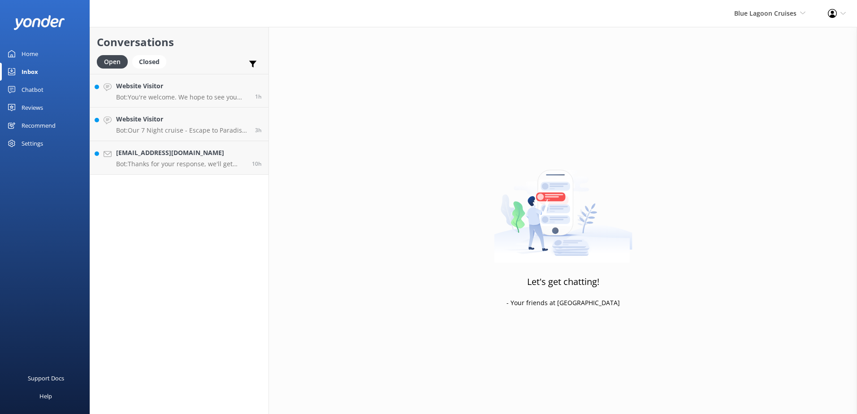
click at [217, 192] on div "Conversations Open Closed Important Converted Assigned to me Unassigned Website…" at bounding box center [179, 220] width 179 height 387
click at [204, 160] on p "Bot: Thanks for your response, we'll get back to you as soon as we can during o…" at bounding box center [180, 164] width 129 height 8
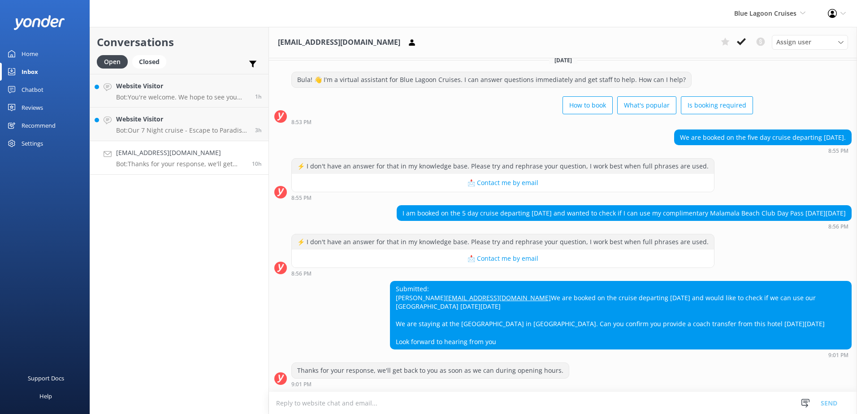
scroll to position [36, 0]
click at [431, 403] on textarea at bounding box center [563, 403] width 588 height 22
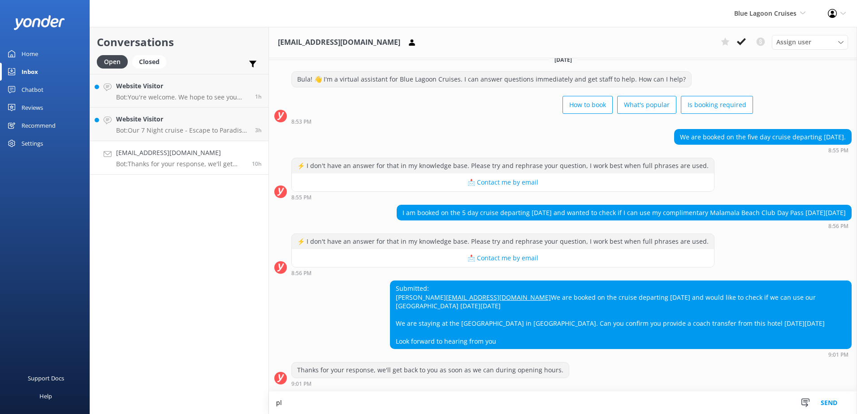
type textarea "p"
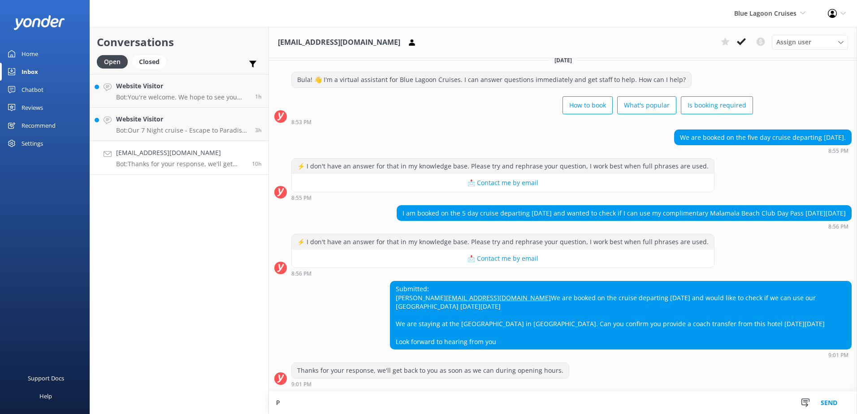
scroll to position [36, 0]
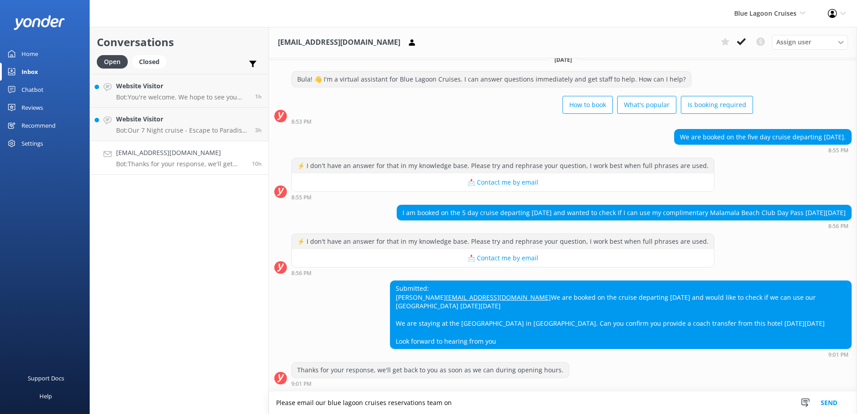
drag, startPoint x: 474, startPoint y: 402, endPoint x: 139, endPoint y: 405, distance: 334.7
click at [139, 405] on div "Conversations Open Closed Important Converted Assigned to me Unassigned Website…" at bounding box center [473, 220] width 767 height 387
type textarea "Please email our blue lagoon cruises reservations team on"
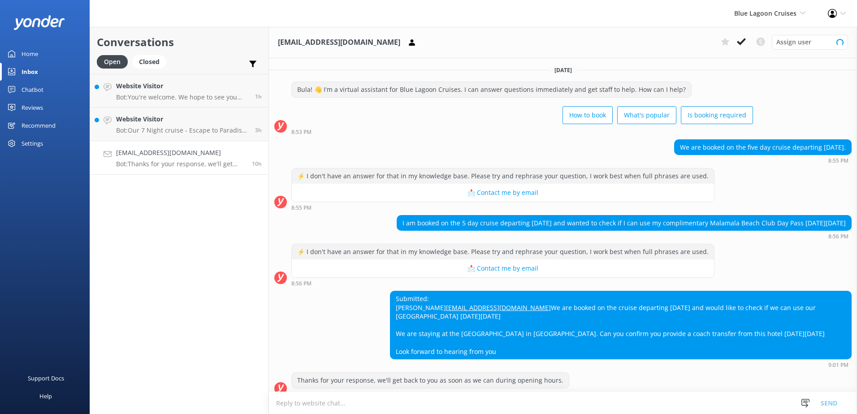
scroll to position [36, 0]
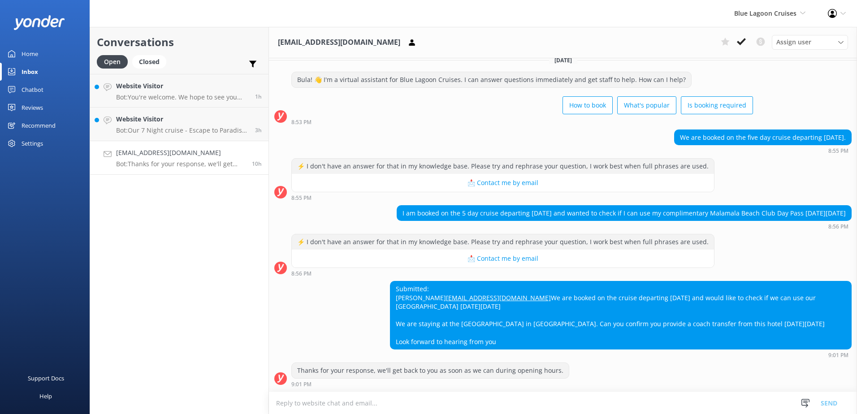
click at [424, 400] on textarea at bounding box center [563, 403] width 588 height 22
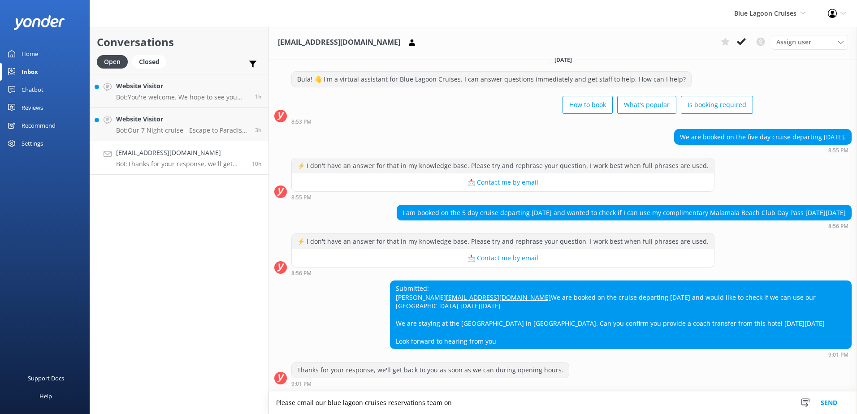
scroll to position [36, 0]
click at [574, 406] on textarea "Please email our blue lagoon cruises reservations team on" at bounding box center [563, 403] width 588 height 22
paste textarea "[EMAIL_ADDRESS][DOMAIN_NAME]"
type textarea "Please email our blue lagoon cruises reservations team on [EMAIL_ADDRESS][DOMAI…"
click at [837, 399] on button "Send" at bounding box center [829, 403] width 34 height 22
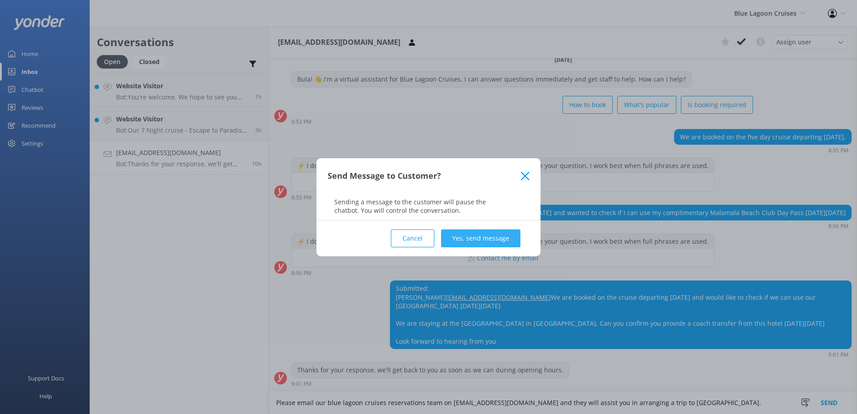
click at [501, 241] on button "Yes, send message" at bounding box center [480, 238] width 79 height 18
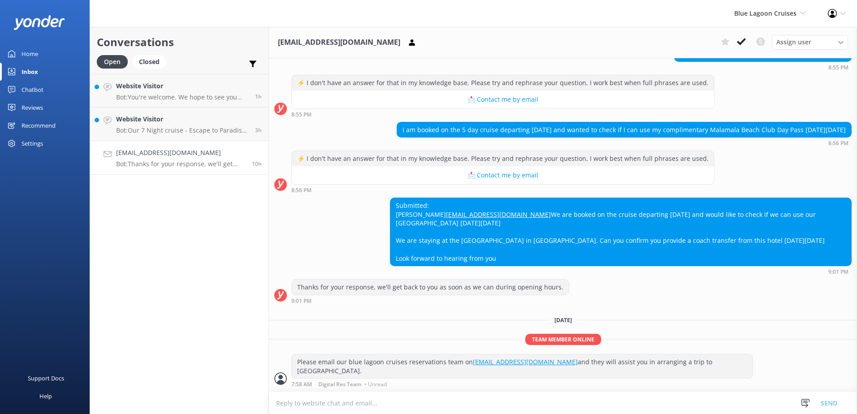
scroll to position [120, 0]
click at [164, 132] on p "Bot: Our 7 Night cruise - Escape to Paradise Cruise - is easily the most popula…" at bounding box center [182, 130] width 132 height 8
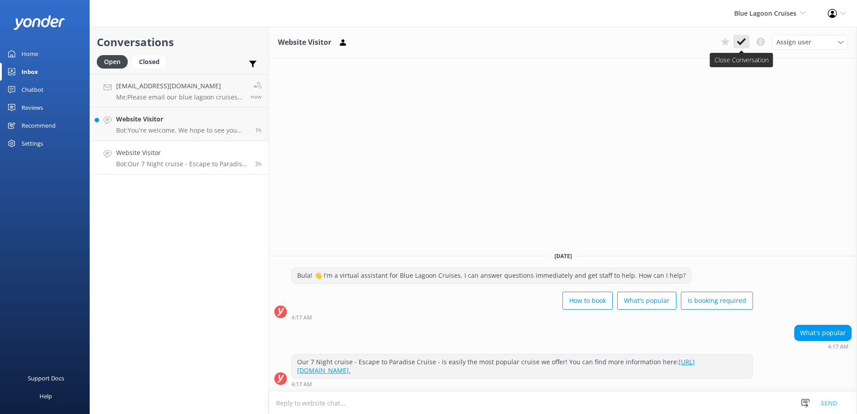
click at [736, 39] on button at bounding box center [741, 41] width 16 height 13
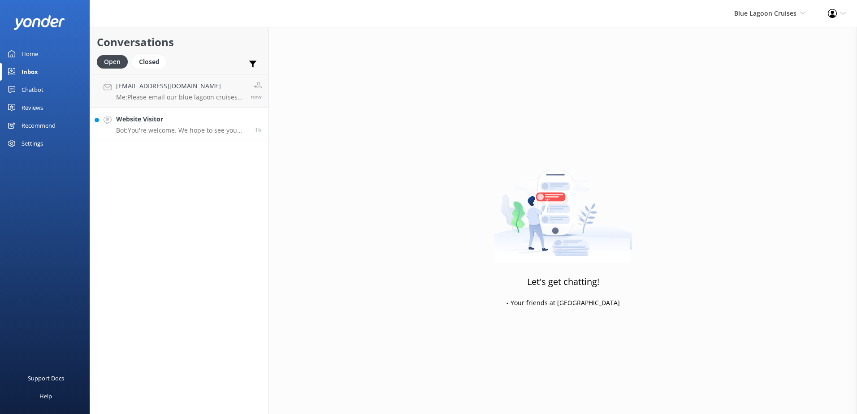
click at [219, 109] on link "Website Visitor Bot: You're welcome. We hope to see you soon! 1h" at bounding box center [179, 125] width 178 height 34
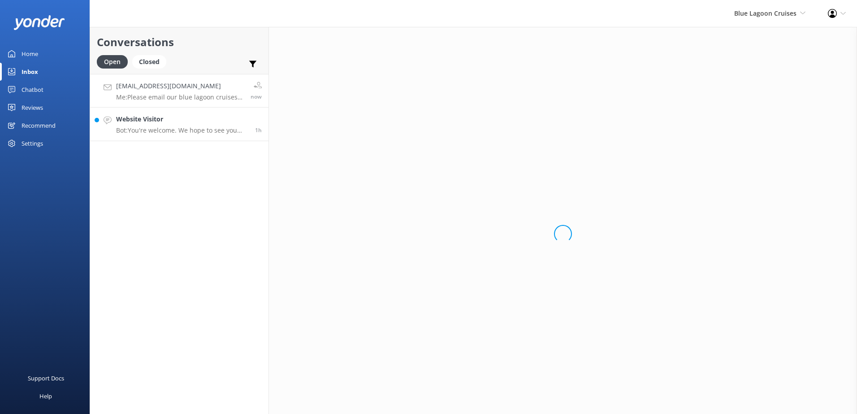
click at [220, 99] on p "Me: Please email our blue lagoon cruises reservations team on [EMAIL_ADDRESS][D…" at bounding box center [180, 97] width 128 height 8
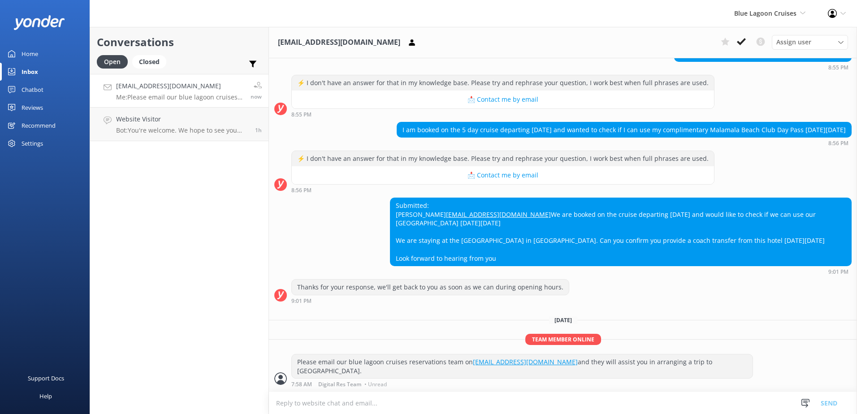
click at [200, 142] on div "Conversations Open Closed Important Converted Assigned to me Unassigned [EMAIL_…" at bounding box center [179, 220] width 179 height 387
click at [200, 134] on link "Website Visitor Bot: You're welcome. We hope to see you soon! 1h" at bounding box center [179, 125] width 178 height 34
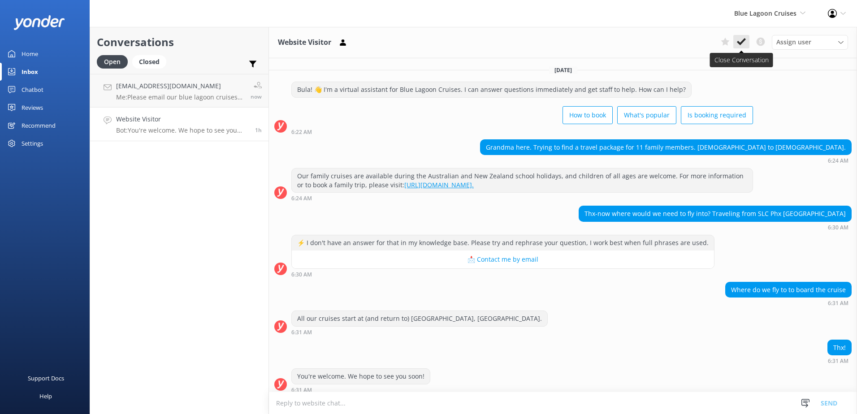
click at [746, 40] on button at bounding box center [741, 41] width 16 height 13
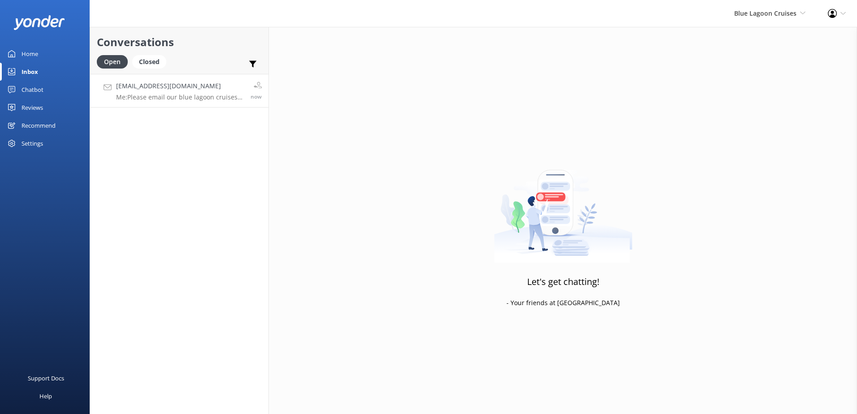
click at [187, 92] on div "[EMAIL_ADDRESS][DOMAIN_NAME] Me: Please email our blue lagoon cruises reservati…" at bounding box center [180, 90] width 128 height 19
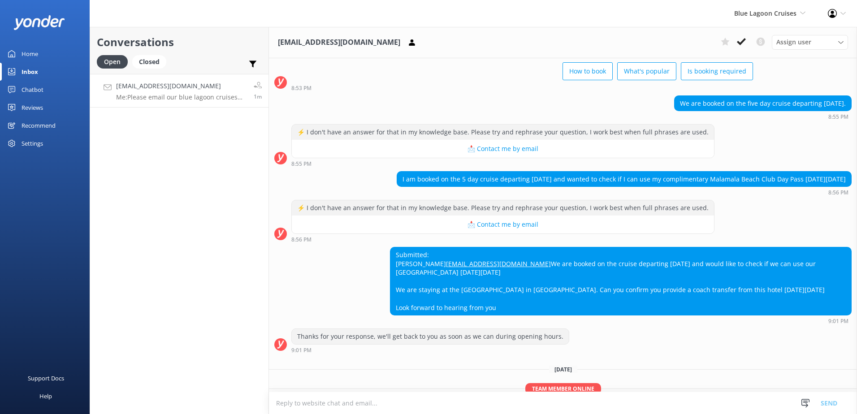
scroll to position [120, 0]
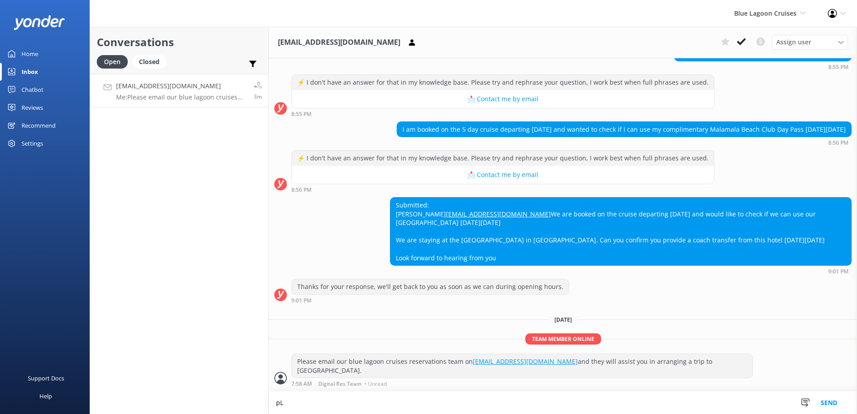
type textarea "p"
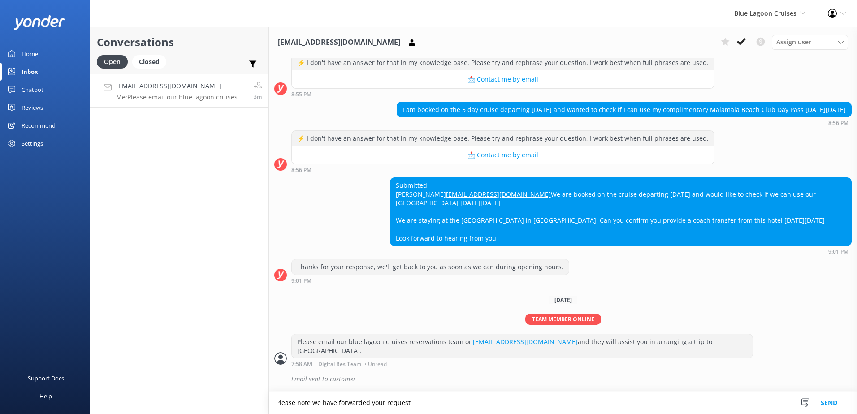
scroll to position [140, 0]
drag, startPoint x: 447, startPoint y: 400, endPoint x: 443, endPoint y: 402, distance: 5.0
click at [446, 400] on textarea "Please note we have forwarded your request to our team and they will be assisti…" at bounding box center [563, 403] width 588 height 22
type textarea "Please note we have forwarded your request to our team, and they will be assist…"
click at [843, 407] on button "Send" at bounding box center [829, 403] width 34 height 22
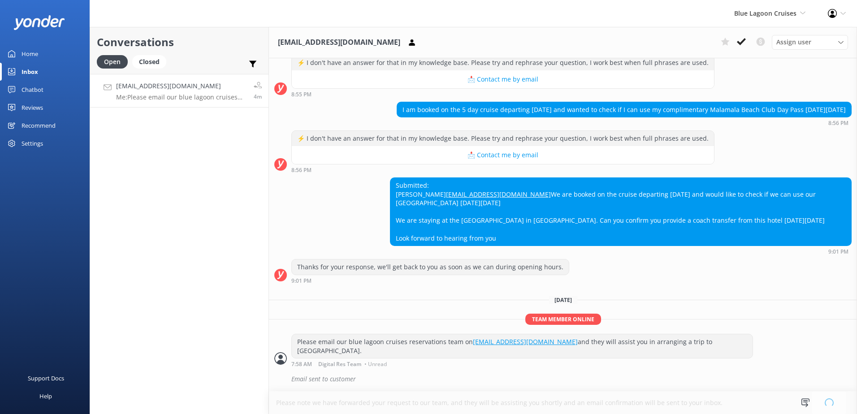
click at [828, 403] on div "Snippets Manage Save time responding and get consistent tone of response by cre…" at bounding box center [822, 403] width 47 height 22
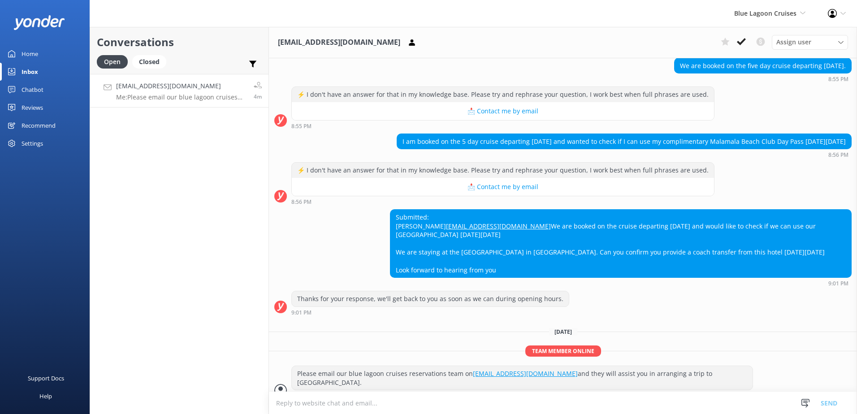
scroll to position [34, 0]
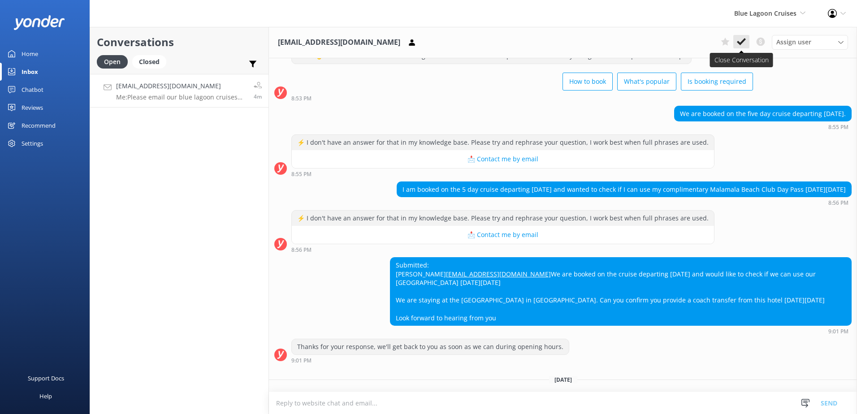
click at [745, 45] on button at bounding box center [741, 41] width 16 height 13
